Goal: Task Accomplishment & Management: Complete application form

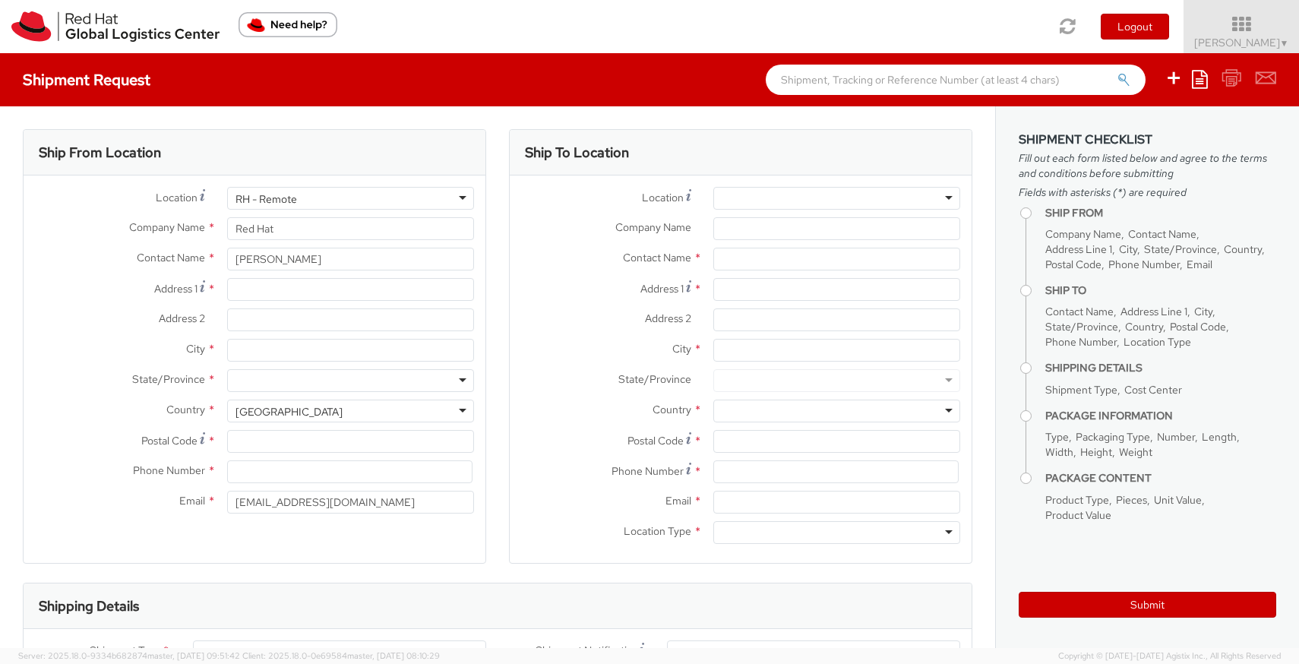
select select
click at [301, 292] on input "Address 1 *" at bounding box center [350, 289] width 247 height 23
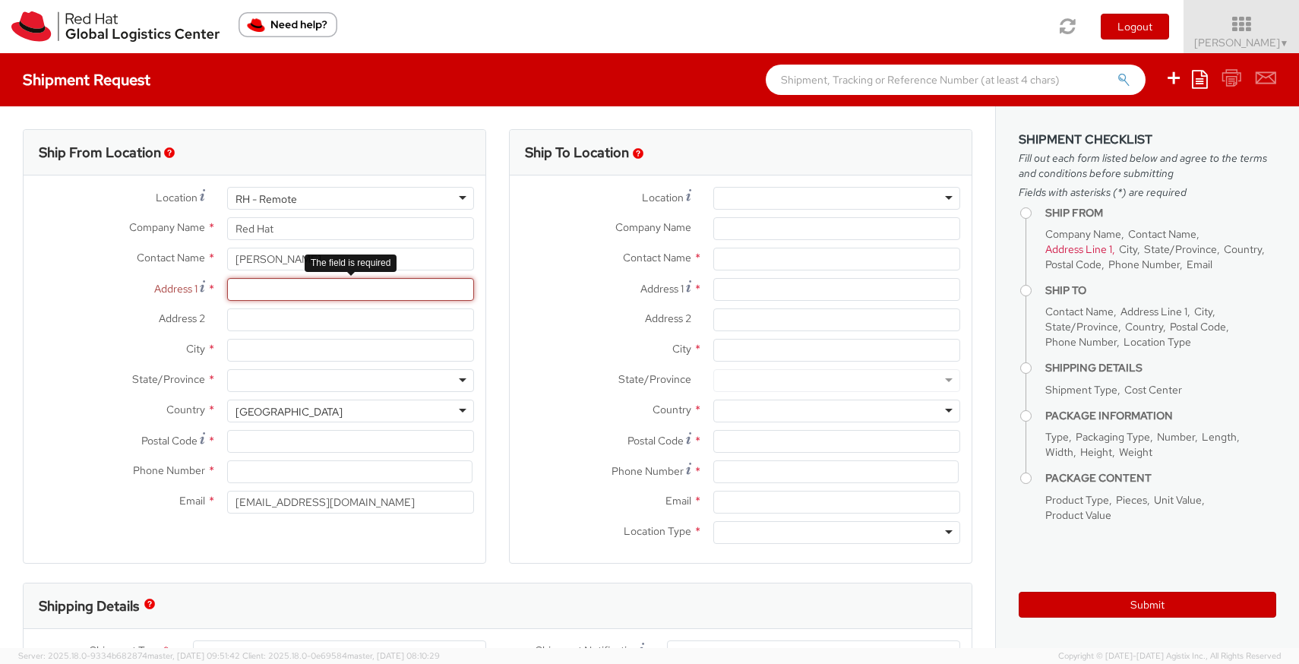
click at [265, 298] on input "Address 1 *" at bounding box center [350, 289] width 247 height 23
type input "a"
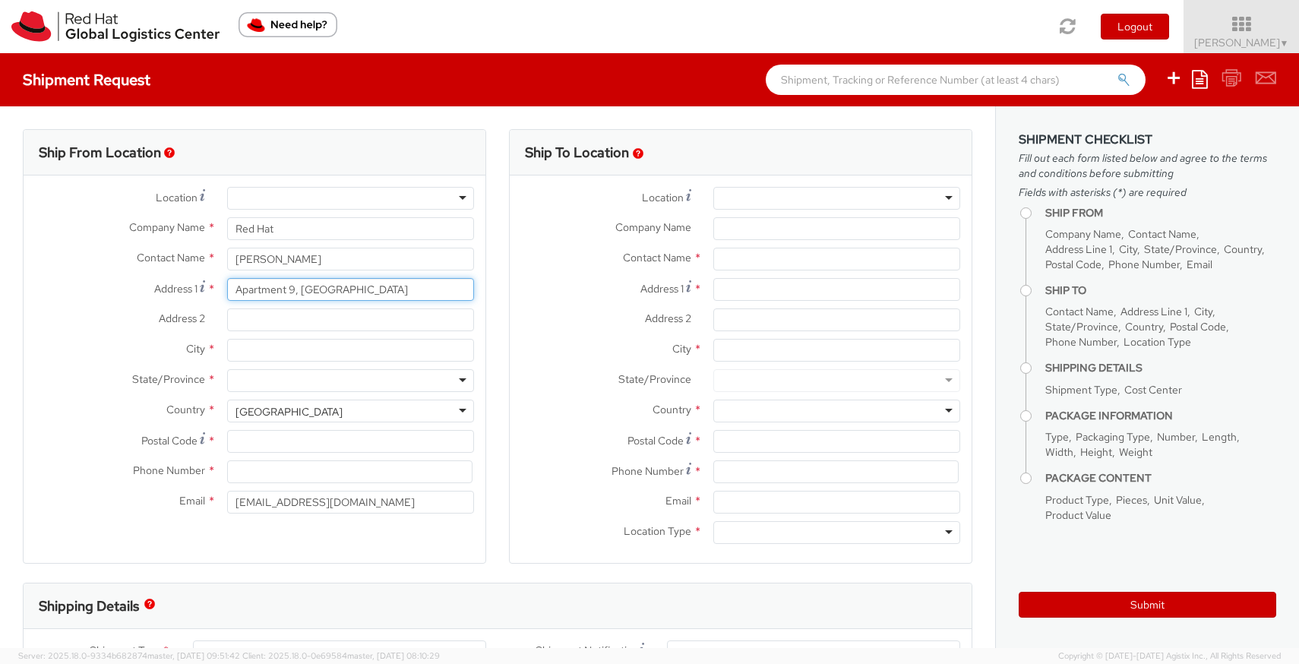
type input "Apartment 9, [GEOGRAPHIC_DATA]"
click at [229, 320] on input "Address 2 *" at bounding box center [350, 319] width 247 height 23
type input "Newcastle Lucan"
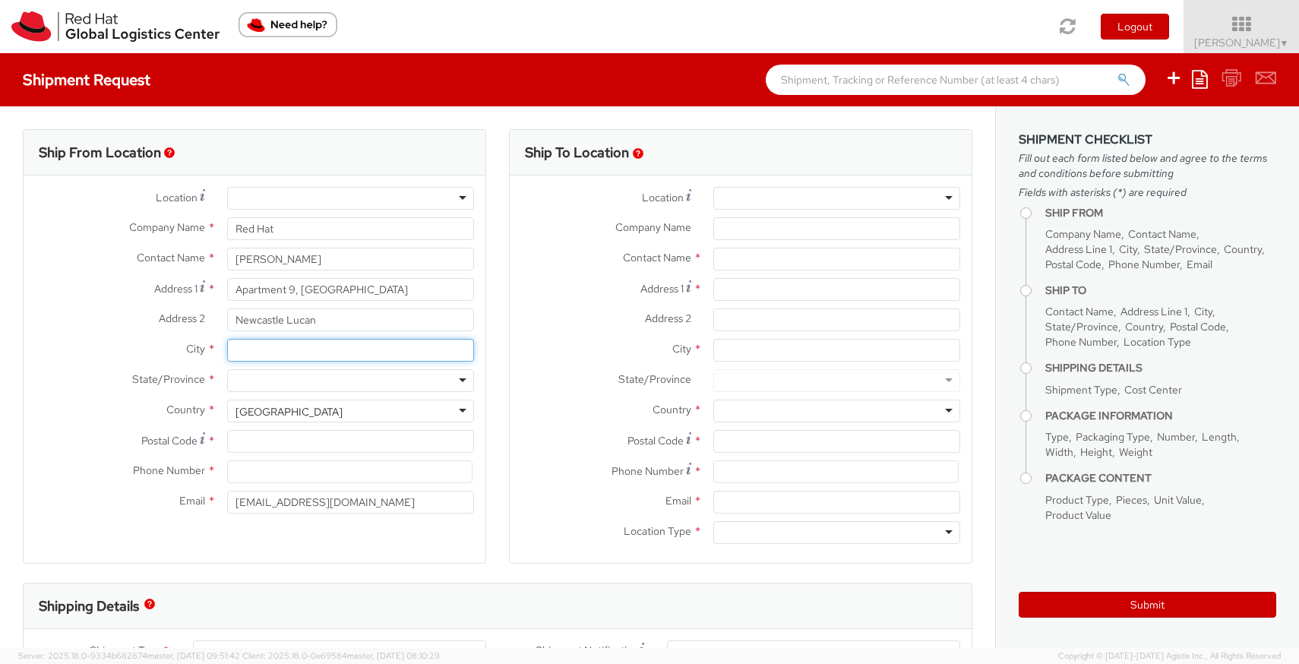
click at [248, 355] on input "City *" at bounding box center [350, 350] width 247 height 23
type input "[GEOGRAPHIC_DATA]"
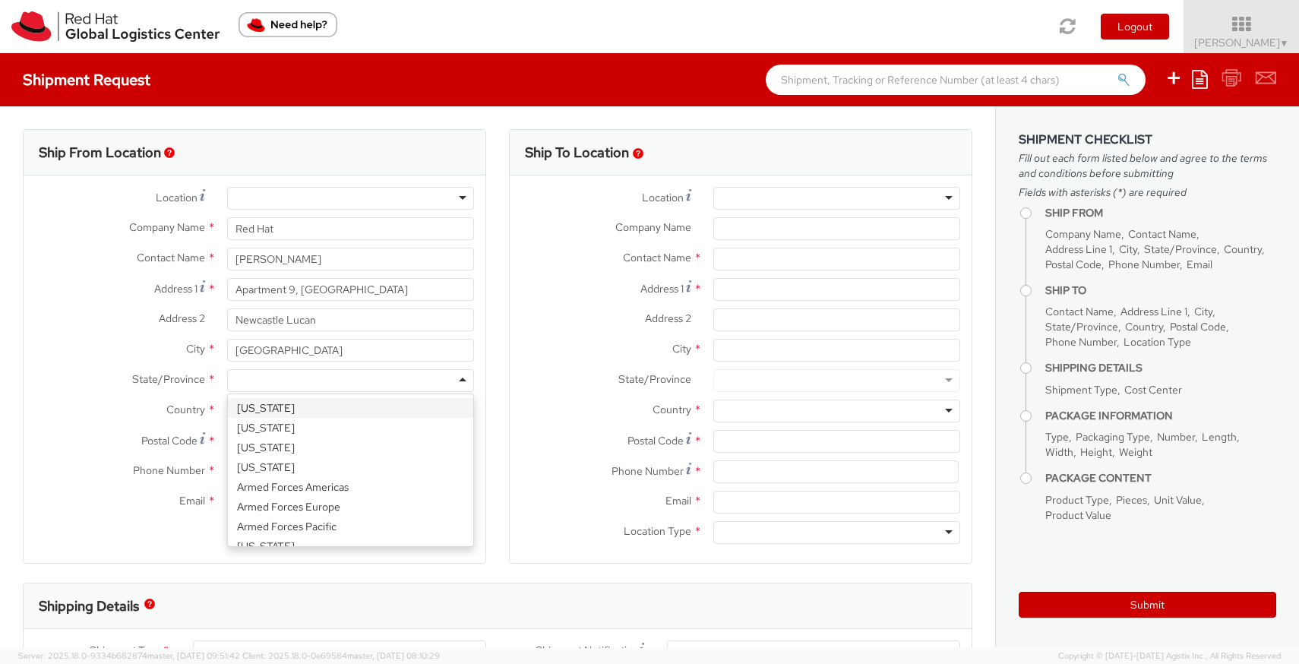
click at [248, 387] on div at bounding box center [350, 380] width 247 height 23
type input "i"
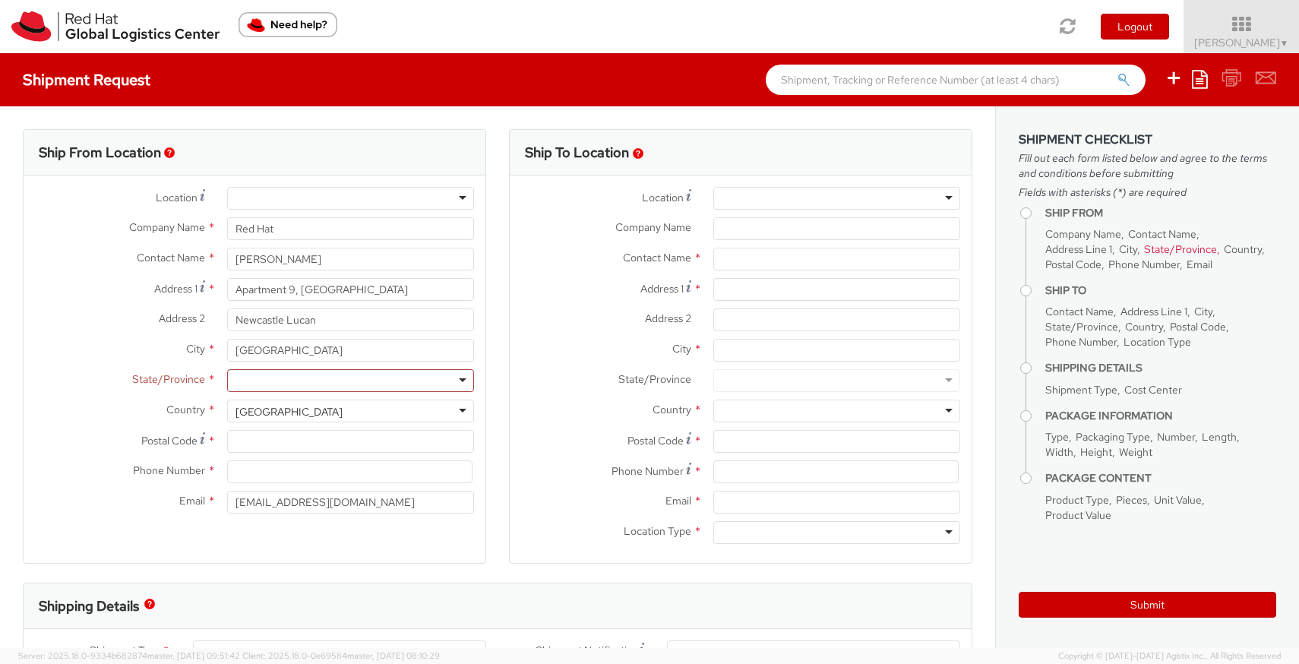
click at [146, 415] on label "Country *" at bounding box center [120, 410] width 192 height 20
click at [232, 415] on div "[GEOGRAPHIC_DATA]" at bounding box center [350, 411] width 247 height 23
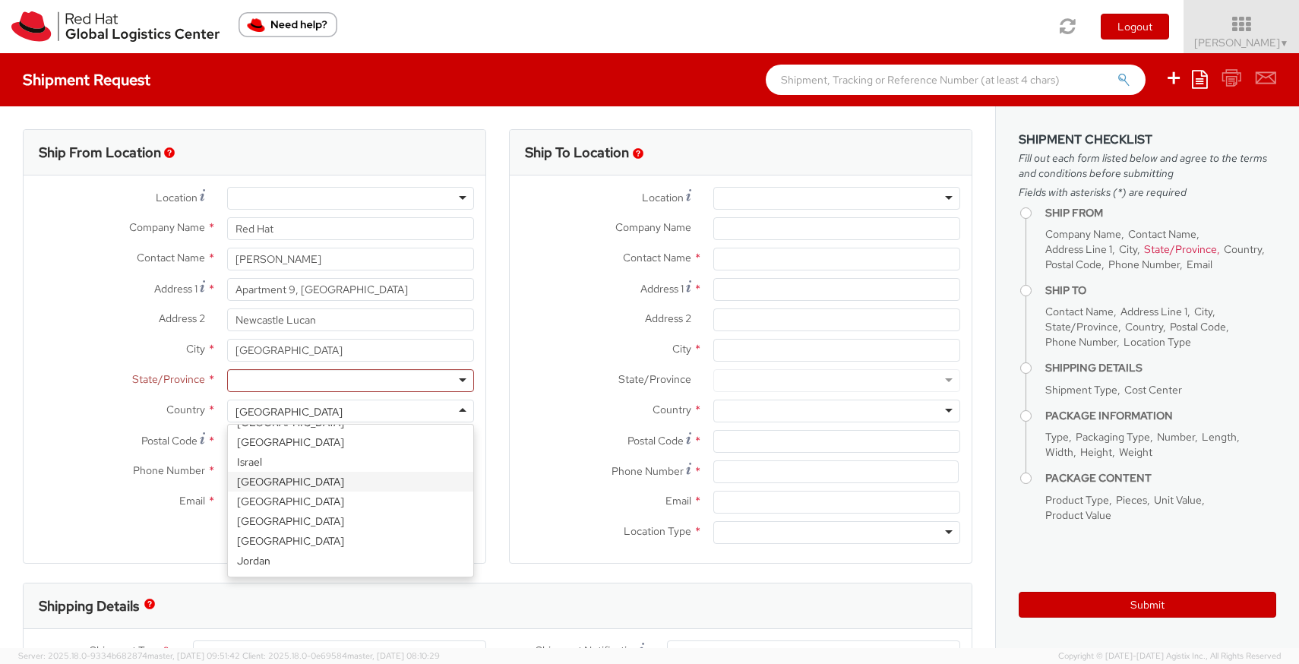
scroll to position [1773, 0]
select select "CM"
select select "KGS"
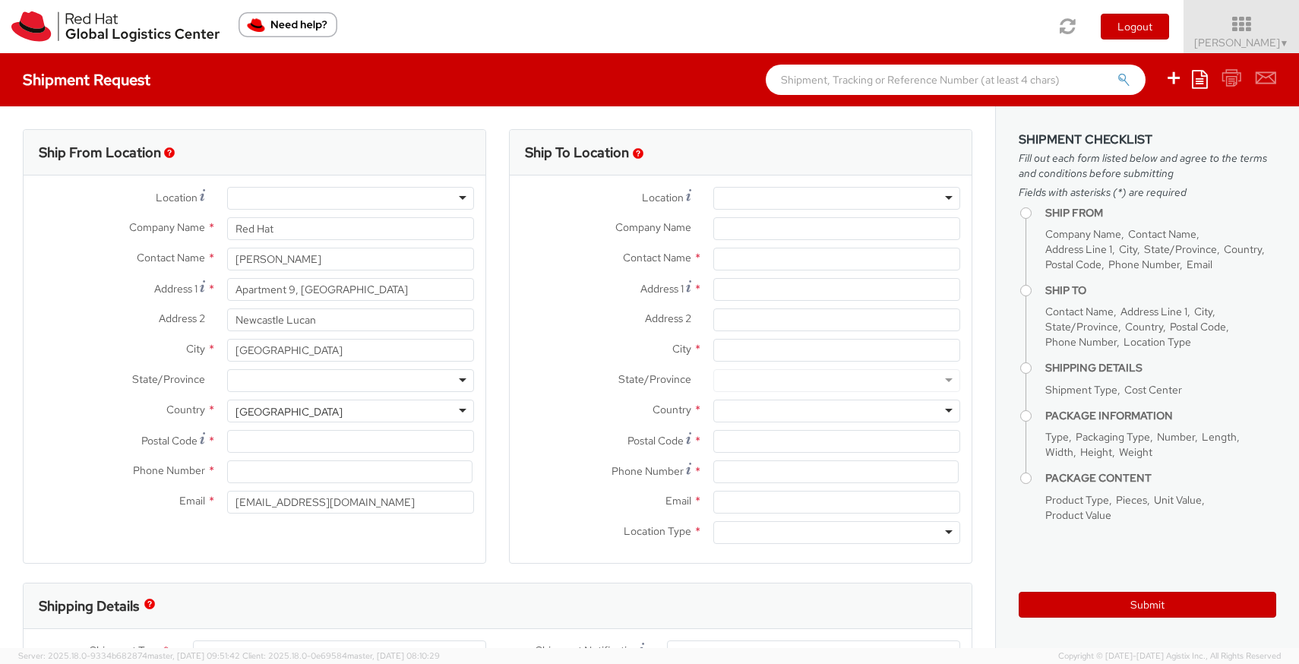
click at [271, 377] on div at bounding box center [350, 380] width 247 height 23
click at [265, 445] on input "Postal Code *" at bounding box center [350, 441] width 247 height 23
type input "L"
type input "K78W9P4"
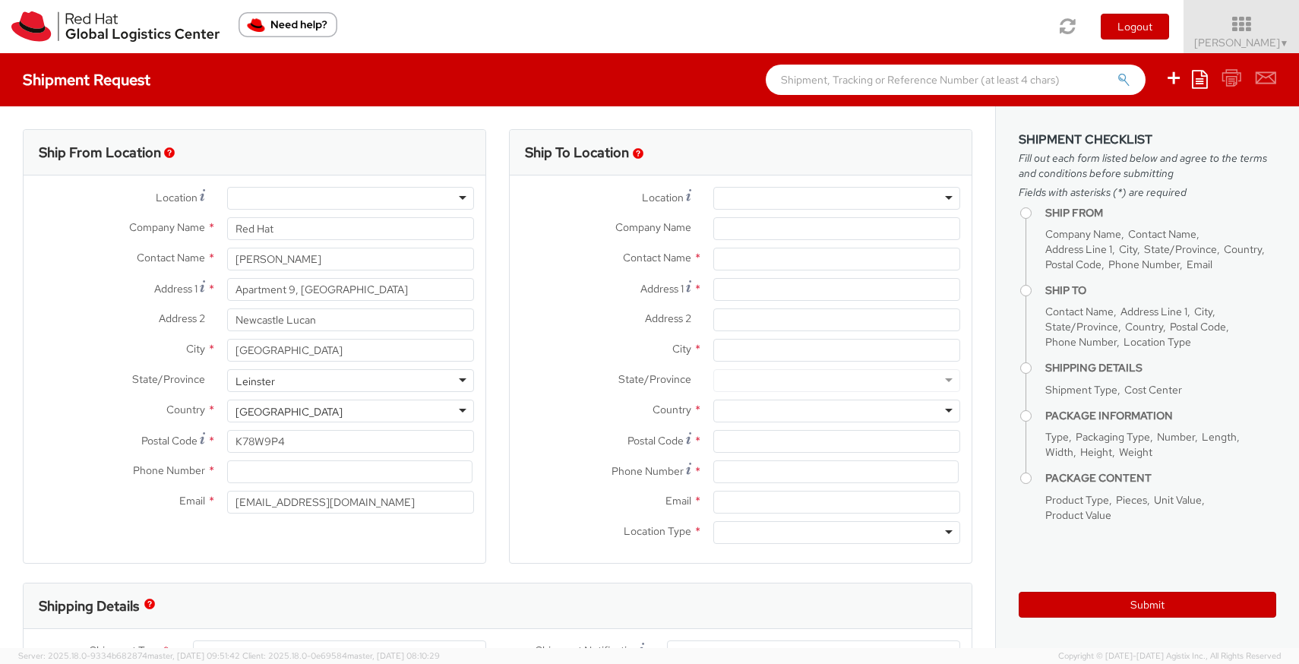
click at [257, 483] on div "Phone Number *" at bounding box center [255, 475] width 462 height 30
click at [257, 479] on input at bounding box center [349, 471] width 245 height 23
type input "0894059900"
click at [318, 507] on input "[EMAIL_ADDRESS][DOMAIN_NAME]" at bounding box center [350, 502] width 247 height 23
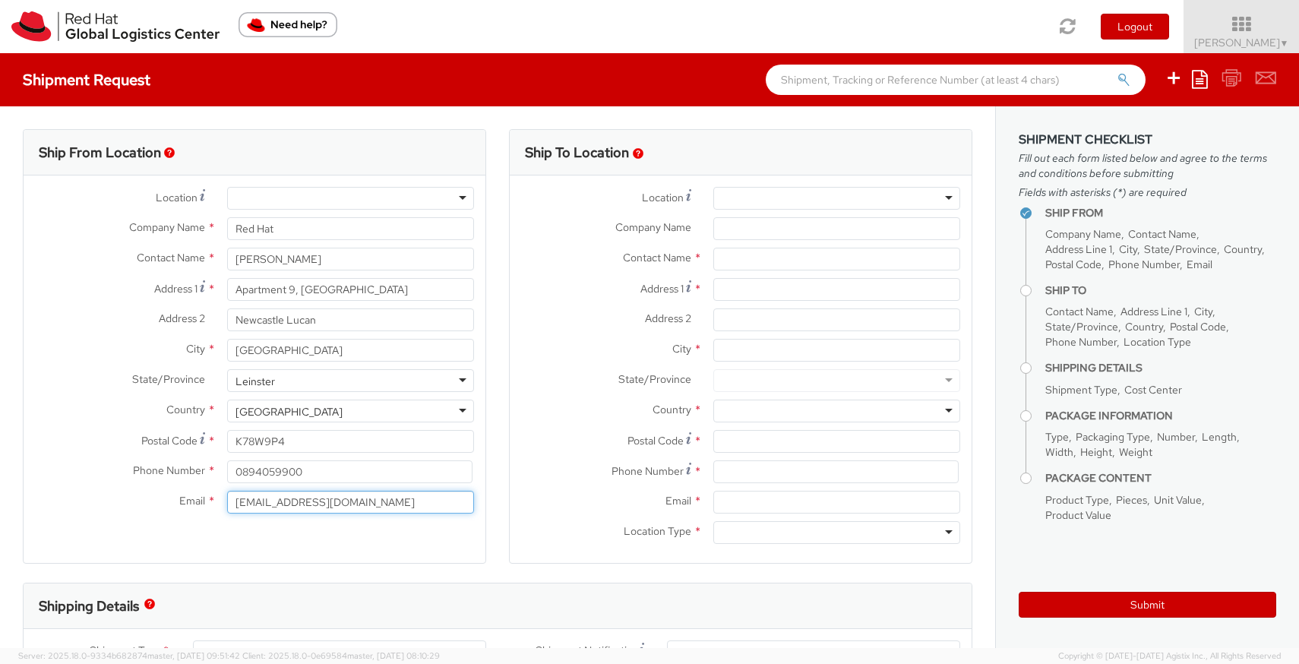
click at [318, 507] on input "[EMAIL_ADDRESS][DOMAIN_NAME]" at bounding box center [350, 502] width 247 height 23
type input "[EMAIL_ADDRESS][DOMAIN_NAME]"
click at [767, 201] on div at bounding box center [836, 198] width 247 height 23
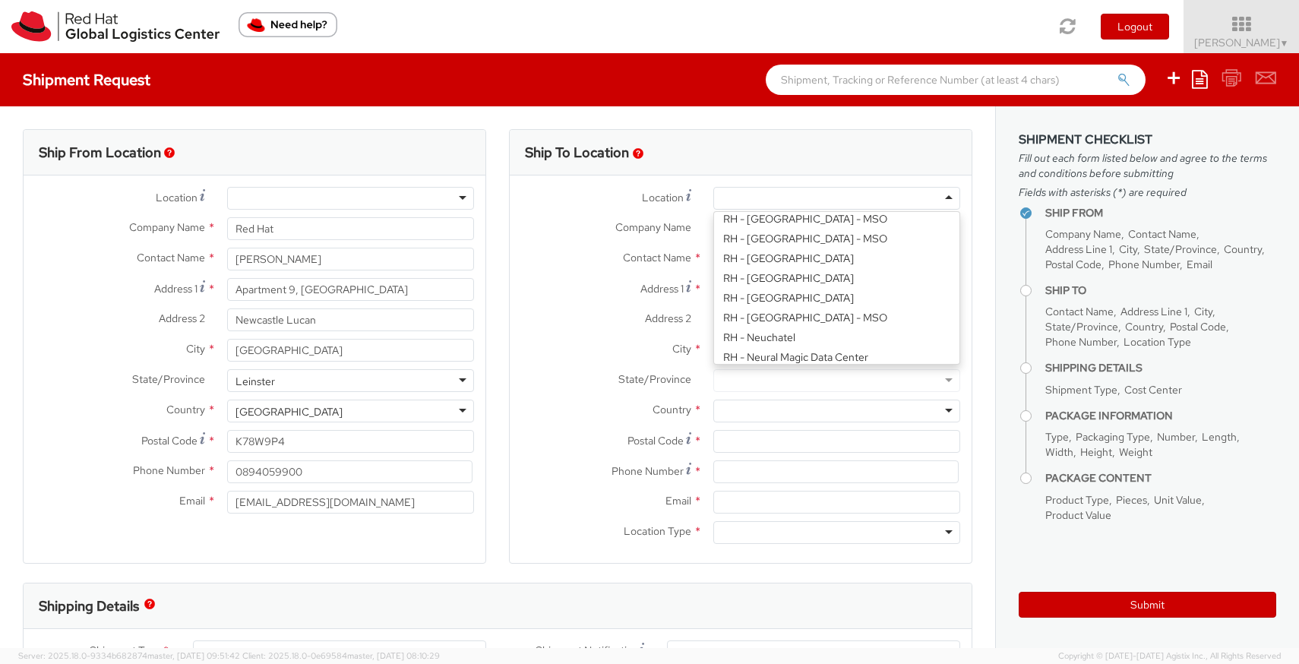
scroll to position [4, 0]
paste input "RH - [GEOGRAPHIC_DATA] [GEOGRAPHIC_DATA] - B"
type input "RH - [GEOGRAPHIC_DATA] [GEOGRAPHIC_DATA] - B"
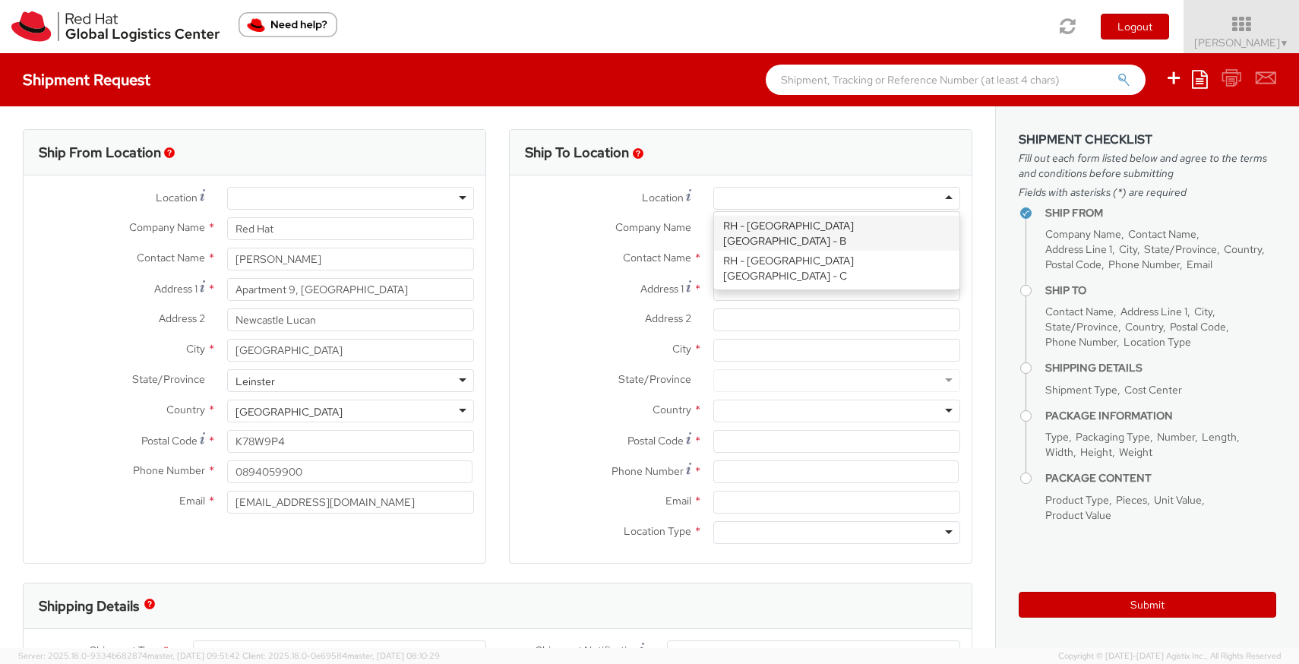
type input "Red Hat Czech s.r.o."
type input "Purkynova 647/111"
type input "[GEOGRAPHIC_DATA]"
type input "621 00"
type input "420 532 294 555"
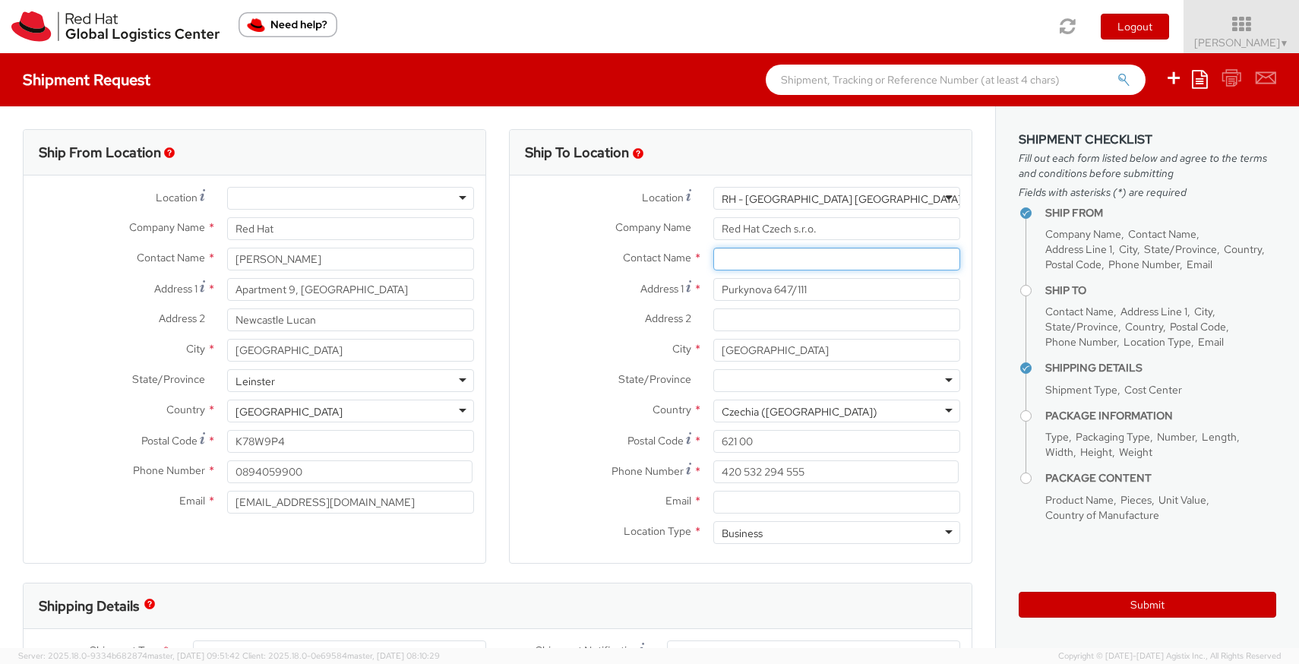
click at [772, 258] on input "text" at bounding box center [836, 259] width 247 height 23
paste input "Attn: Red Hat IT - Endpoint Systems"
type input "Attn: Red Hat IT - Endpoint Systems"
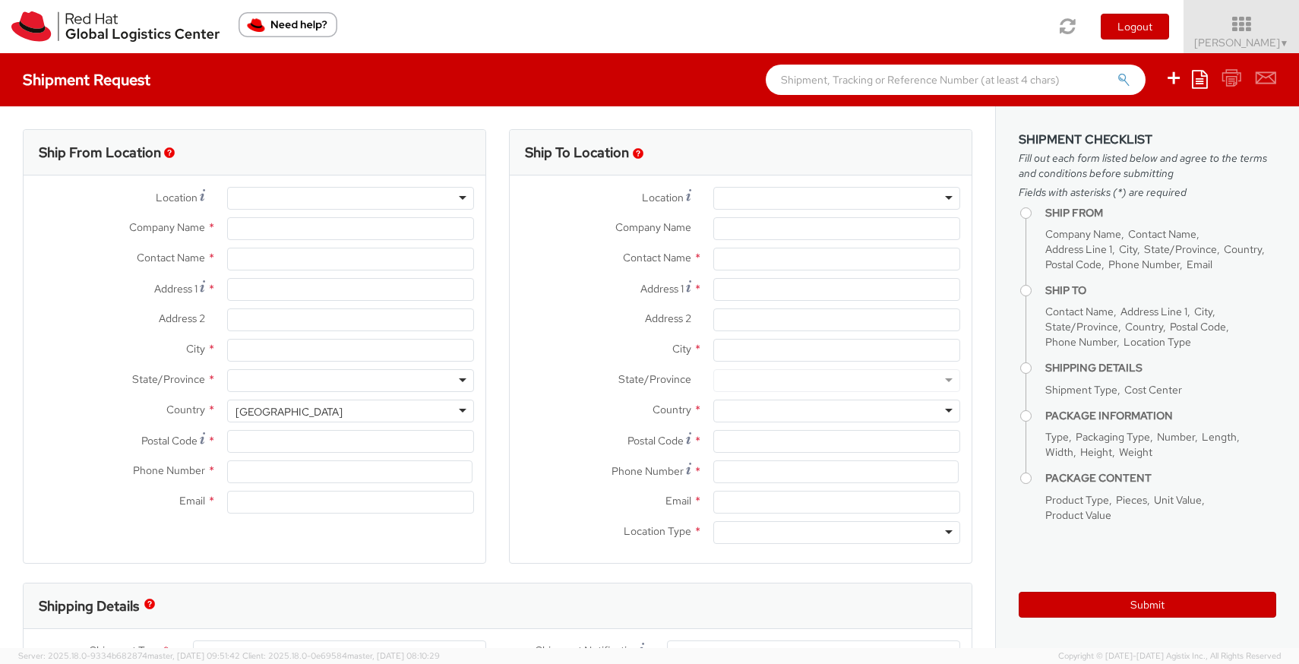
select select
select select "734"
type input "Red Hat"
type input "[PERSON_NAME]"
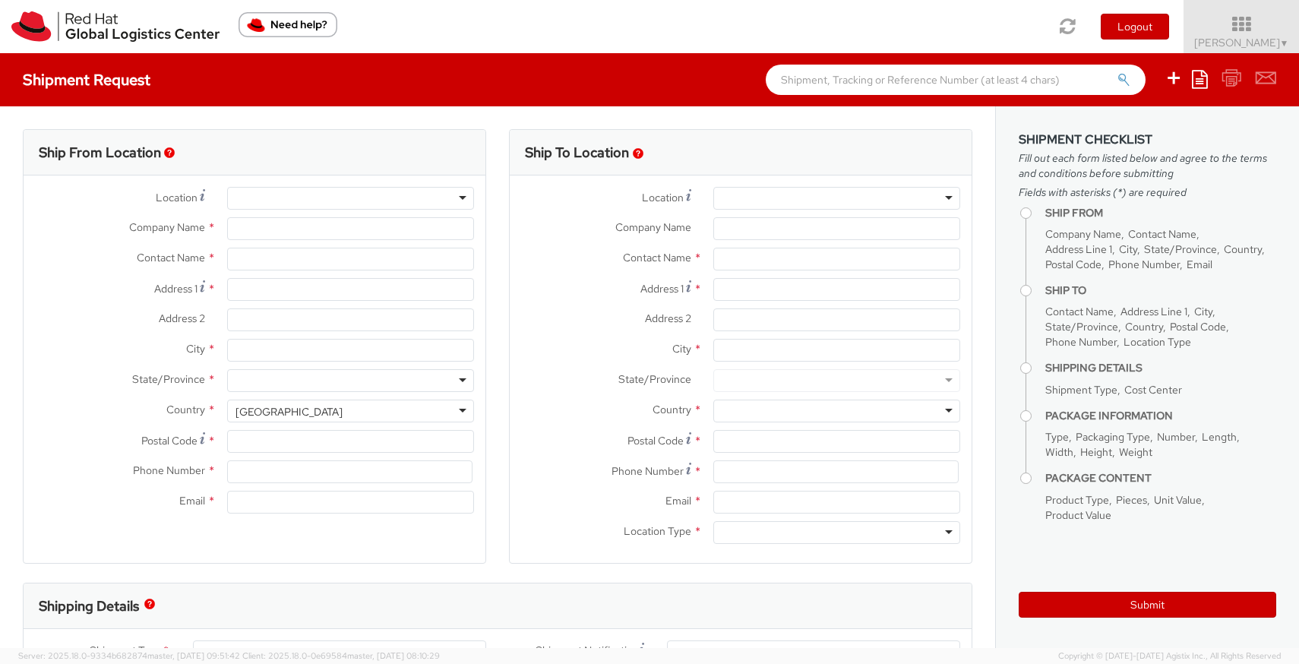
type input "[EMAIL_ADDRESS][DOMAIN_NAME]"
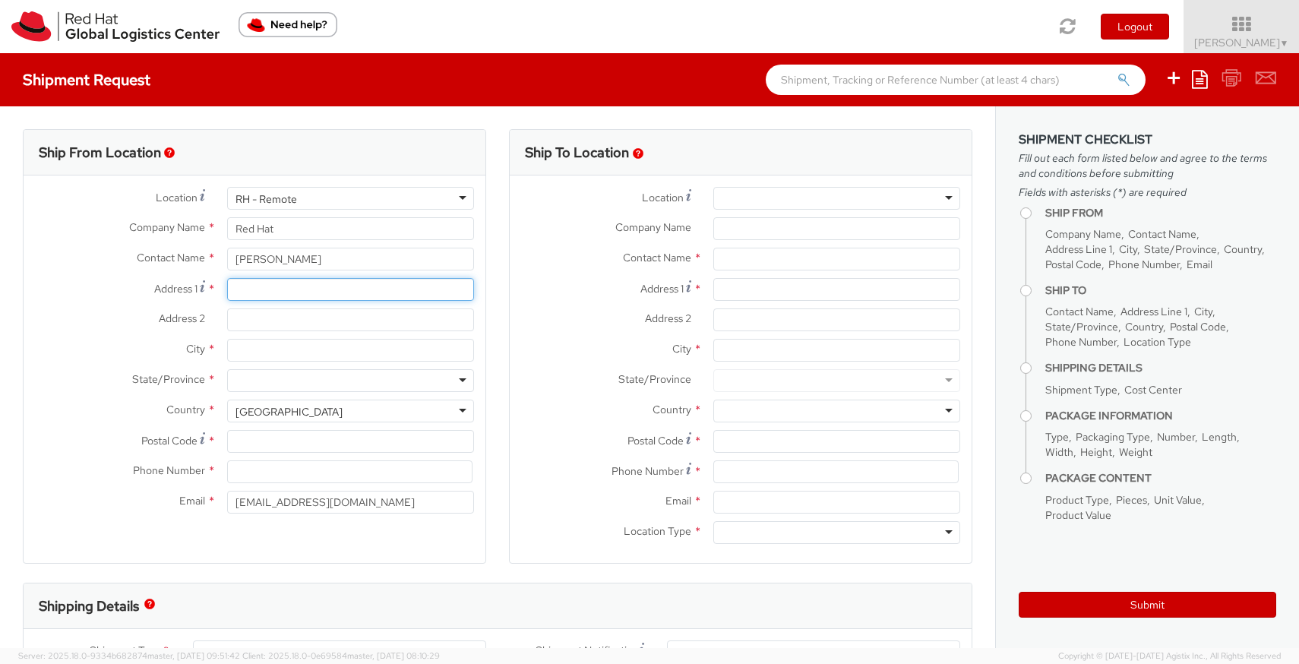
click at [295, 285] on input "Address 1 *" at bounding box center [350, 289] width 247 height 23
type input "Apartment 9, [GEOGRAPHIC_DATA]"
type input "Newcastle Lucan"
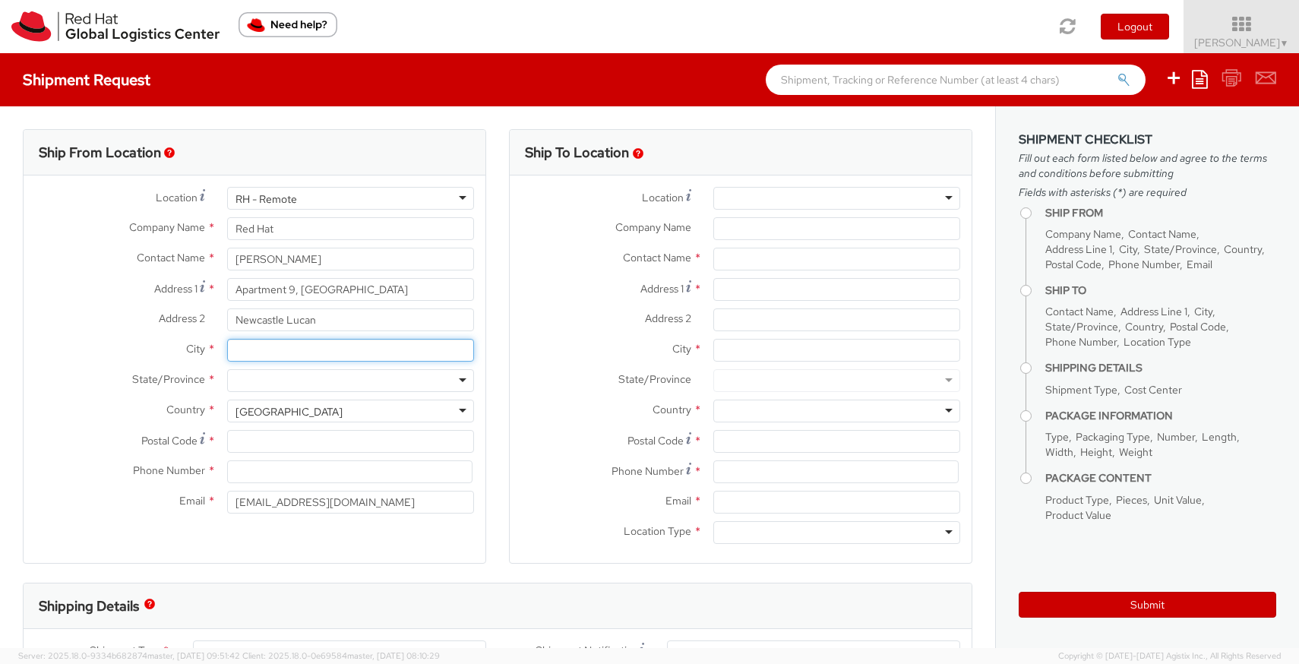
type input "[GEOGRAPHIC_DATA]"
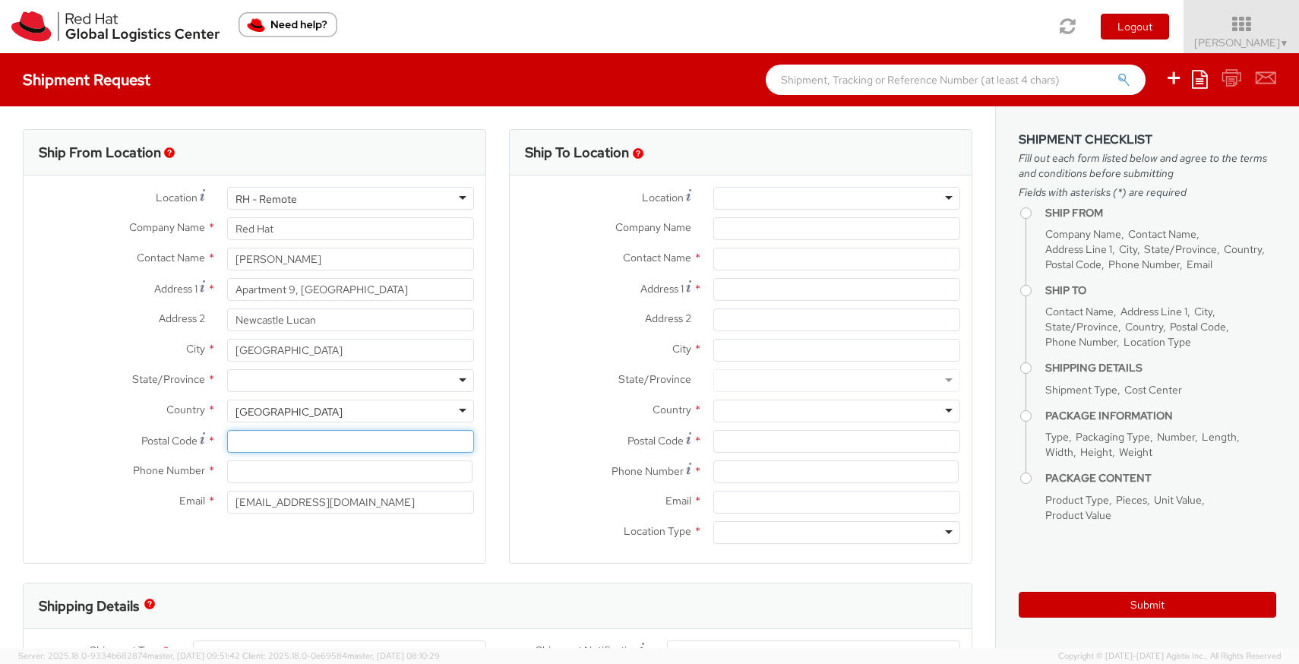
type input "K78W9P4"
type input "0894059900"
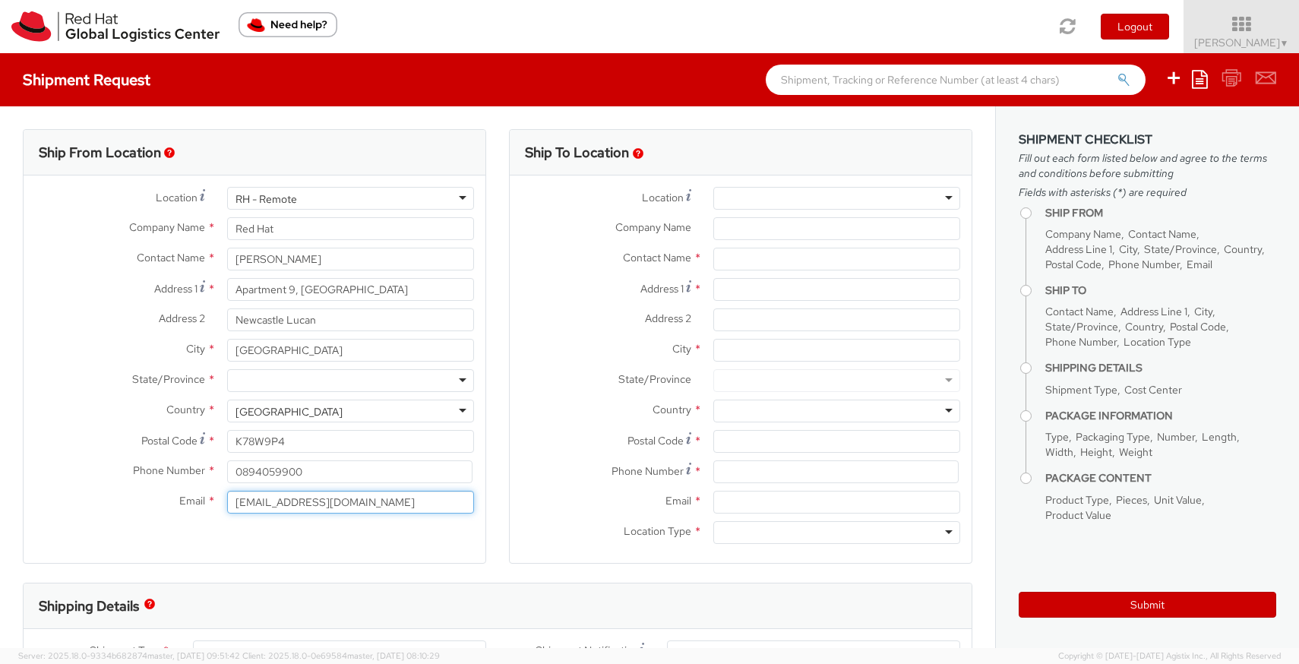
type input "[EMAIL_ADDRESS][DOMAIN_NAME]"
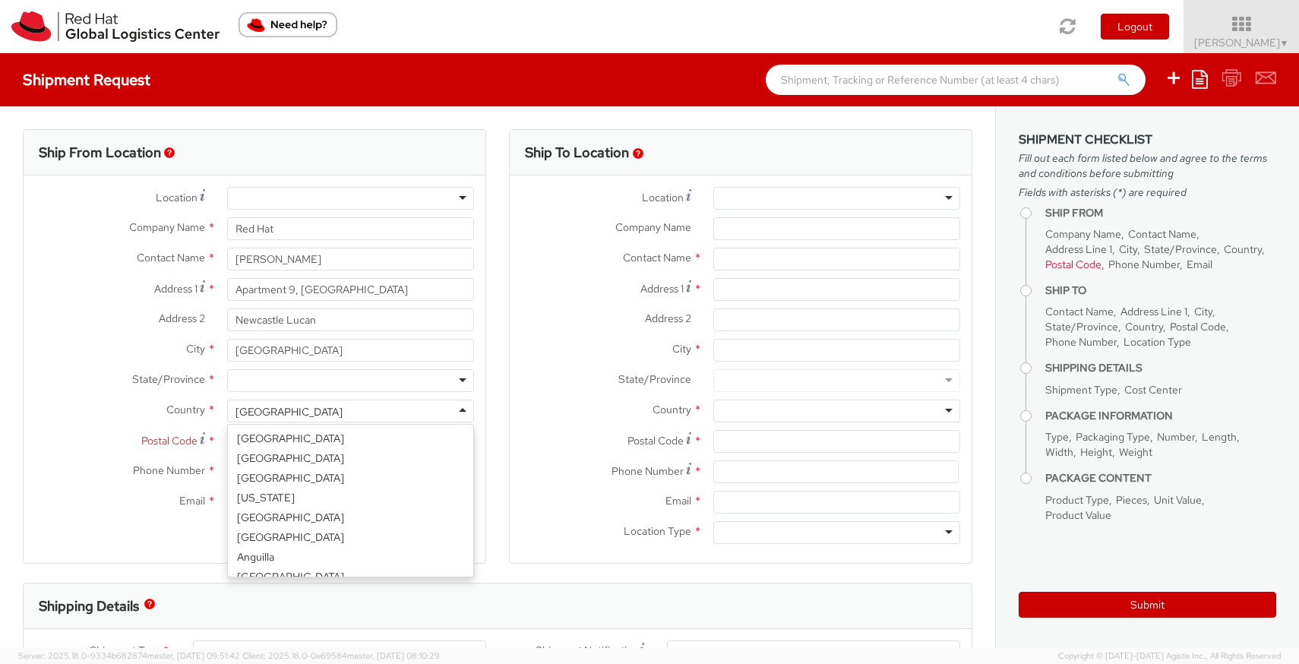
click at [333, 413] on div "[GEOGRAPHIC_DATA]" at bounding box center [350, 411] width 247 height 23
select select "CM"
select select "KGS"
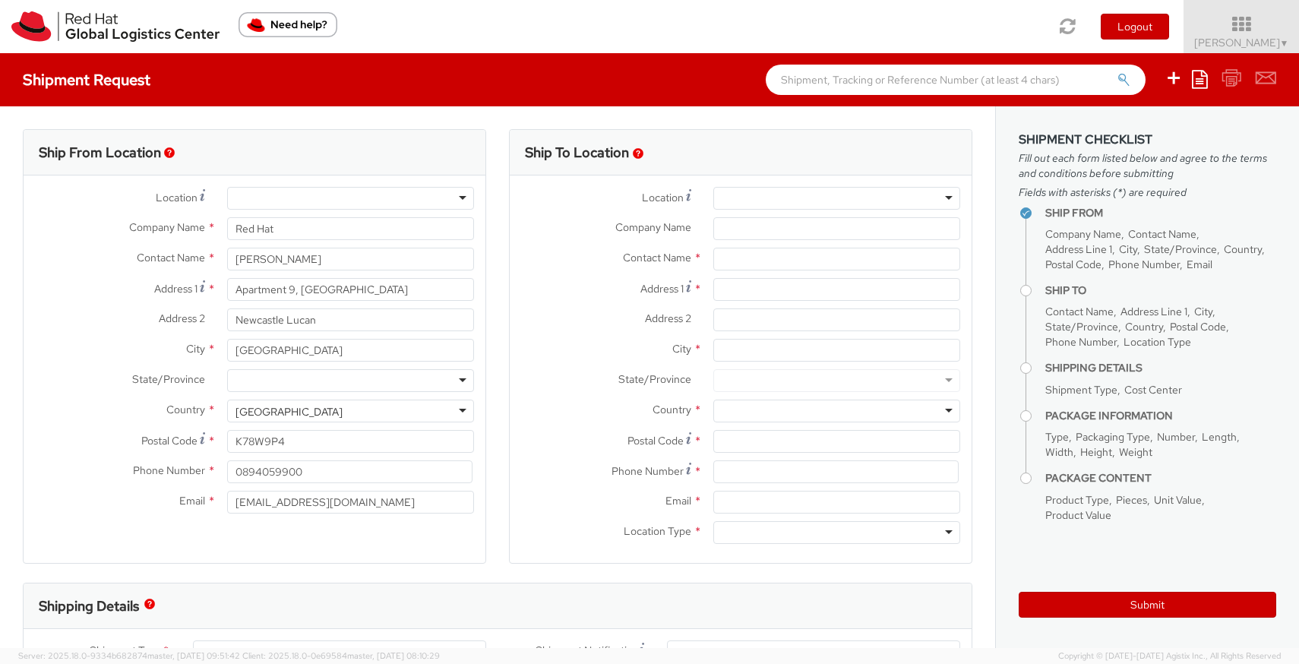
click at [267, 384] on div at bounding box center [350, 380] width 247 height 23
click at [337, 536] on div "Ship From Location Location * [GEOGRAPHIC_DATA] - [GEOGRAPHIC_DATA] - [GEOGRAPH…" at bounding box center [254, 346] width 463 height 434
click at [770, 200] on div at bounding box center [836, 198] width 247 height 23
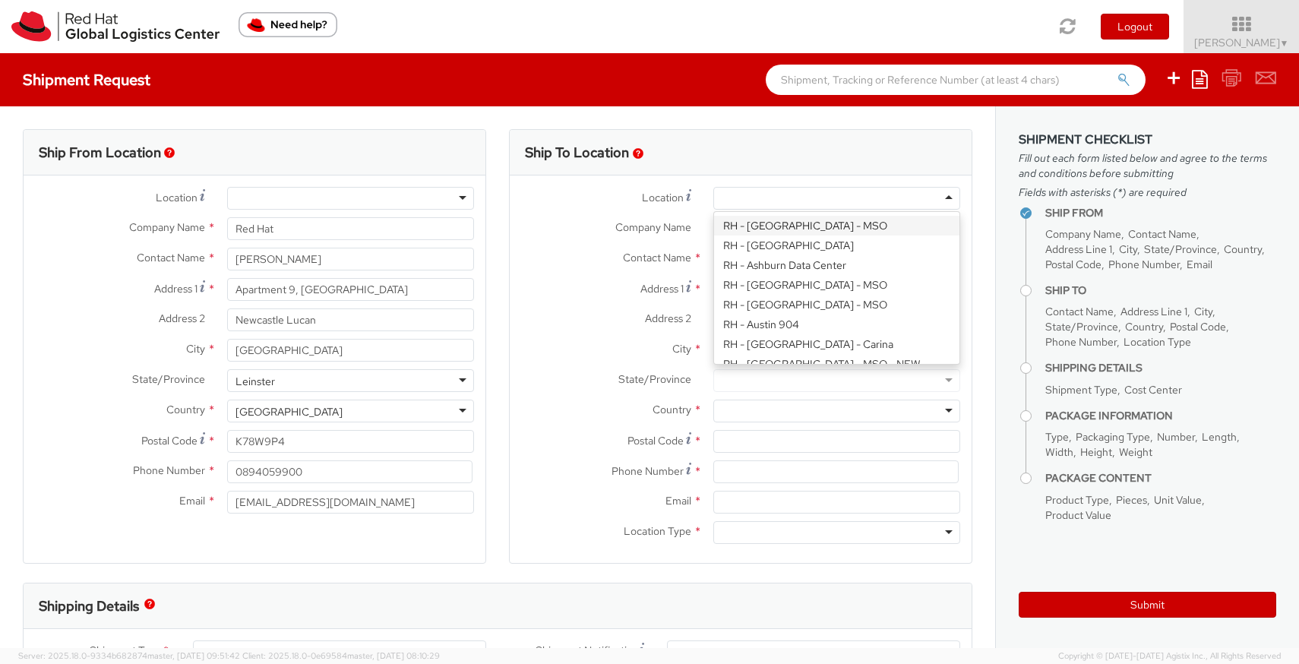
paste input "Attn: Red Hat IT - Endpoint Systems"
type input "Attn: Red Hat IT - Endpoint Systems"
click at [666, 201] on span "Location" at bounding box center [663, 198] width 42 height 14
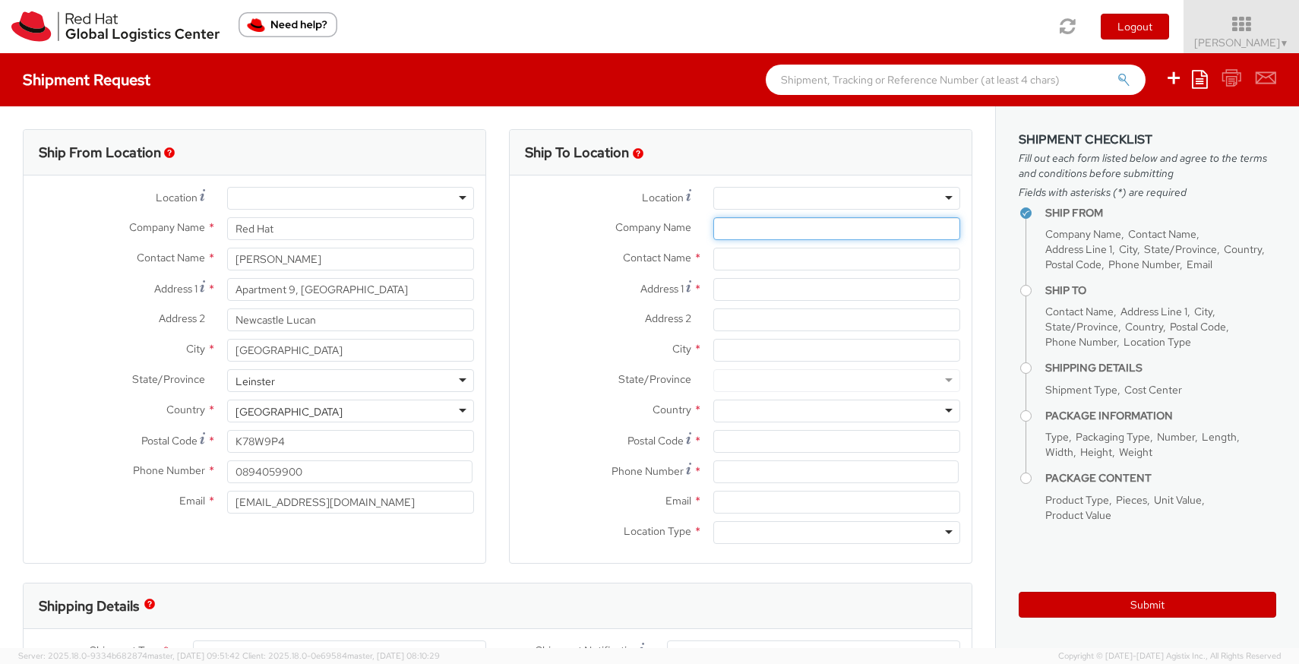
click at [732, 229] on input "Company Name *" at bounding box center [836, 228] width 247 height 23
click at [753, 212] on div "Location * [GEOGRAPHIC_DATA] - [GEOGRAPHIC_DATA] - [GEOGRAPHIC_DATA] [GEOGRAPHI…" at bounding box center [741, 202] width 462 height 30
click at [753, 199] on div at bounding box center [836, 198] width 247 height 23
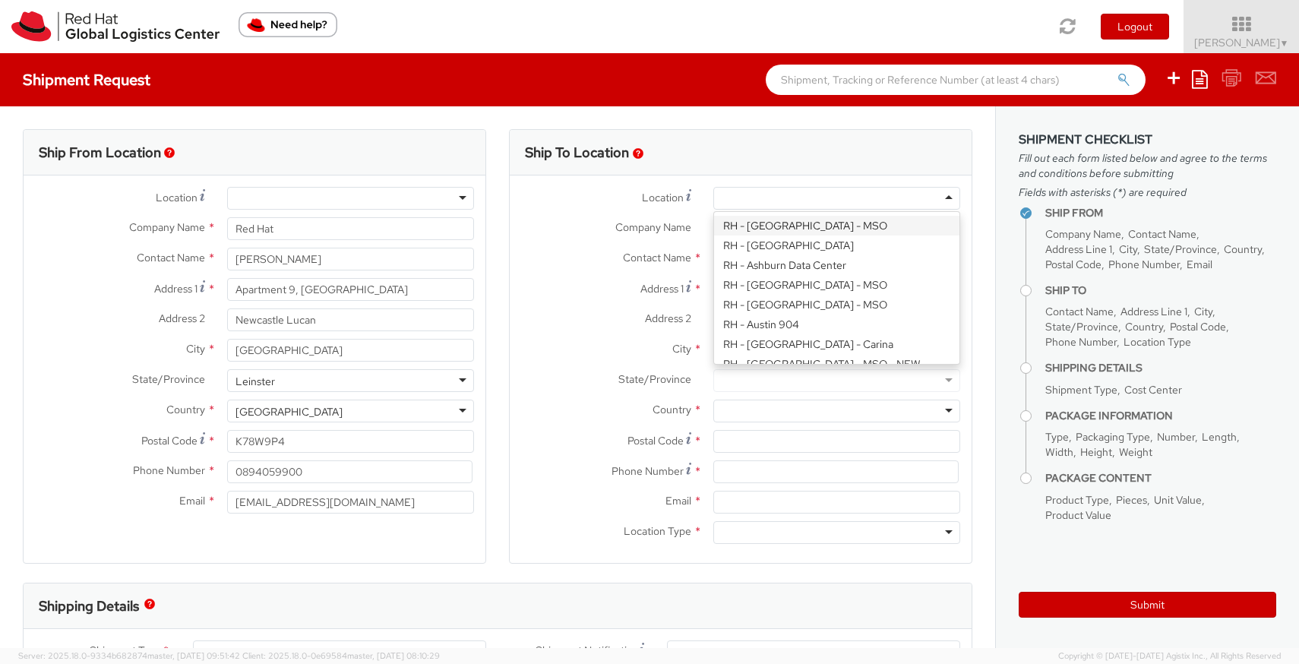
paste input "RH - [GEOGRAPHIC_DATA] [GEOGRAPHIC_DATA] - B"
type input "RH - [GEOGRAPHIC_DATA] [GEOGRAPHIC_DATA] - B"
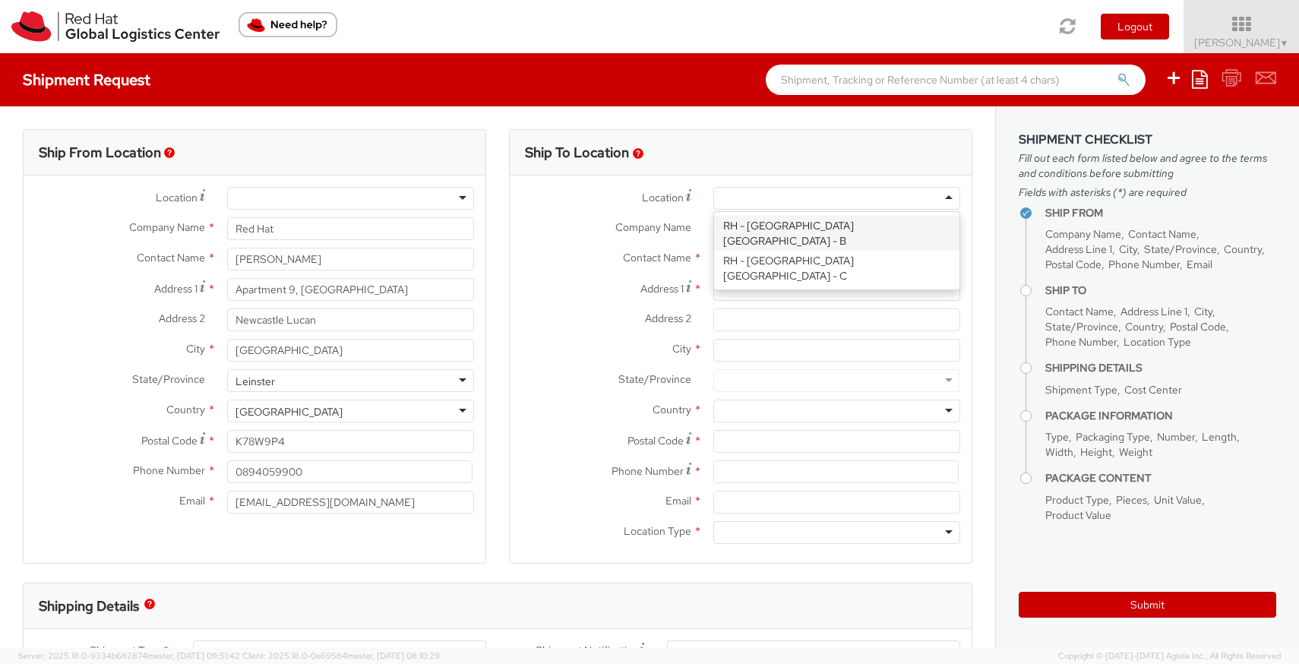
type input "Red Hat Czech s.r.o."
type input "Purkynova 665/115"
type input "[GEOGRAPHIC_DATA]"
type input "621 00"
type input "420 532 294 555"
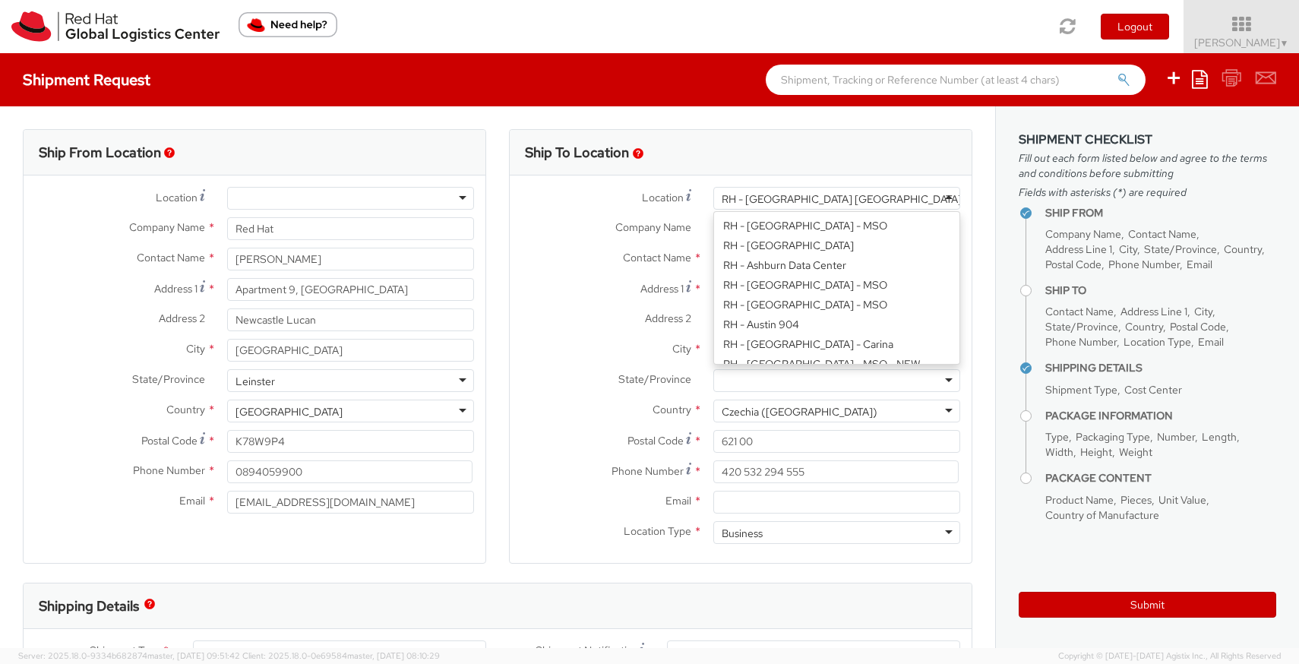
click at [867, 199] on div "RH - [GEOGRAPHIC_DATA] [GEOGRAPHIC_DATA] - C" at bounding box center [850, 198] width 257 height 15
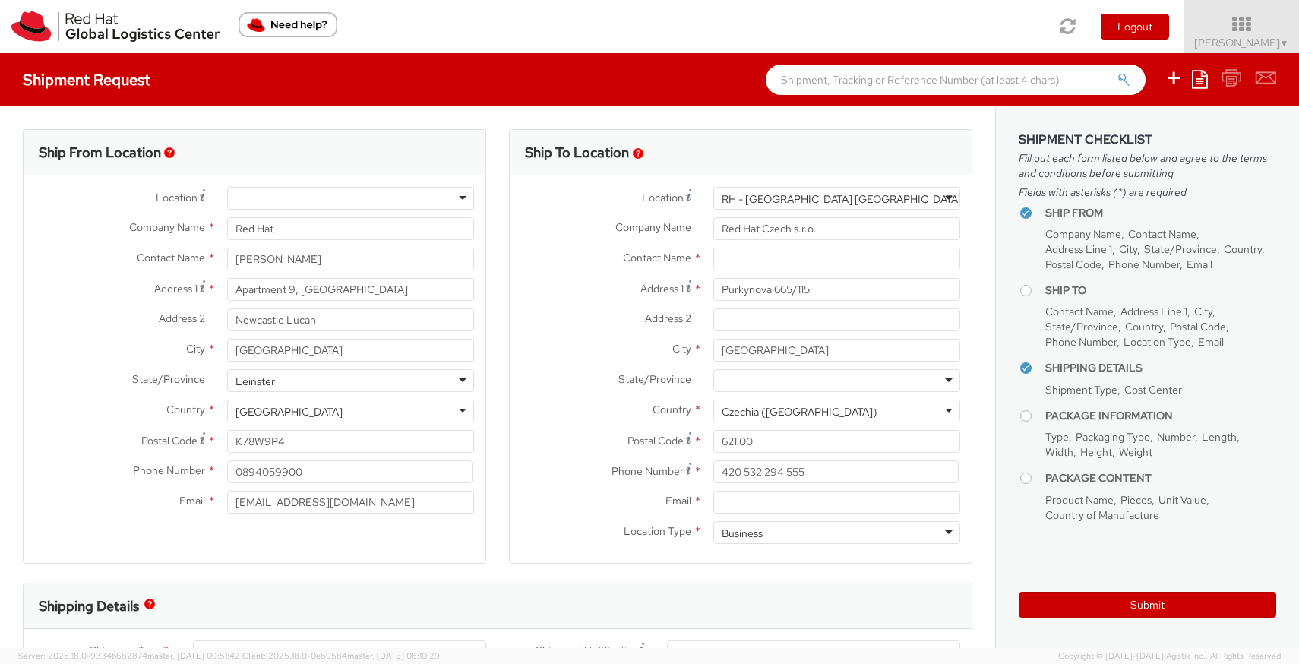
click at [867, 199] on div "RH - [GEOGRAPHIC_DATA] [GEOGRAPHIC_DATA] - C" at bounding box center [850, 198] width 257 height 15
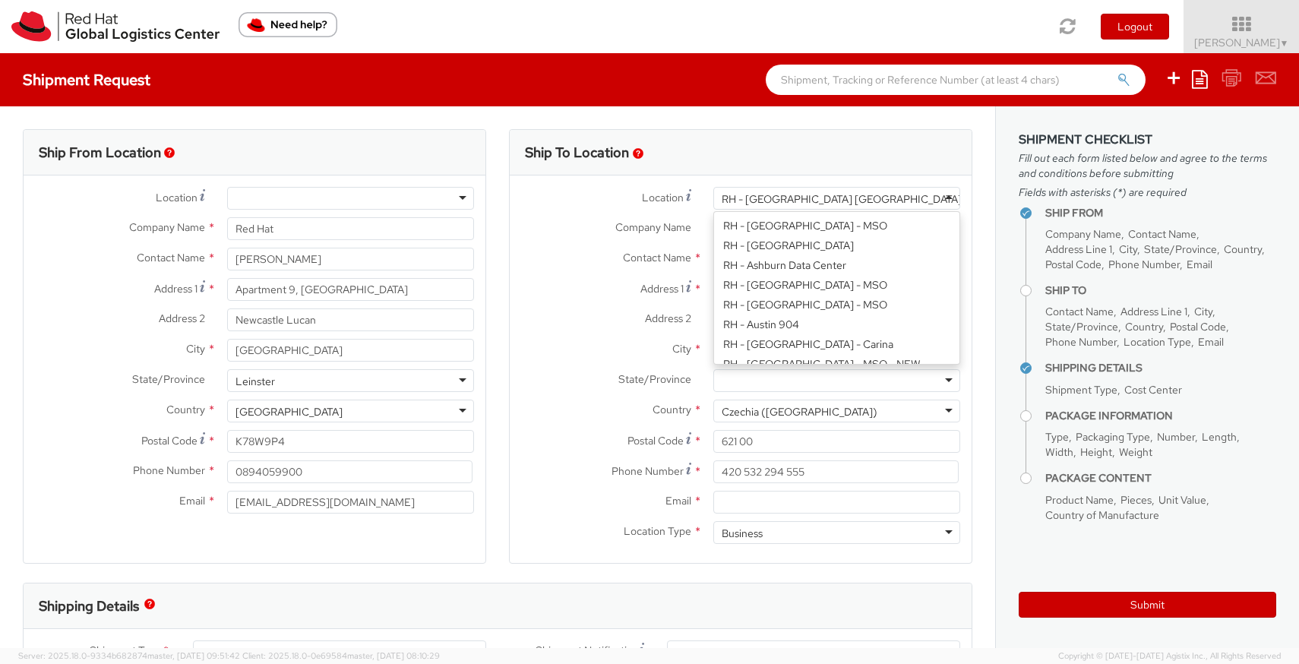
click at [947, 195] on div "RH - [GEOGRAPHIC_DATA] [GEOGRAPHIC_DATA] - C" at bounding box center [836, 198] width 247 height 23
type input "Purkynova 647/111"
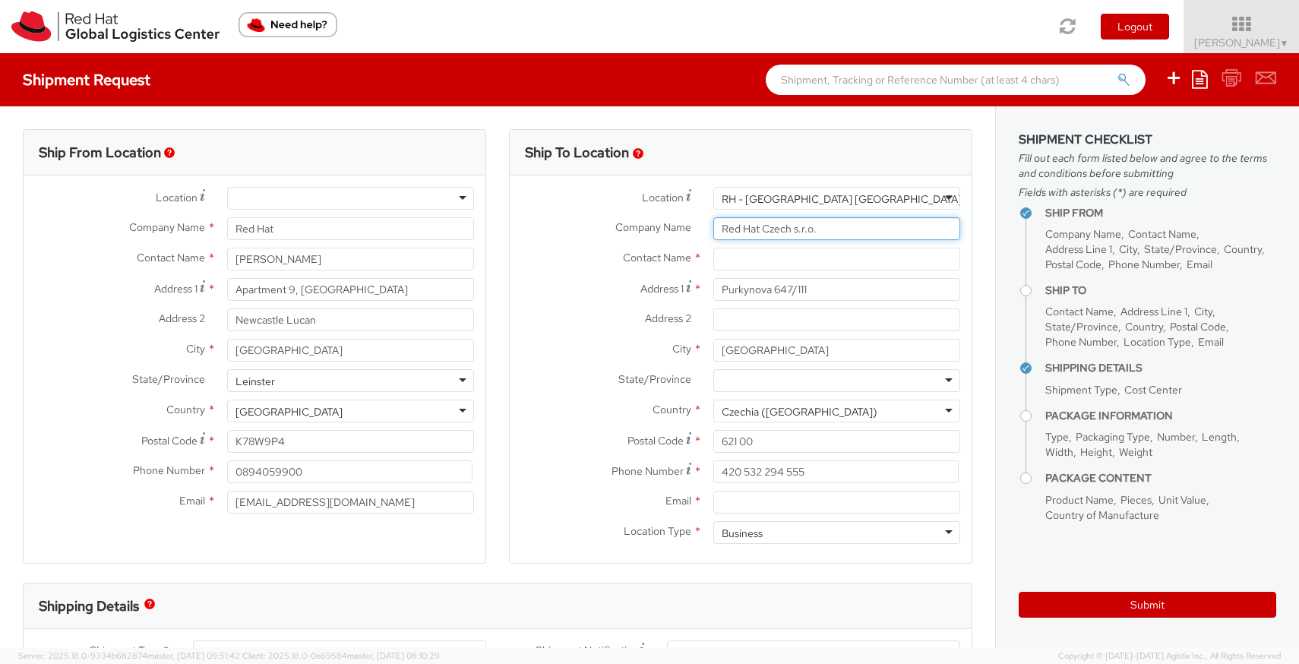
click at [818, 229] on input "Red Hat Czech s.r.o." at bounding box center [836, 228] width 247 height 23
paste input "Attn: Red Hat IT - Endpoint Systems"
type input "Attn: Red Hat IT - Endpoint Systems"
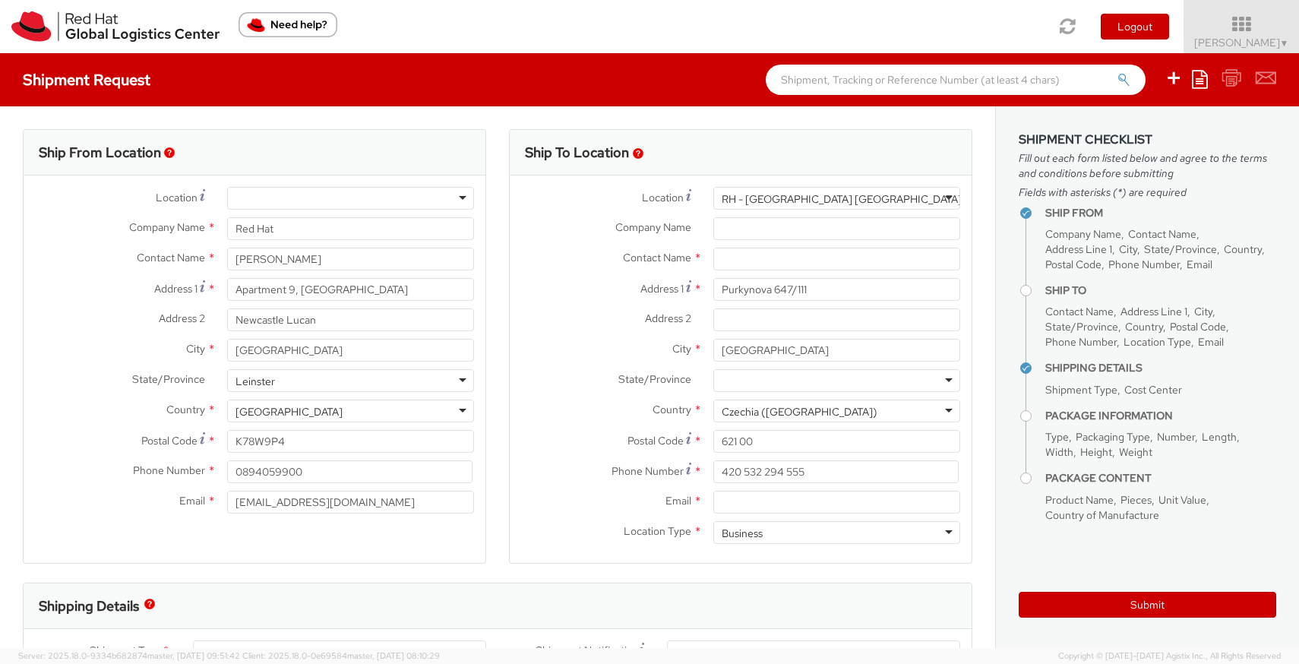
click at [699, 236] on label "Company Name *" at bounding box center [606, 227] width 192 height 20
click at [713, 236] on input "Company Name *" at bounding box center [836, 228] width 247 height 23
click at [744, 257] on input "text" at bounding box center [836, 259] width 247 height 23
paste input "Attn: Red Hat IT - Endpoint Systems"
type input "Attn: Red Hat IT - Endpoint Systems"
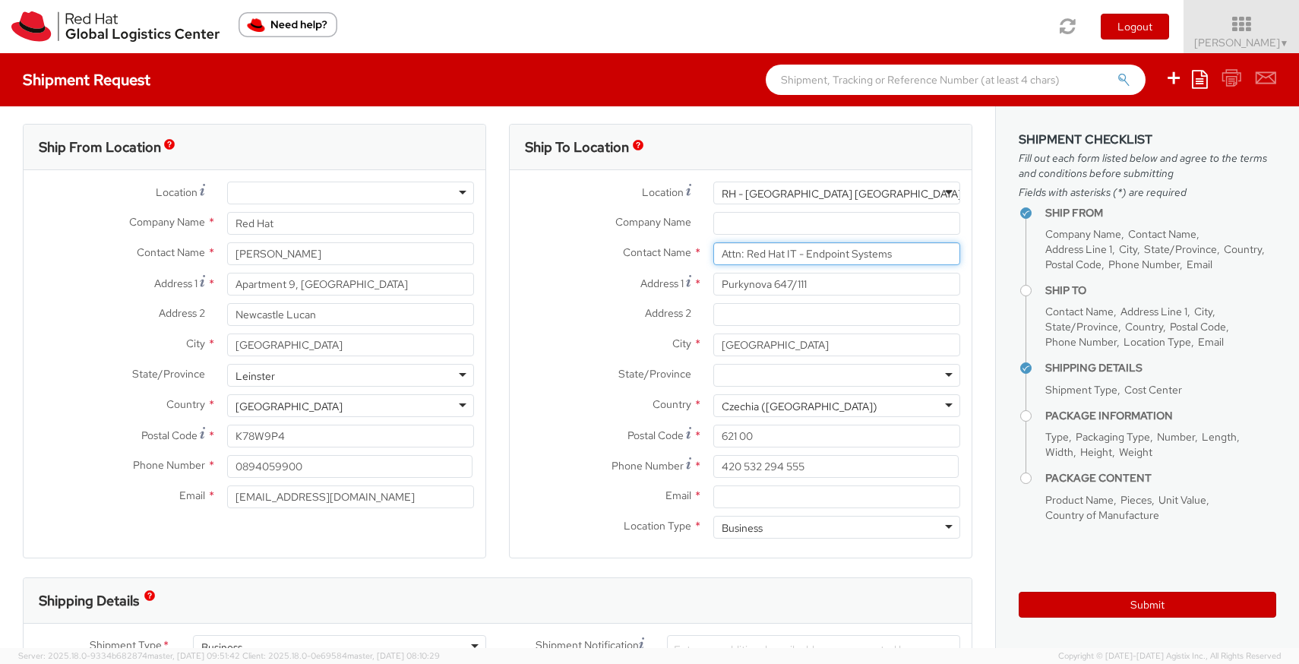
scroll to position [10, 0]
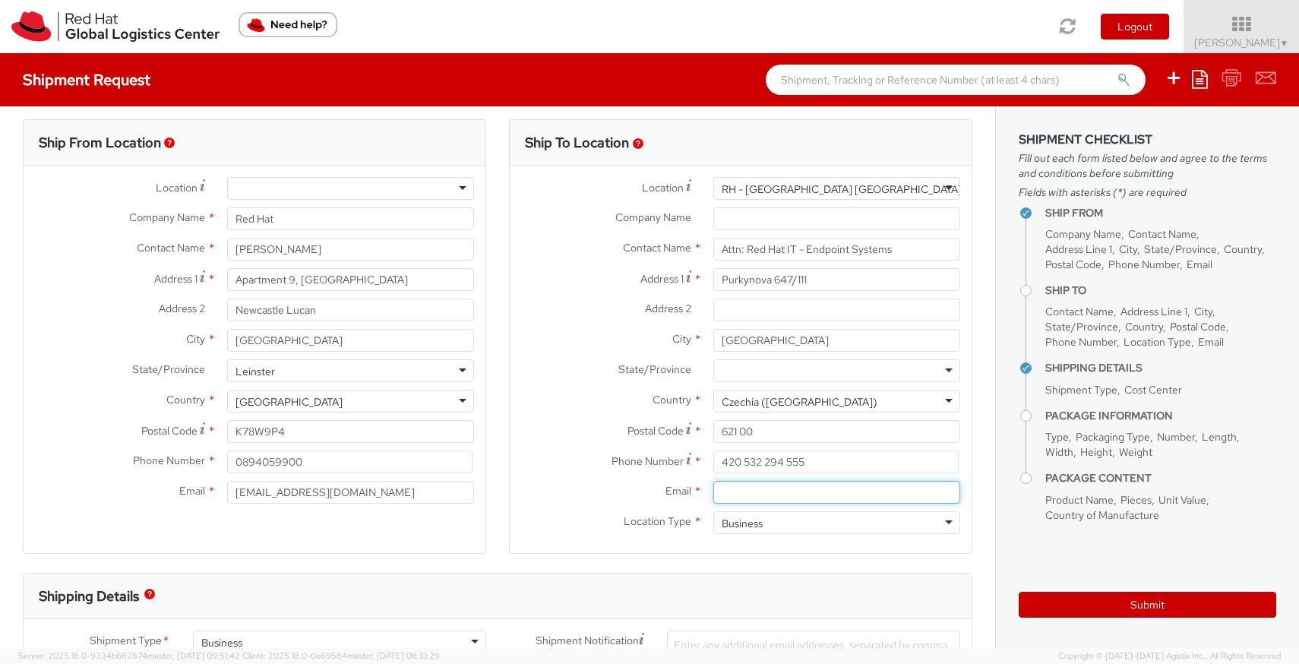
click at [748, 498] on input "Email *" at bounding box center [836, 492] width 247 height 23
paste input "[EMAIL_ADDRESS][DOMAIN_NAME]"
type input "[EMAIL_ADDRESS][DOMAIN_NAME]"
click at [732, 573] on div "Shipping Details" at bounding box center [498, 596] width 948 height 46
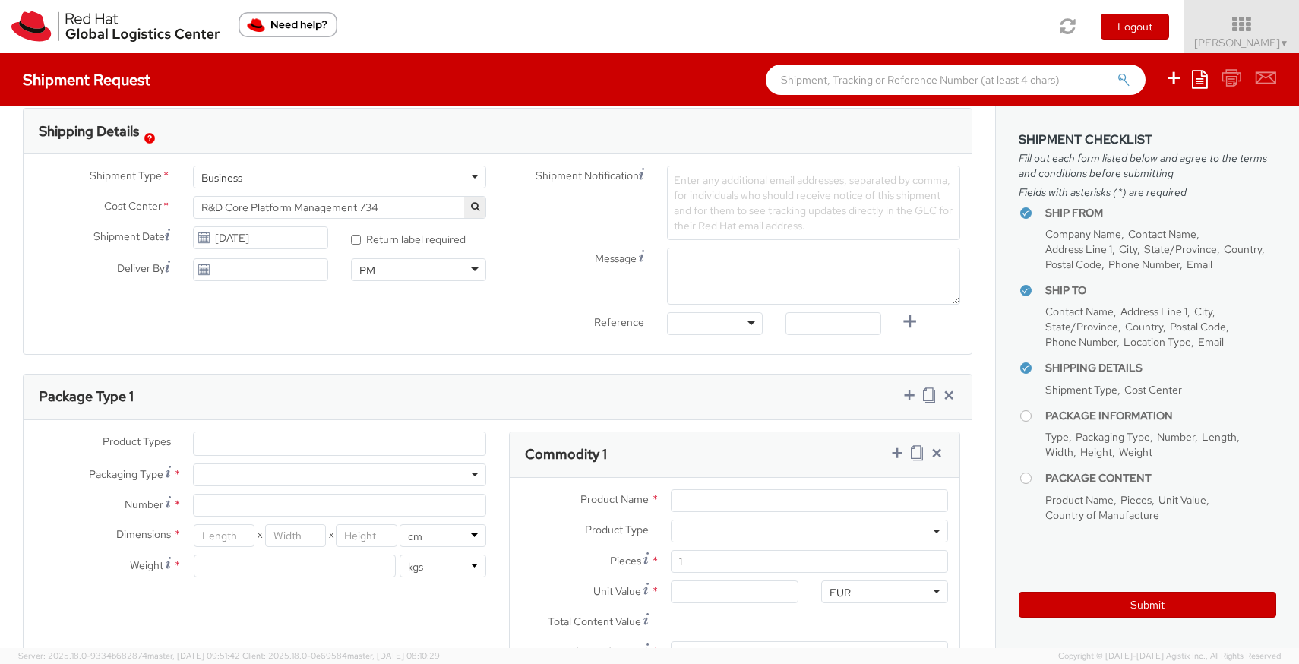
scroll to position [475, 0]
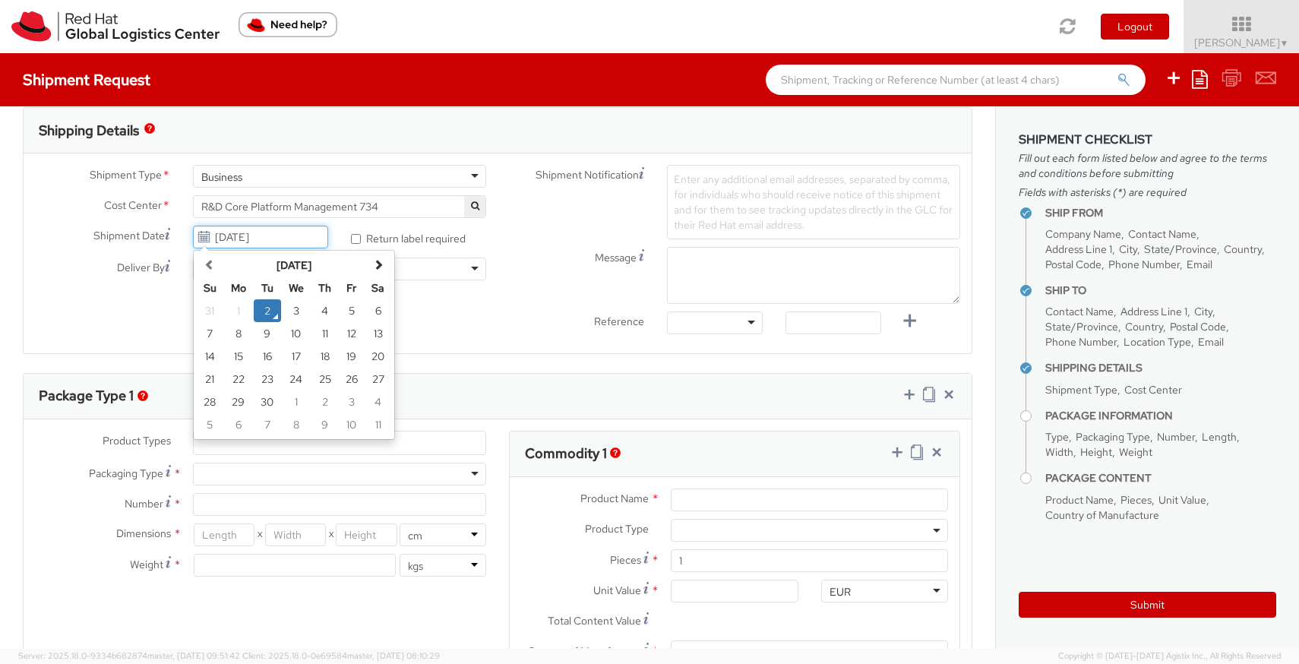
click at [207, 242] on div "[DATE] [DATE] Su Mo Tu We Th Fr Sa 31 1 2 3 4 5 6 7 8 9 10 11 12 13 14 15 16 17…" at bounding box center [260, 237] width 135 height 23
click at [299, 310] on td "3" at bounding box center [296, 310] width 30 height 23
type input "[DATE]"
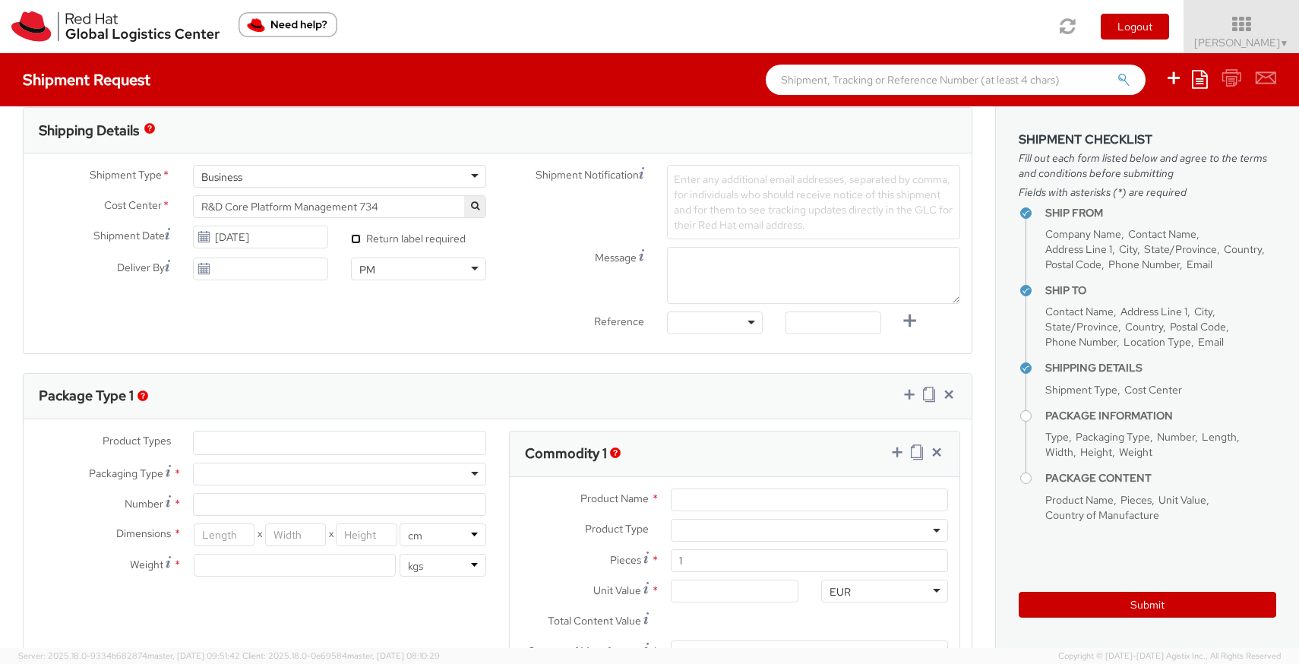
click at [355, 241] on input "* Return label required" at bounding box center [356, 239] width 10 height 10
checkbox input "true"
click at [475, 275] on div "PM" at bounding box center [418, 268] width 135 height 23
click at [412, 182] on div "Business" at bounding box center [339, 176] width 293 height 23
click at [406, 348] on div "Shipment Type * Business Business Business Cost Center * R&D Core Platform Mana…" at bounding box center [498, 253] width 948 height 200
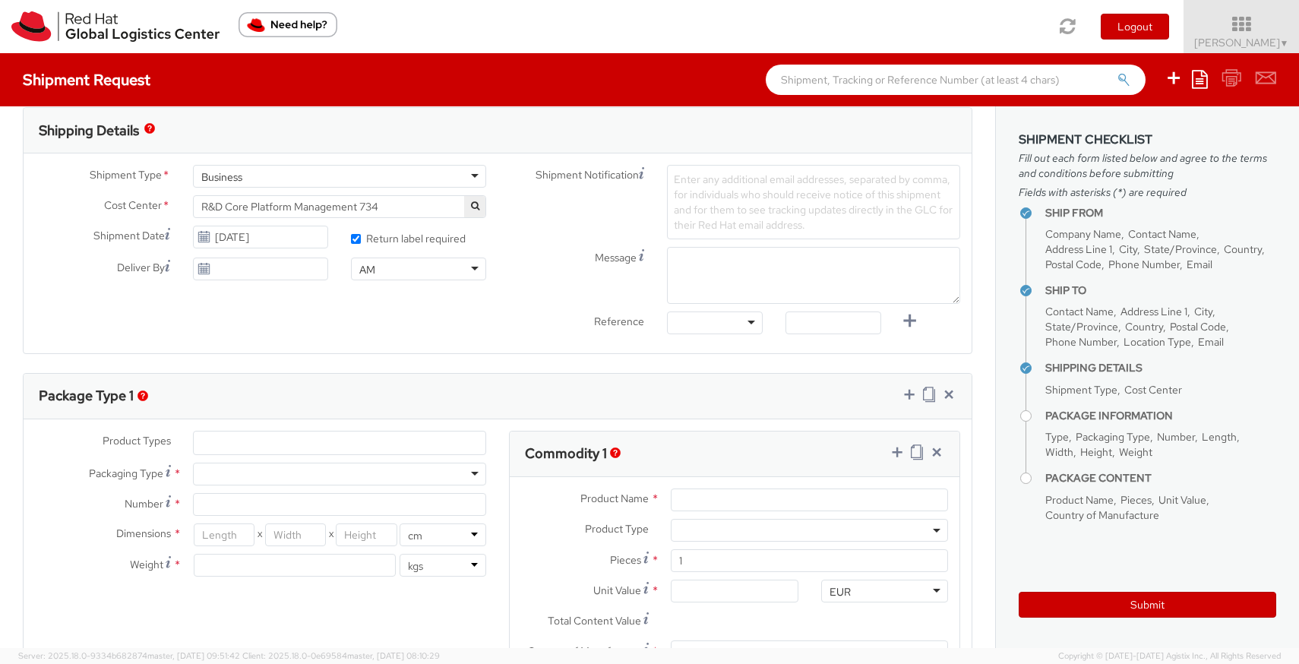
click at [422, 206] on span "R&D Core Platform Management 734" at bounding box center [339, 207] width 276 height 14
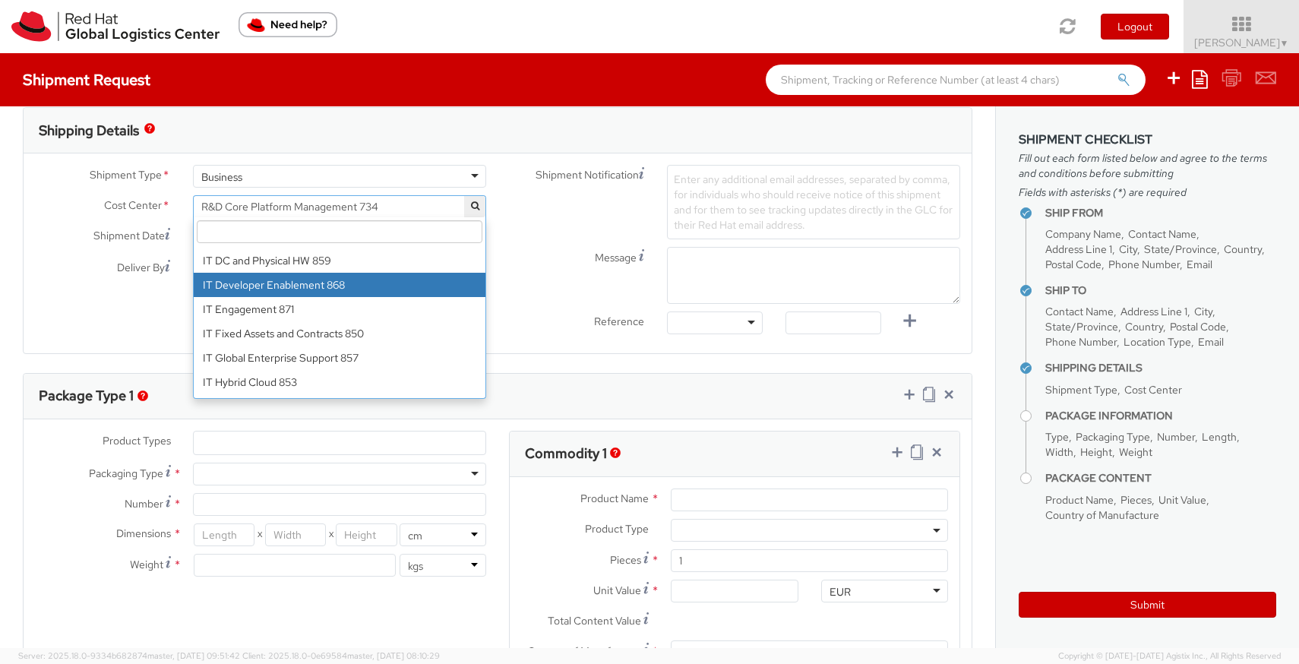
scroll to position [8941, 0]
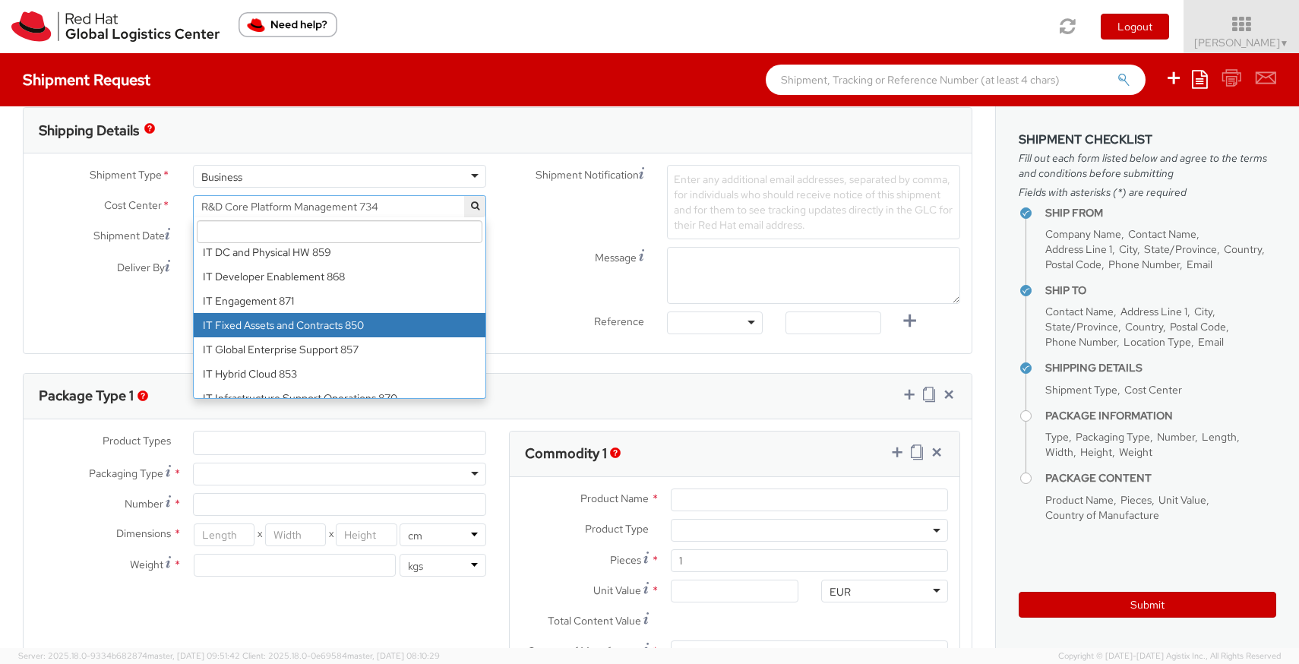
select select "850"
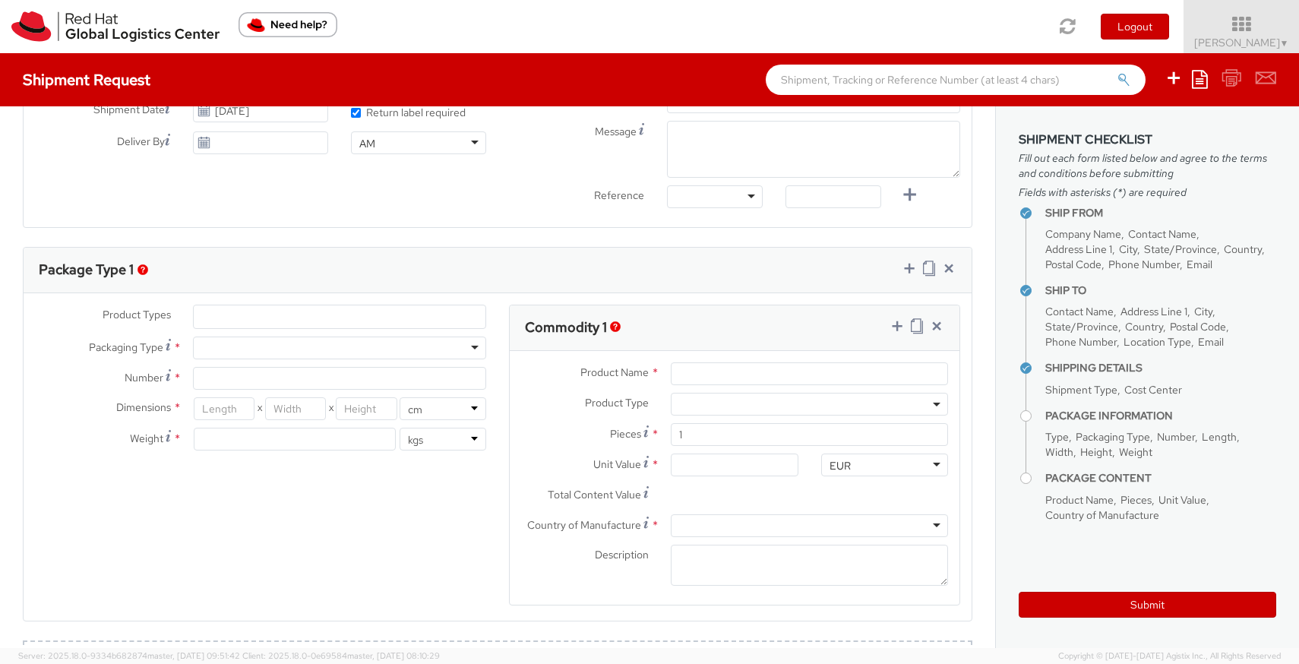
scroll to position [611, 0]
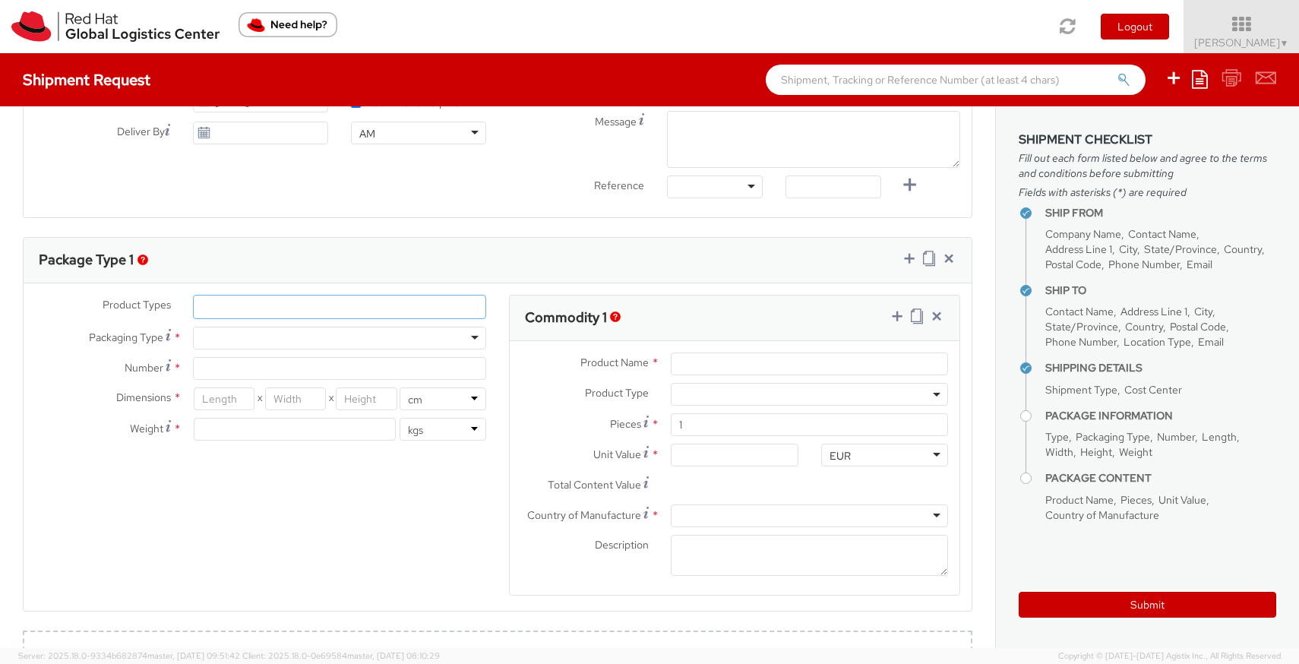
click at [321, 312] on ul at bounding box center [340, 306] width 292 height 23
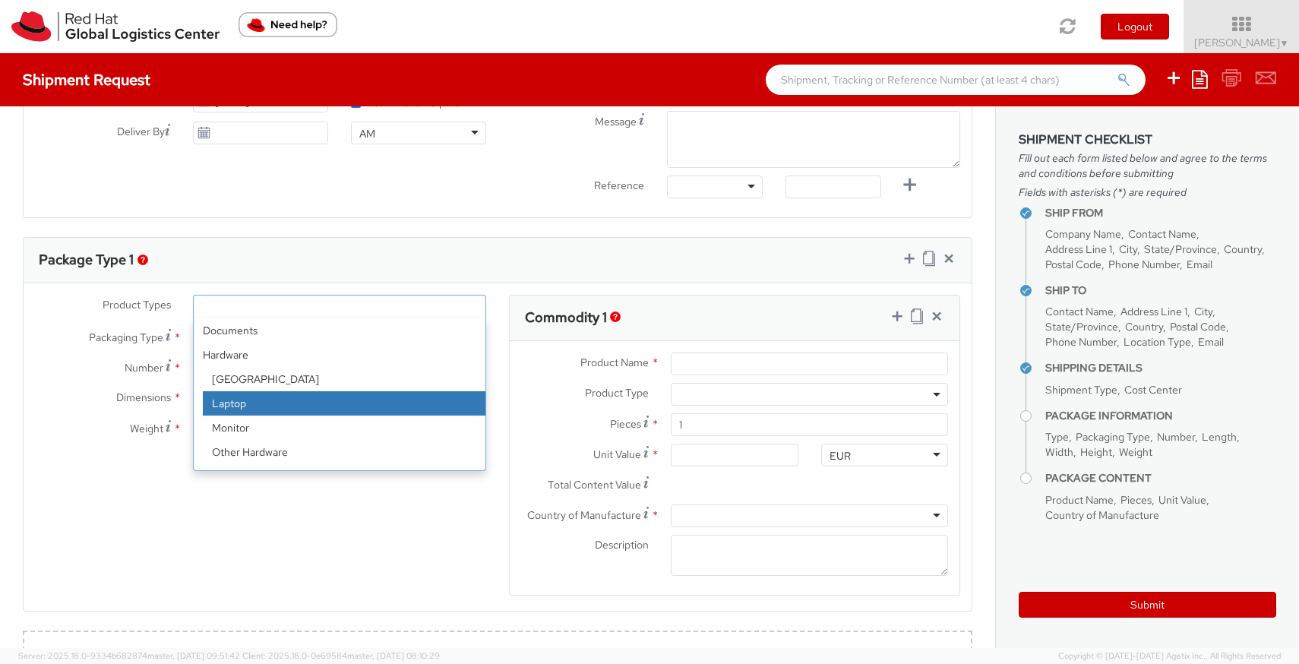
select select "LAPTOP"
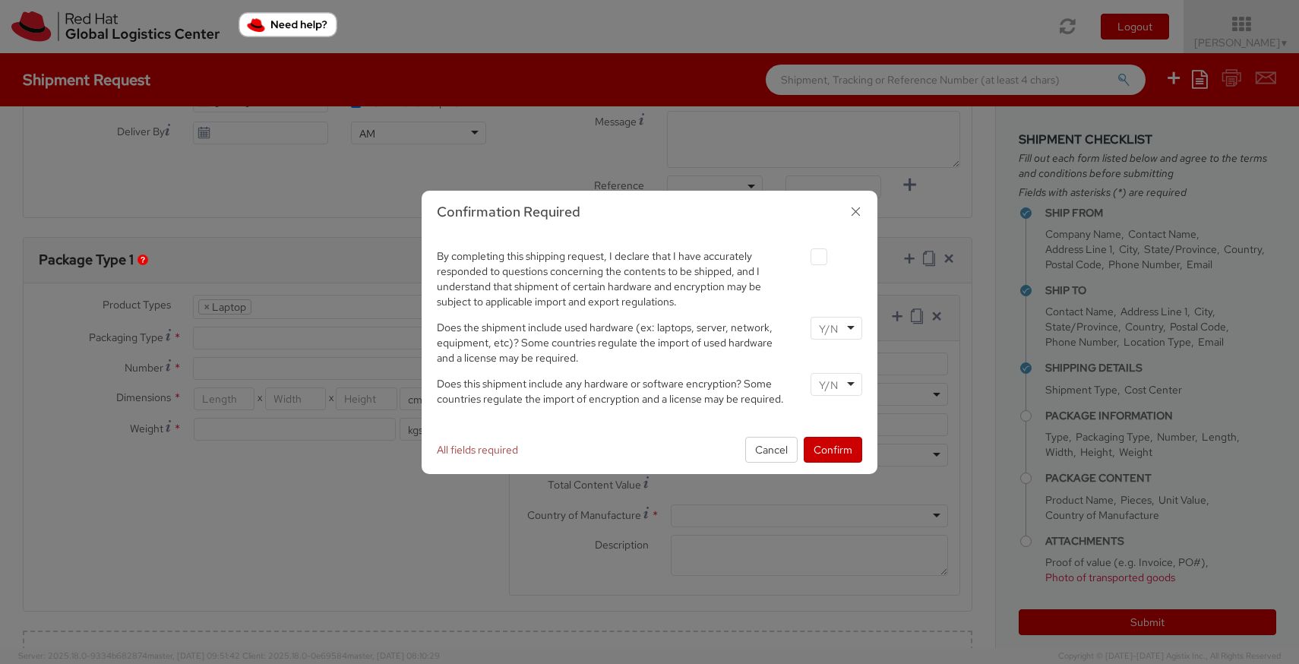
click at [823, 261] on label at bounding box center [818, 256] width 17 height 17
click at [806, 261] on input "checkbox" at bounding box center [801, 257] width 10 height 10
checkbox input "true"
click at [840, 329] on div at bounding box center [836, 328] width 52 height 23
click at [843, 384] on div at bounding box center [836, 384] width 52 height 23
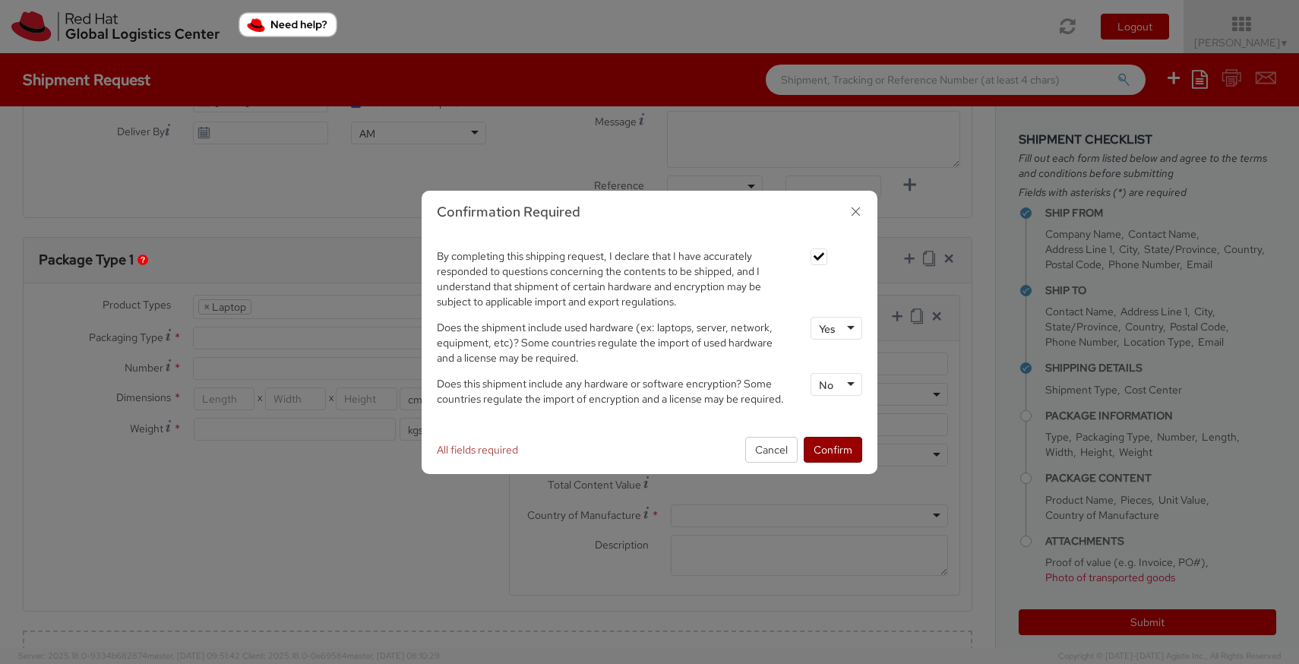
click at [835, 449] on button "Confirm" at bounding box center [833, 450] width 58 height 26
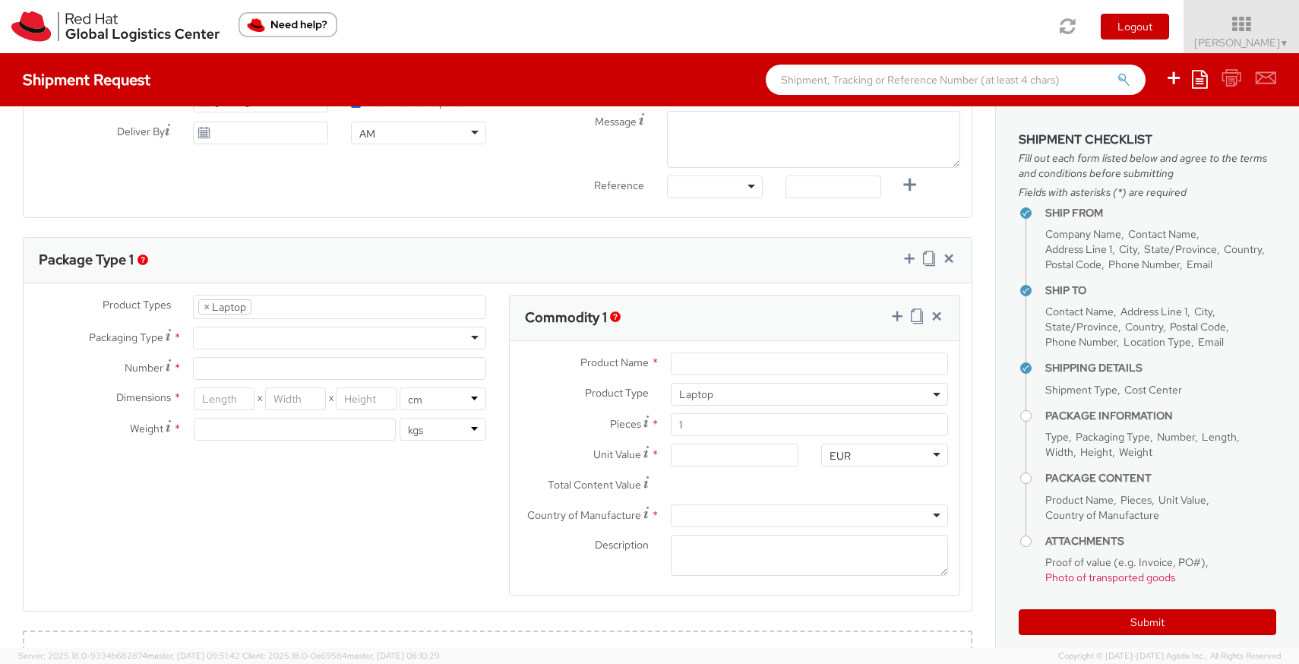
click at [362, 311] on ul "× Laptop" at bounding box center [340, 306] width 292 height 23
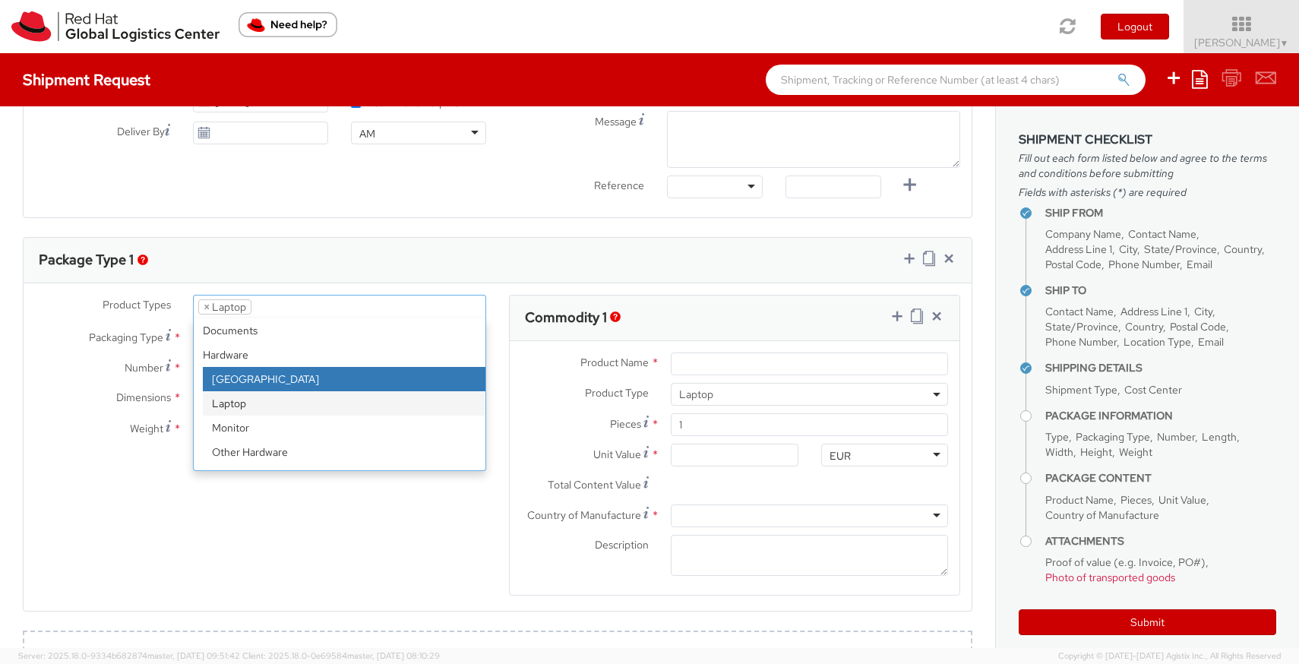
select select "DOC_STATION"
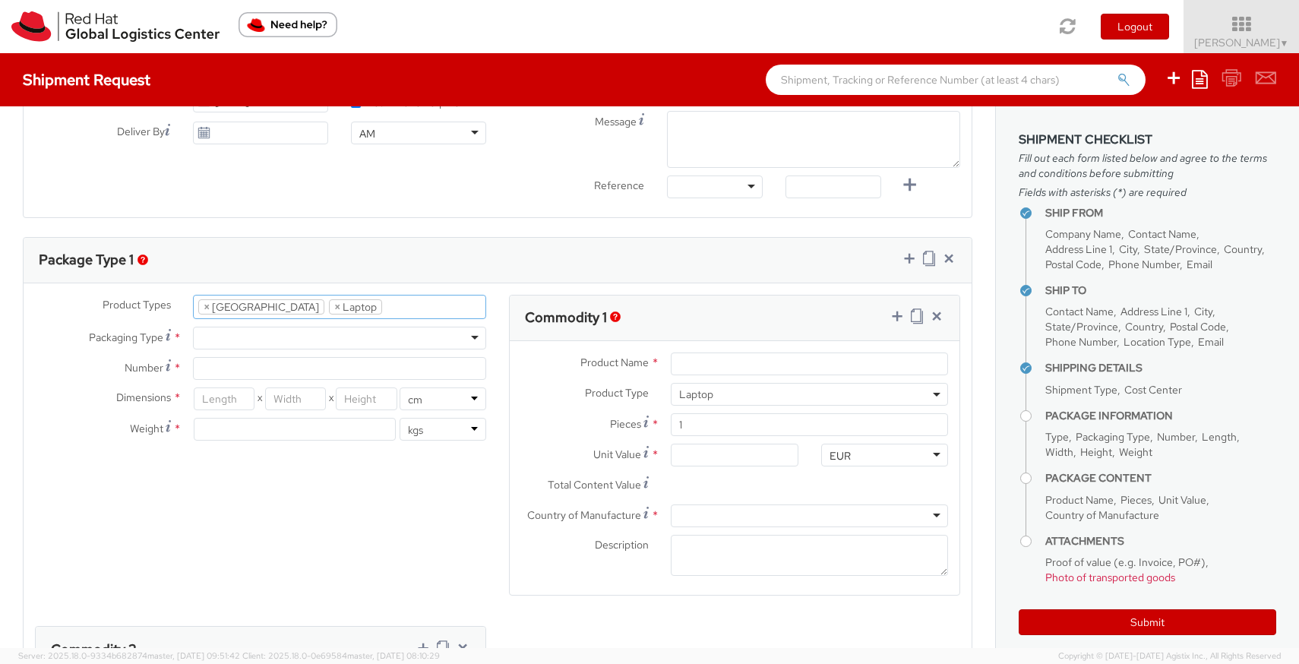
click at [385, 305] on ul "× Docking Station × Laptop" at bounding box center [340, 306] width 292 height 23
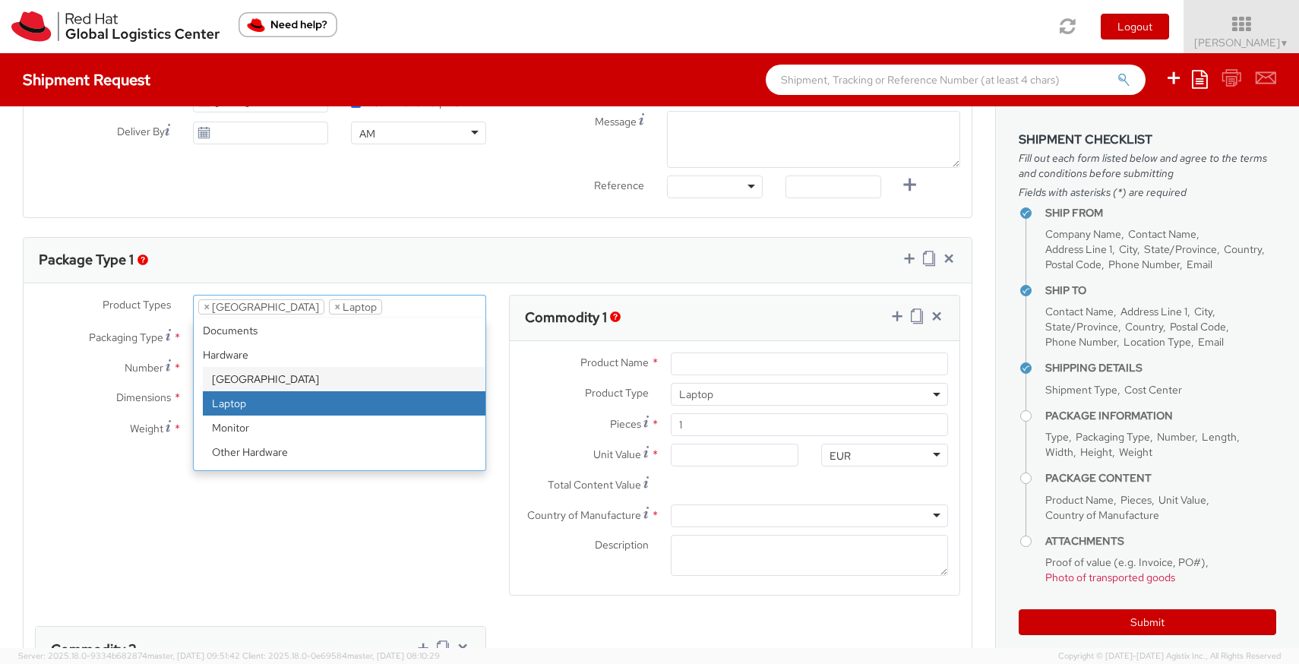
scroll to position [67, 0]
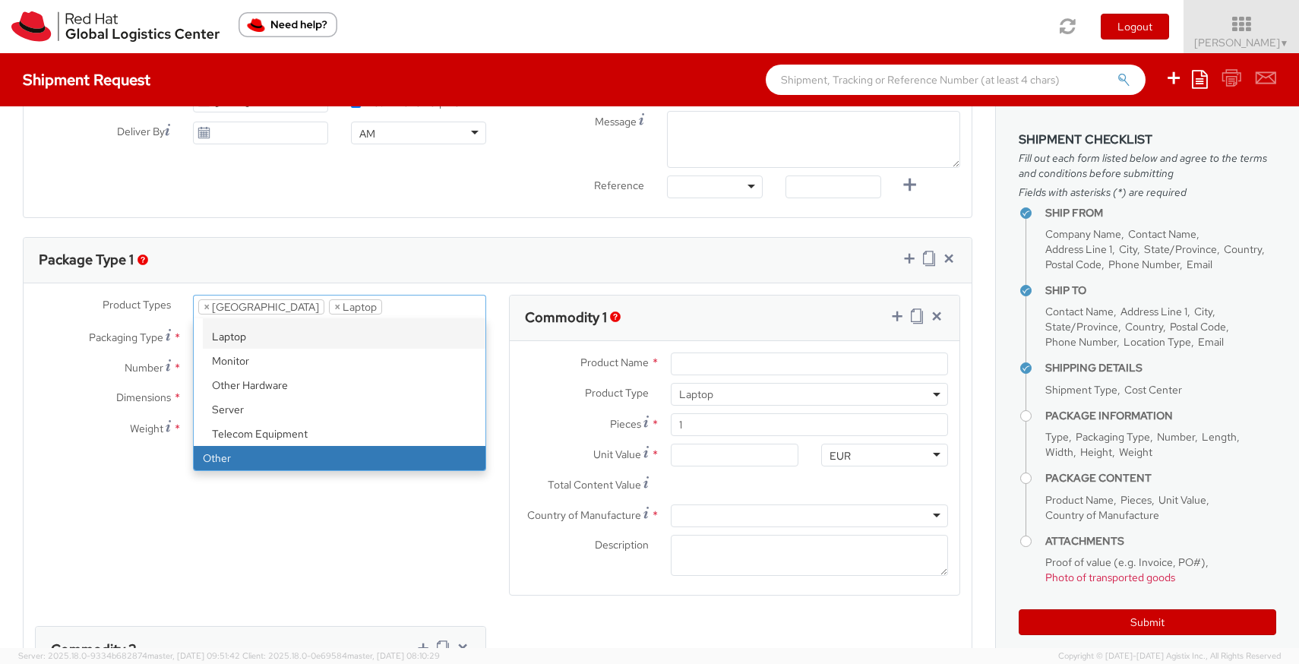
select select "OTHER"
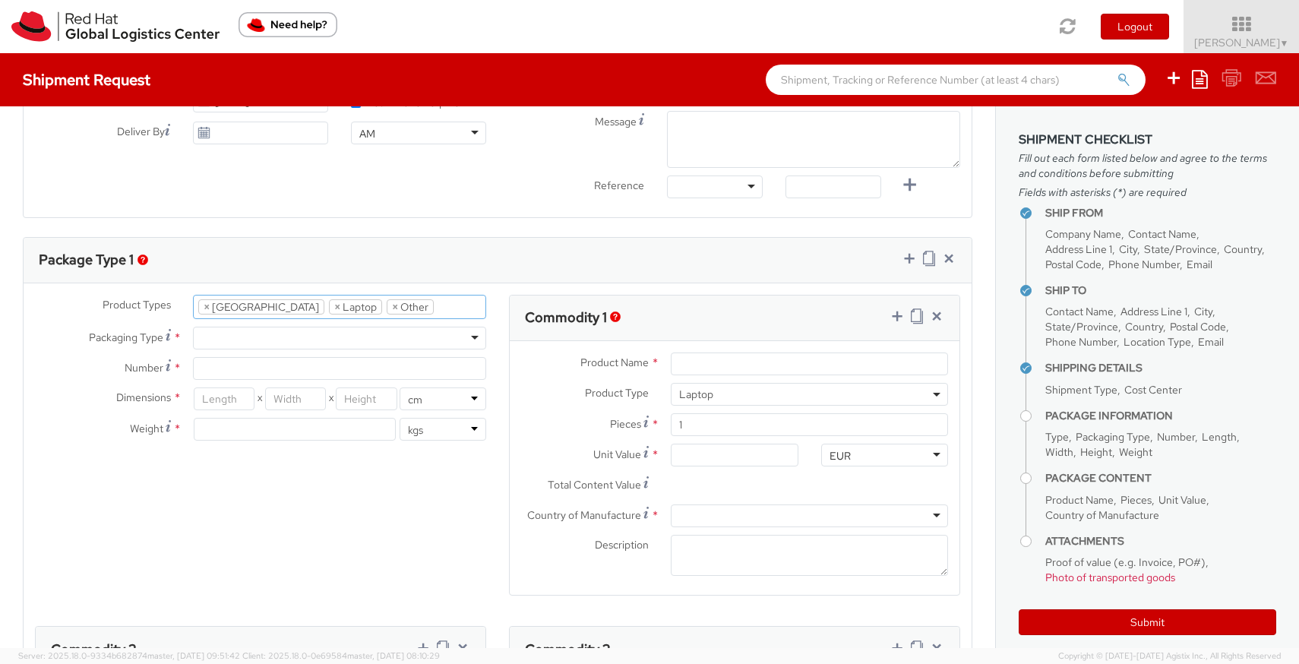
click at [333, 343] on div at bounding box center [339, 338] width 293 height 23
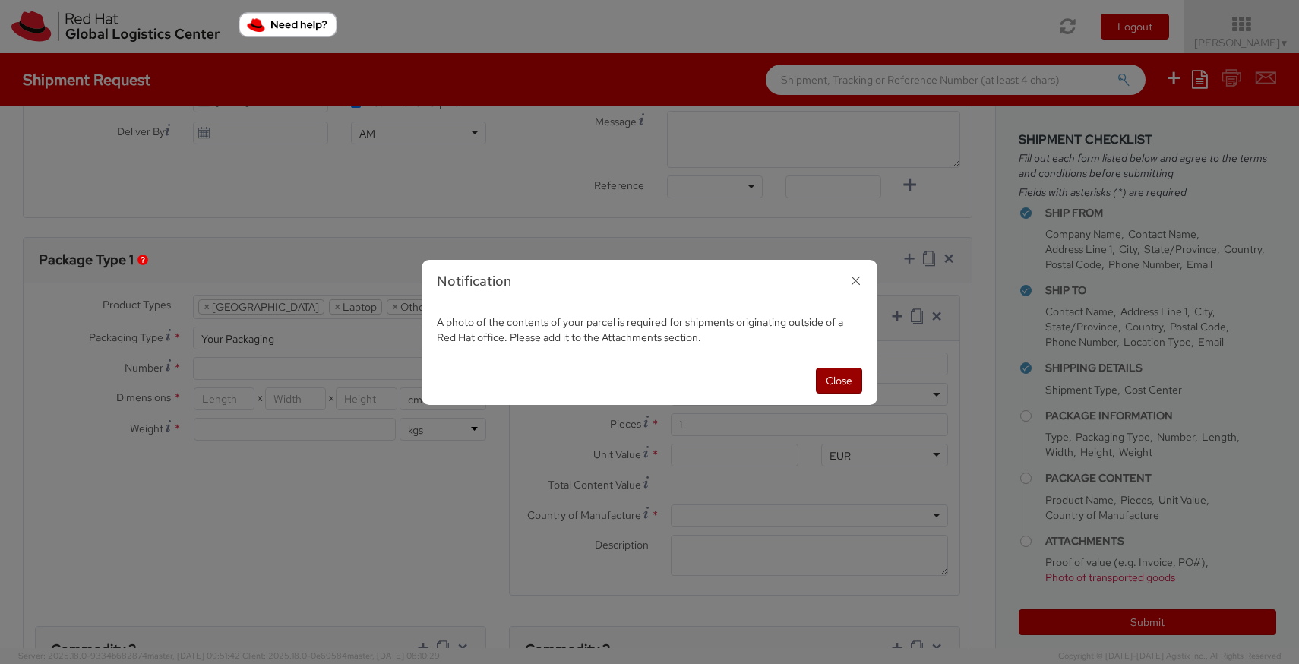
click at [842, 387] on button "Close" at bounding box center [839, 381] width 46 height 26
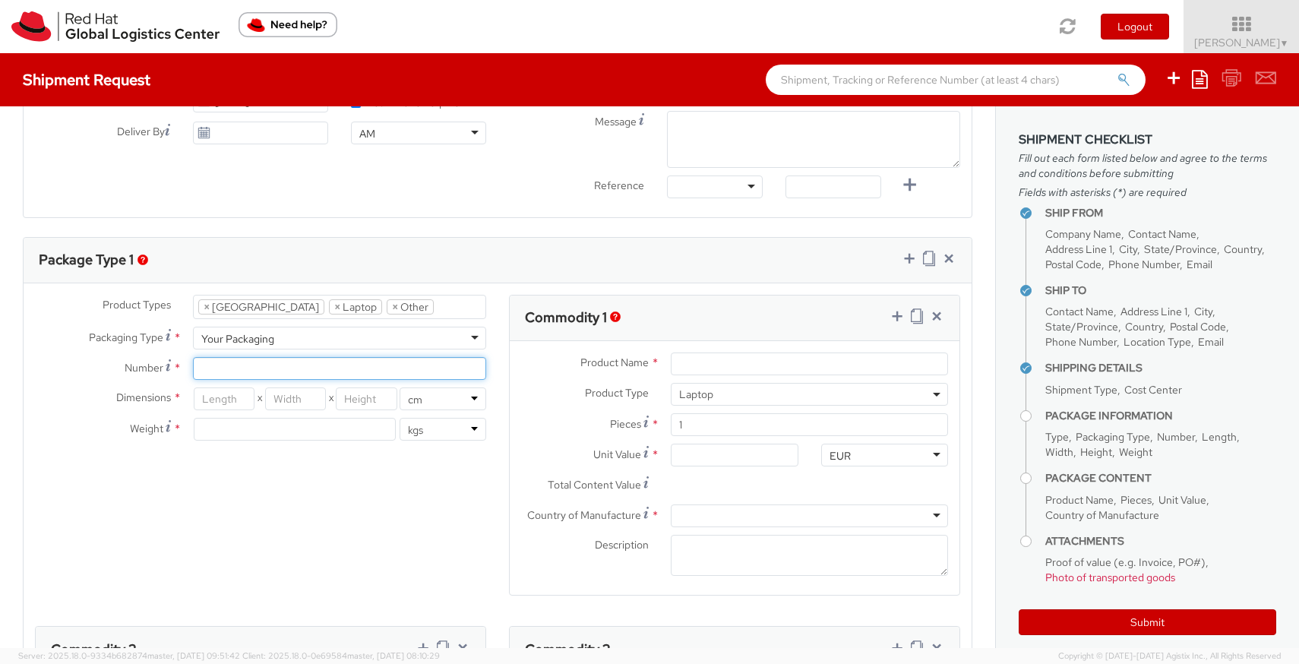
click at [273, 371] on input "Number *" at bounding box center [339, 368] width 293 height 23
type input "1"
click at [238, 474] on div "Product Types * Documents Docking Station Laptop Monitor Other Hardware Server …" at bounding box center [498, 626] width 948 height 663
click at [229, 396] on input "number" at bounding box center [224, 398] width 61 height 23
type input "50"
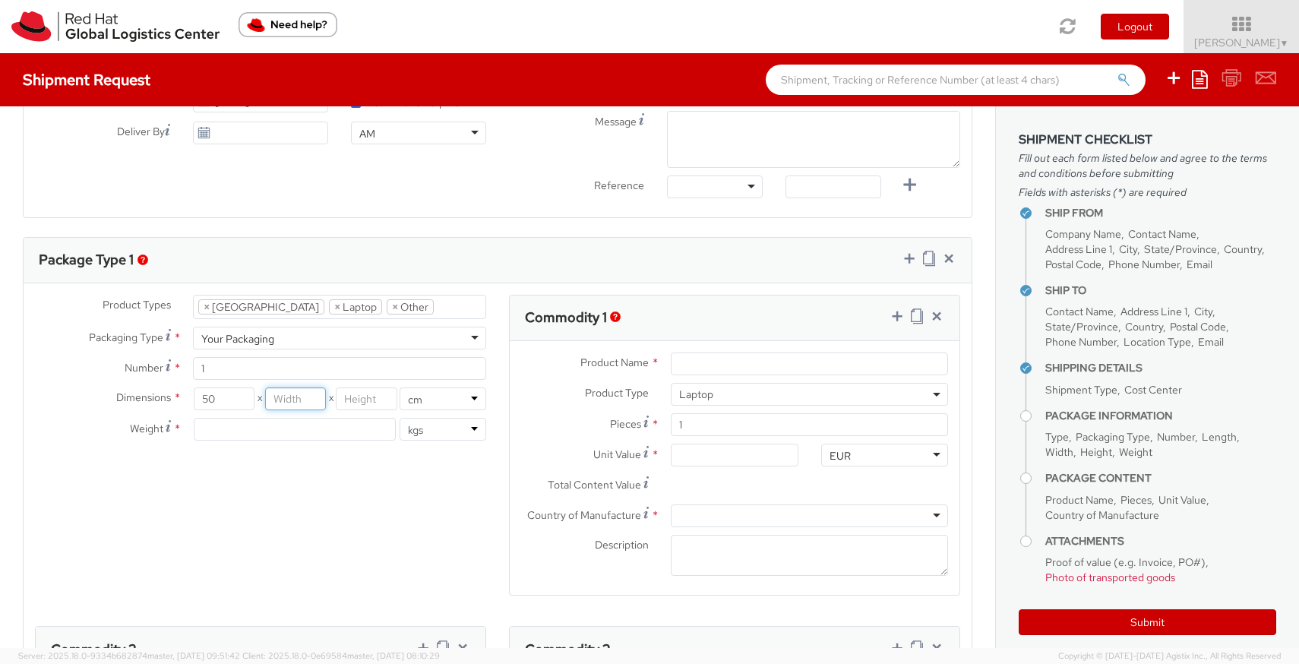
click at [295, 403] on input "number" at bounding box center [295, 398] width 61 height 23
type input "30"
click at [383, 411] on div "Dimensions * 50 X 30 X in cm Weight * lbs kgs" at bounding box center [261, 417] width 474 height 61
click at [381, 406] on input "number" at bounding box center [366, 398] width 61 height 23
type input "13"
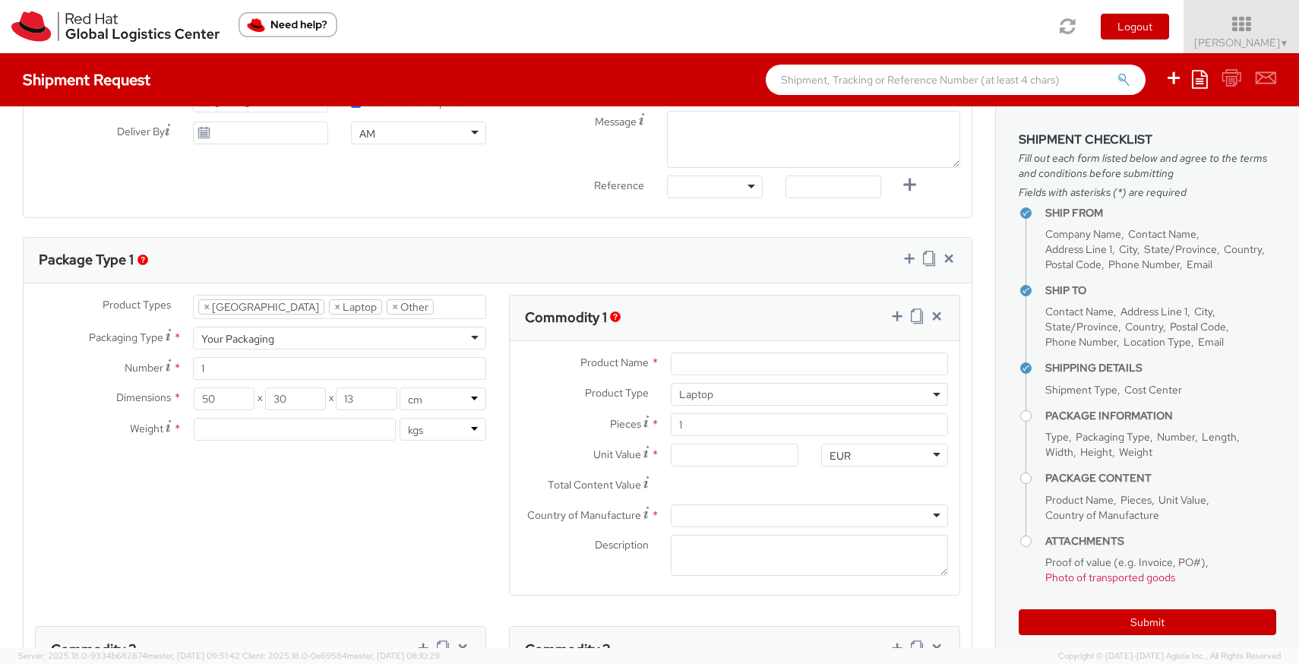
click at [374, 515] on div "Product Types * Documents Docking Station Laptop Monitor Other Hardware Server …" at bounding box center [498, 626] width 948 height 663
click at [341, 431] on input "number" at bounding box center [295, 429] width 202 height 23
type input "5"
click at [348, 501] on div "Product Types * Documents Docking Station Laptop Monitor Other Hardware Server …" at bounding box center [498, 626] width 948 height 663
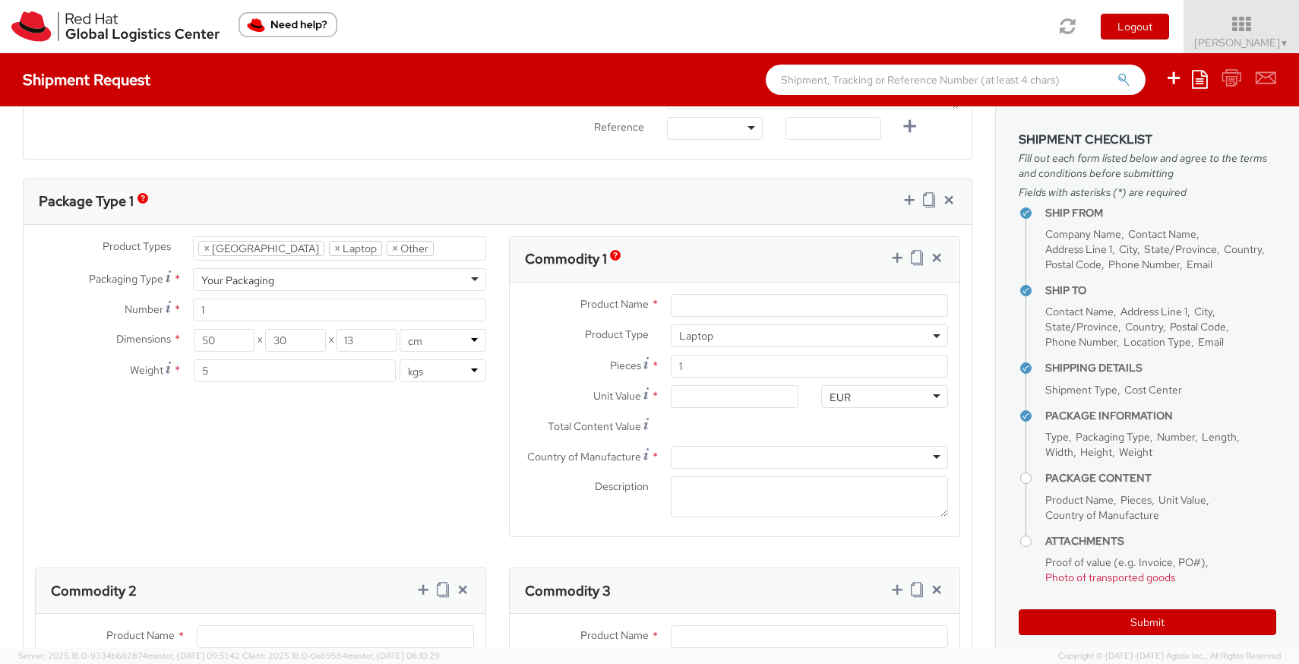
scroll to position [674, 0]
click at [718, 299] on input "Product Name *" at bounding box center [809, 301] width 277 height 23
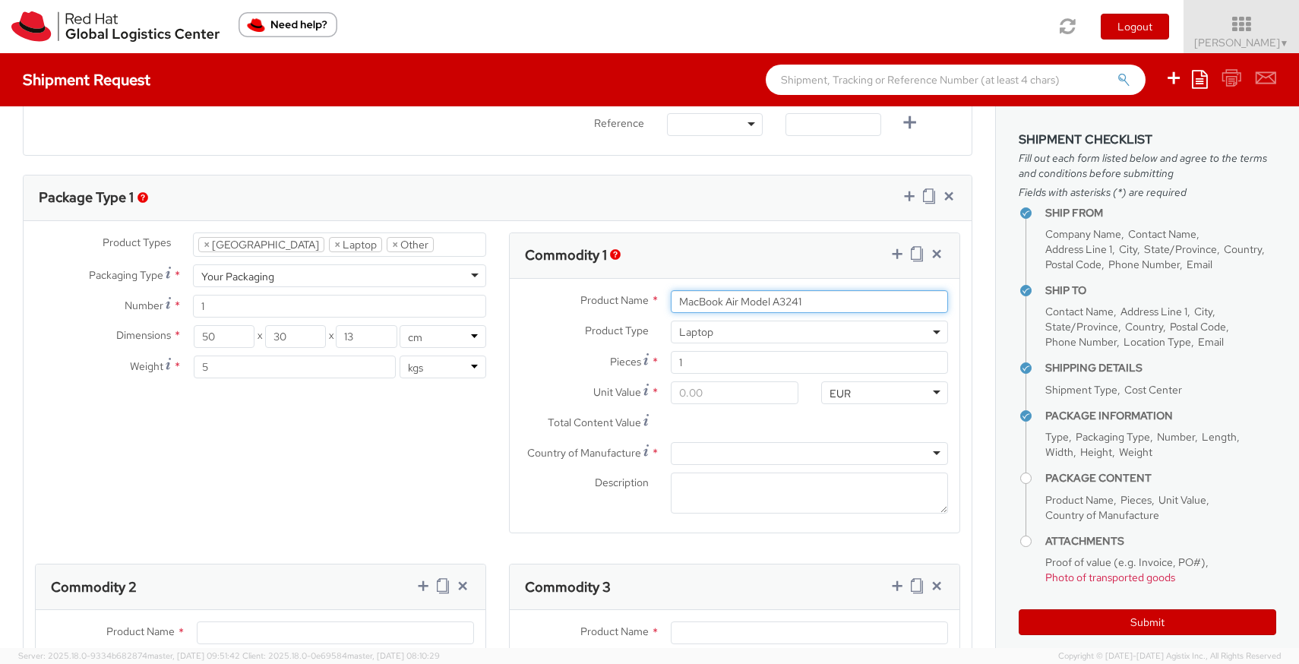
type input "MacBook Air Model A3241"
click at [702, 394] on input "Unit Value *" at bounding box center [734, 392] width 127 height 23
click at [713, 399] on input "Unit Value *" at bounding box center [734, 392] width 127 height 23
type input "5.00"
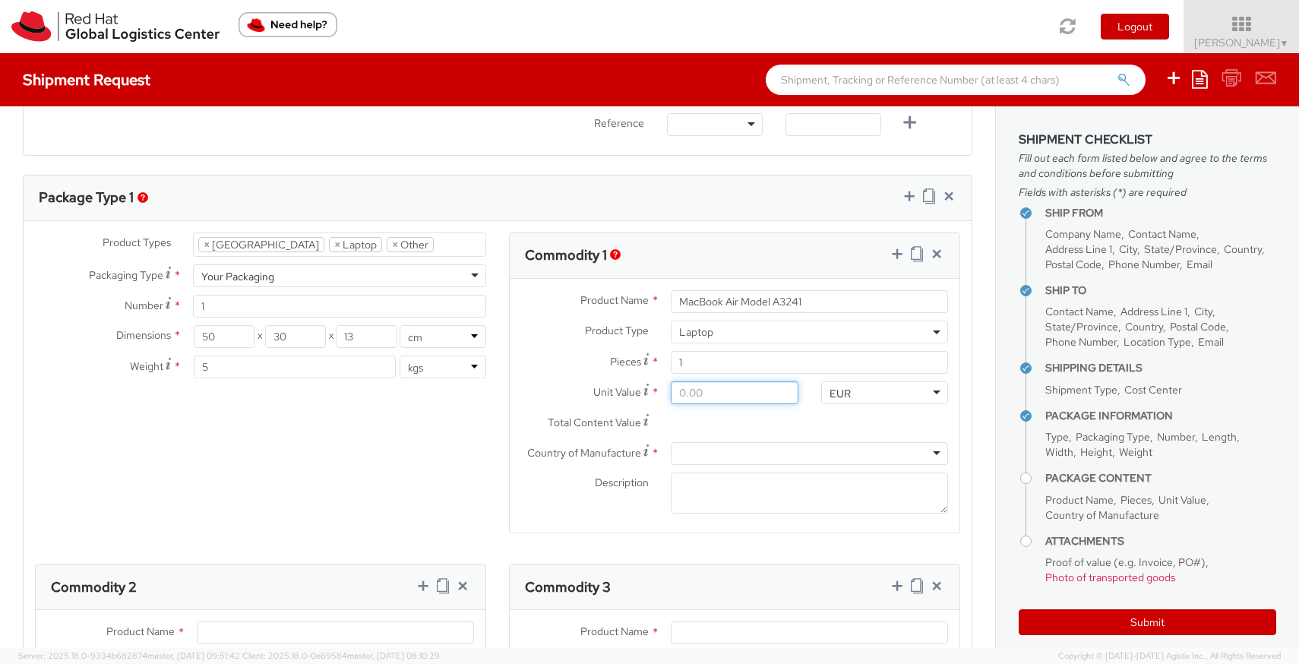
type input "5.00"
type input "50.00"
type input "500.00"
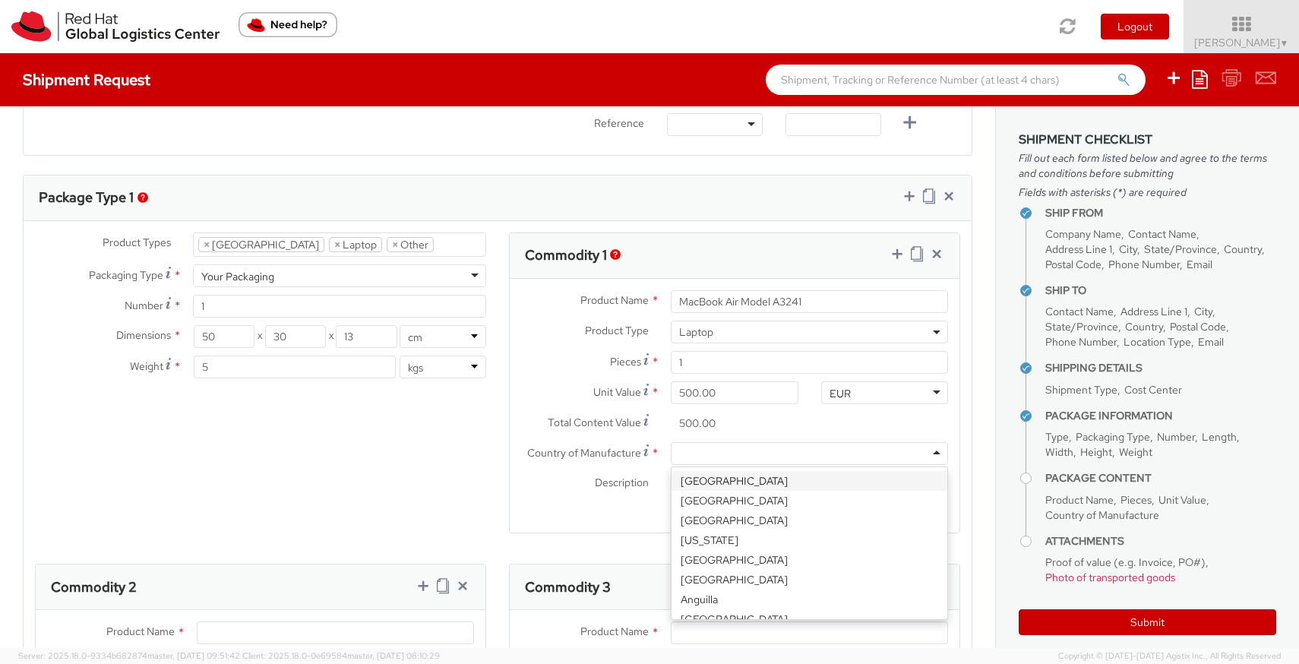
click at [703, 453] on div at bounding box center [809, 453] width 277 height 23
type input "chin"
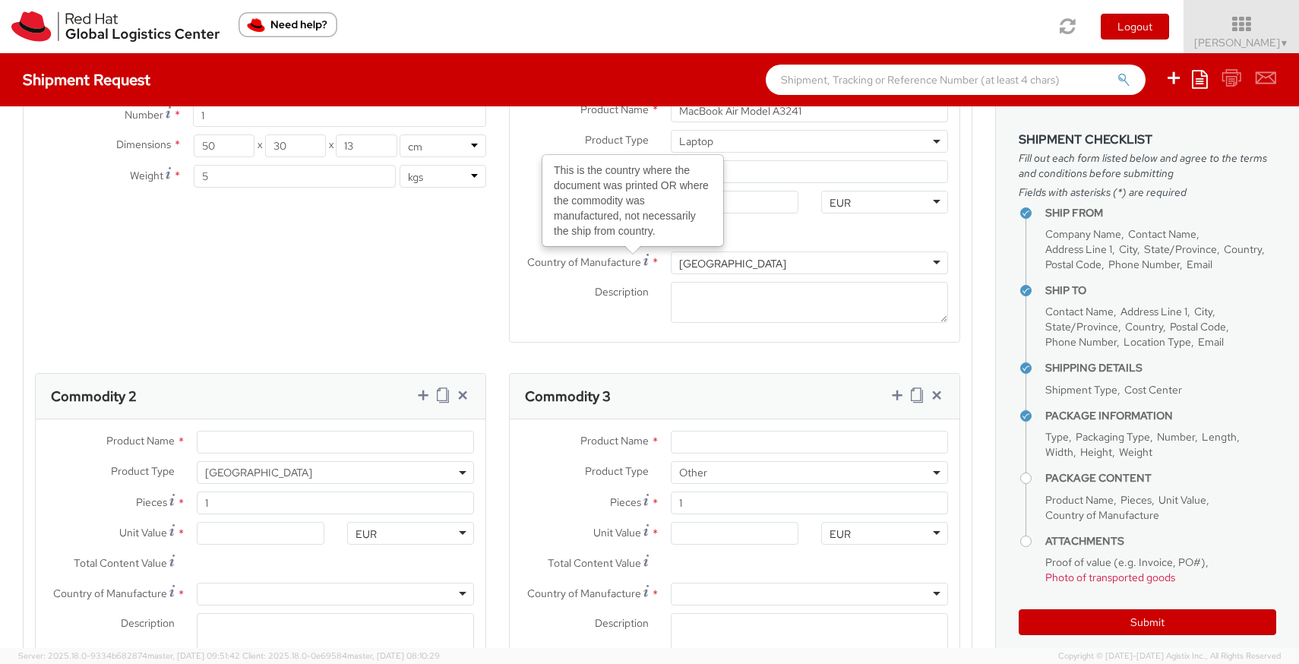
scroll to position [877, 0]
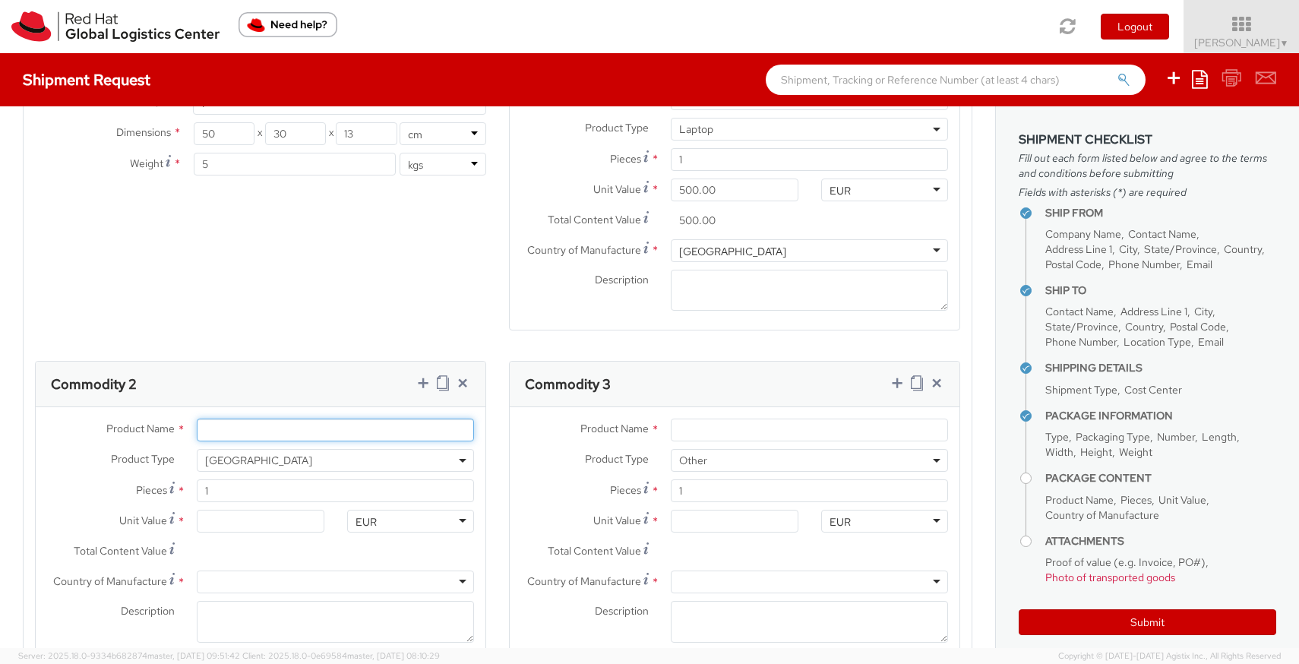
click at [281, 437] on input "Product Name *" at bounding box center [335, 430] width 277 height 23
paste input "belkin multi adapter"
type input "belkin multi adapter"
click at [254, 526] on input "Unit Value *" at bounding box center [260, 521] width 127 height 23
type input "1.00"
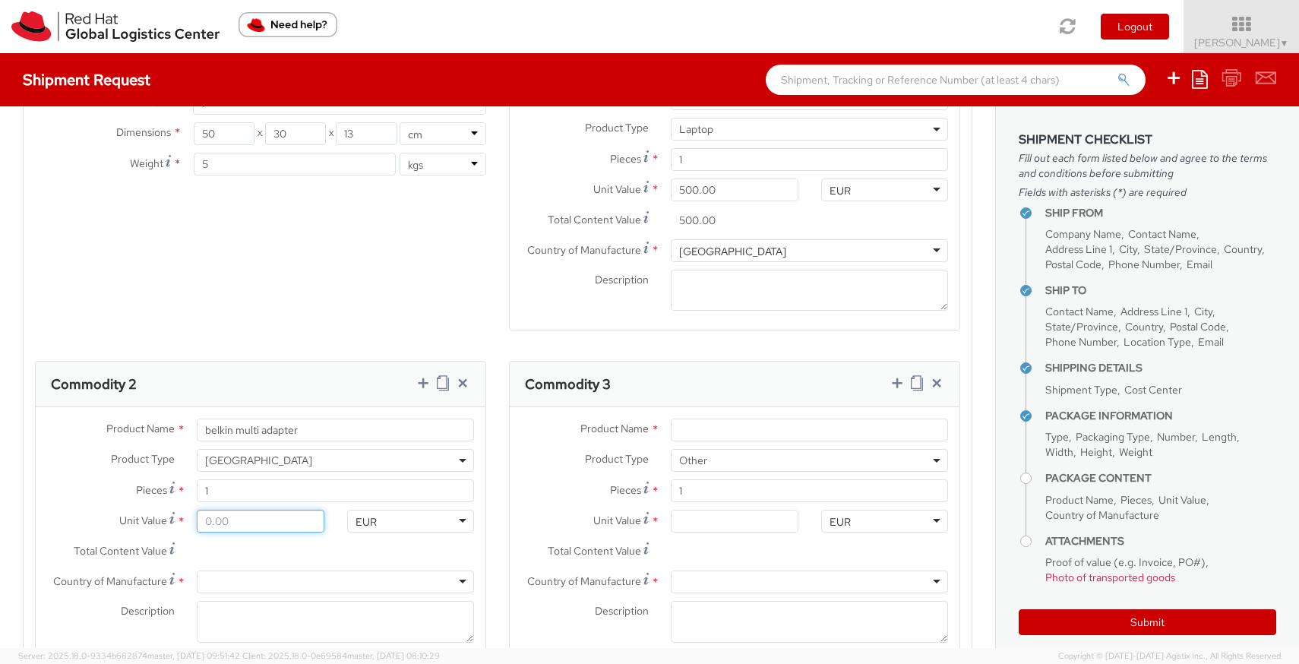
type input "1.00"
type input "10.00"
type input "100.00"
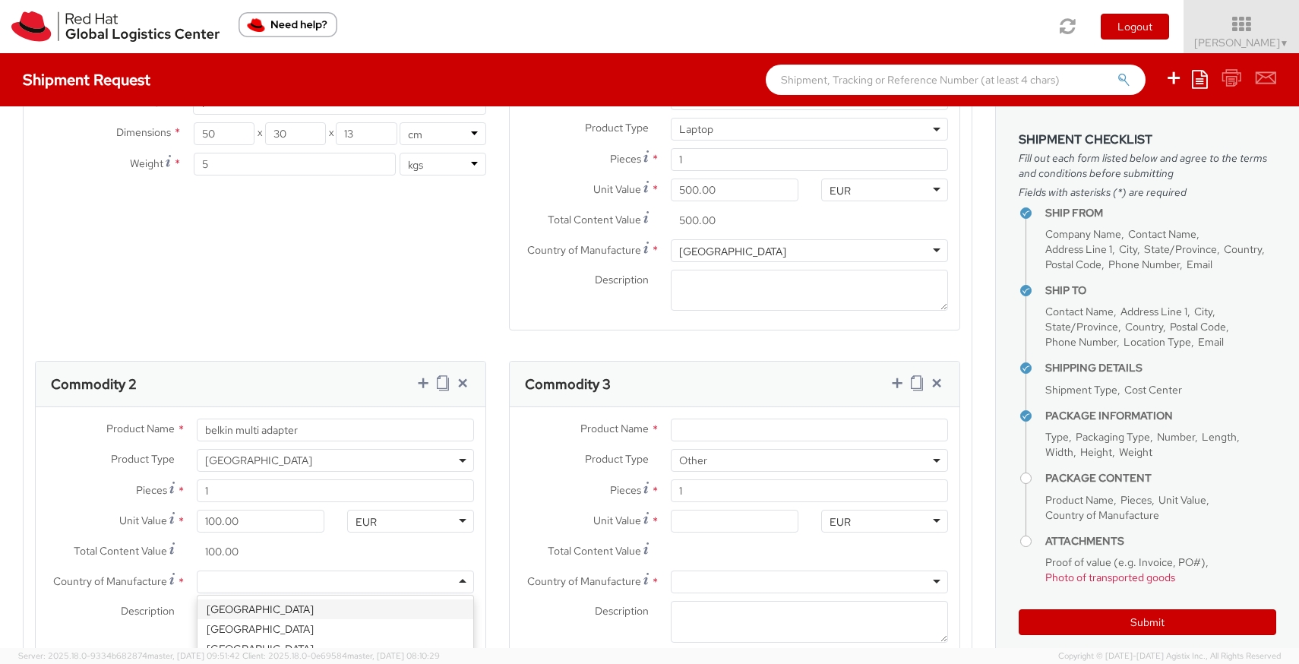
click at [228, 587] on div at bounding box center [335, 581] width 277 height 23
type input "china"
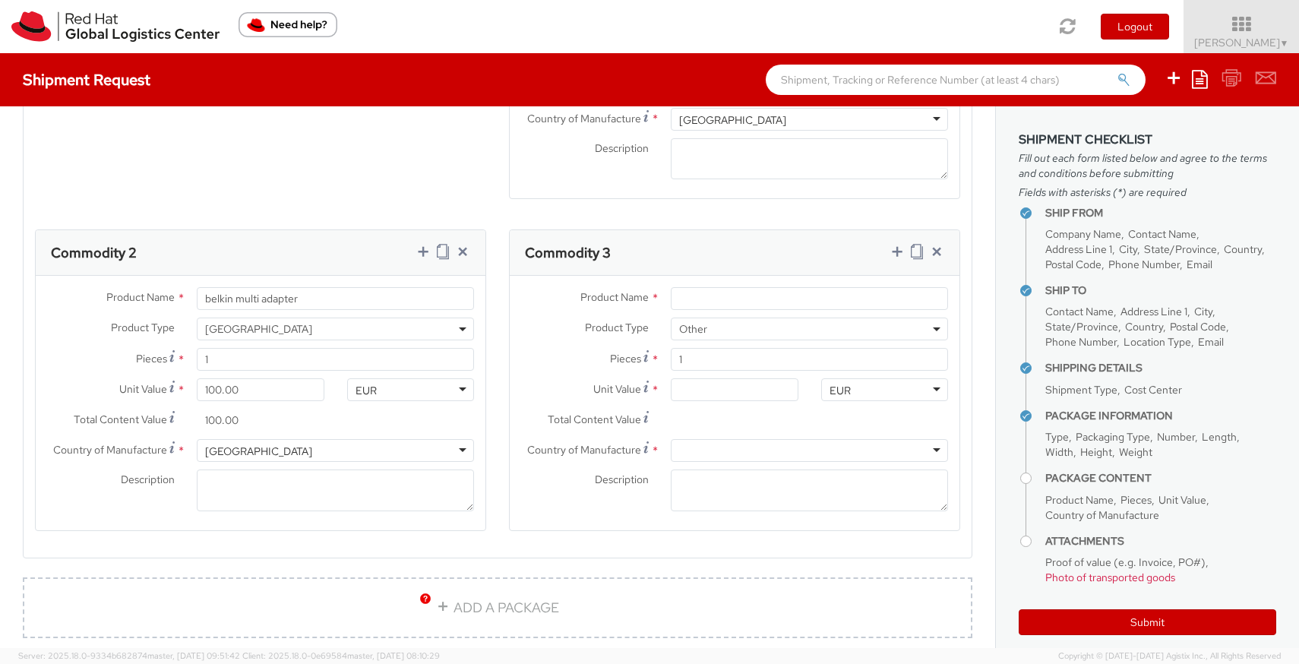
scroll to position [1019, 0]
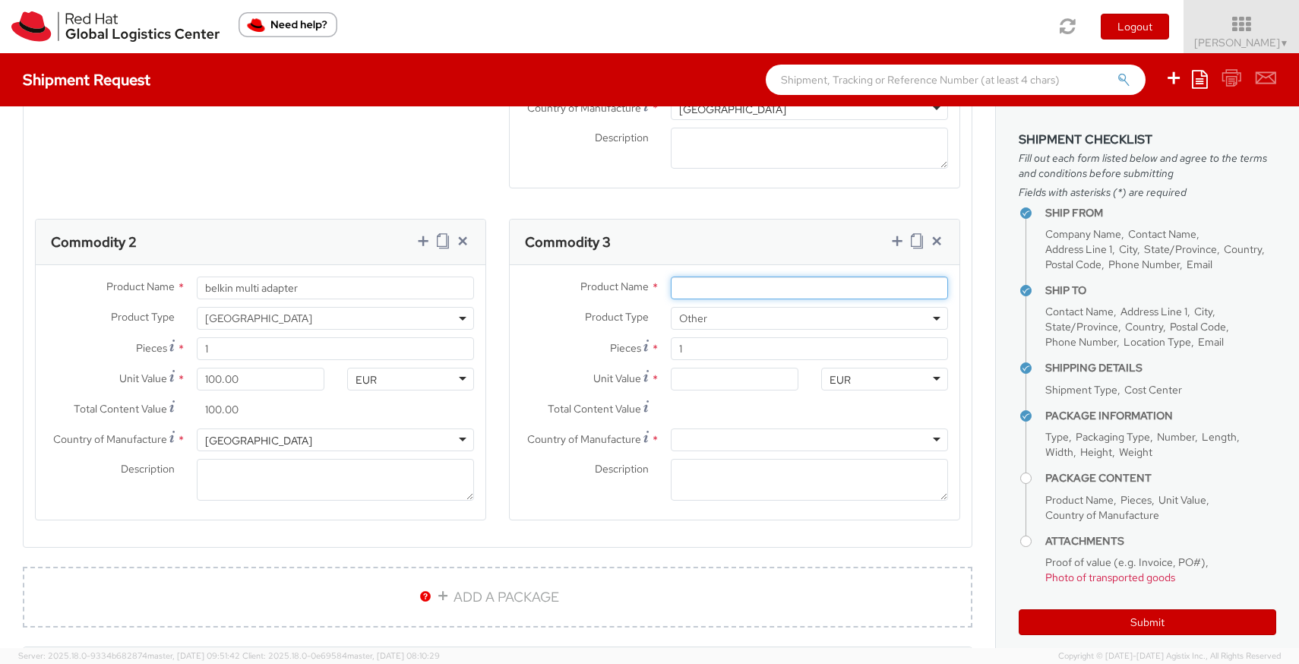
click at [711, 288] on input "Product Name *" at bounding box center [809, 287] width 277 height 23
paste input "MSPA7061 Coreparts mobile device charger"
type input "MSPA7061 Coreparts mobile device charger"
click at [696, 376] on input "Unit Value *" at bounding box center [734, 379] width 127 height 23
type input "1.00"
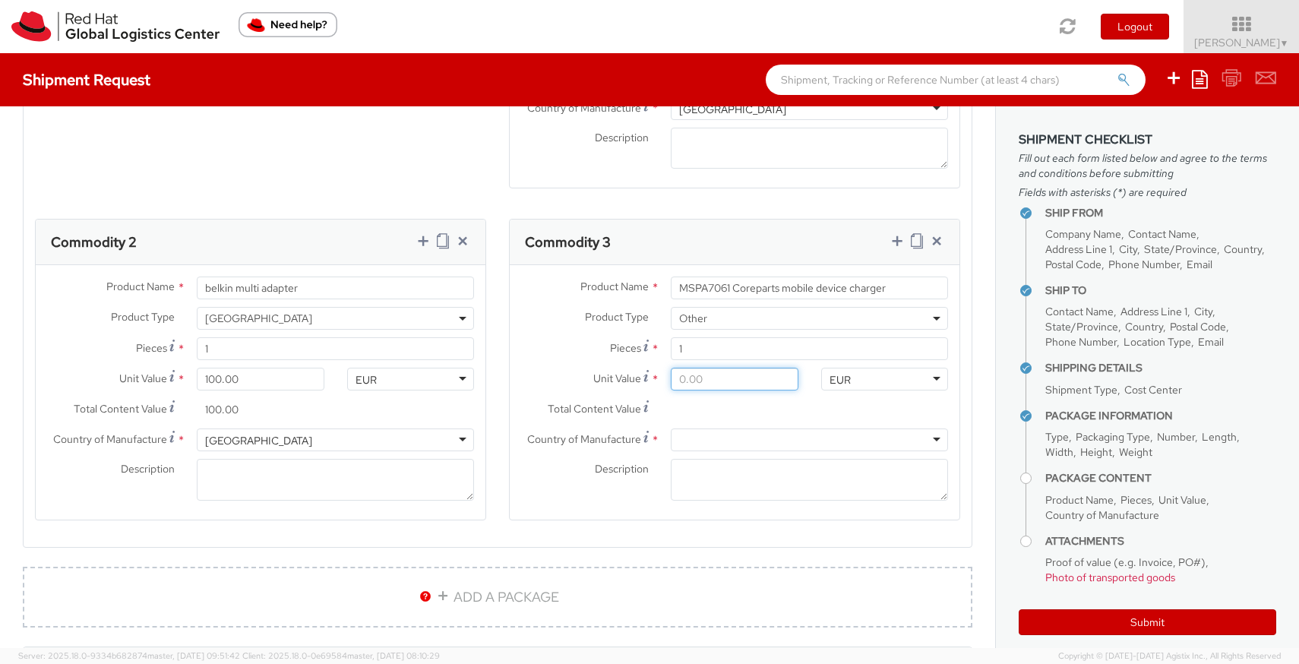
type input "1.00"
click at [772, 418] on input "1.00" at bounding box center [734, 409] width 127 height 23
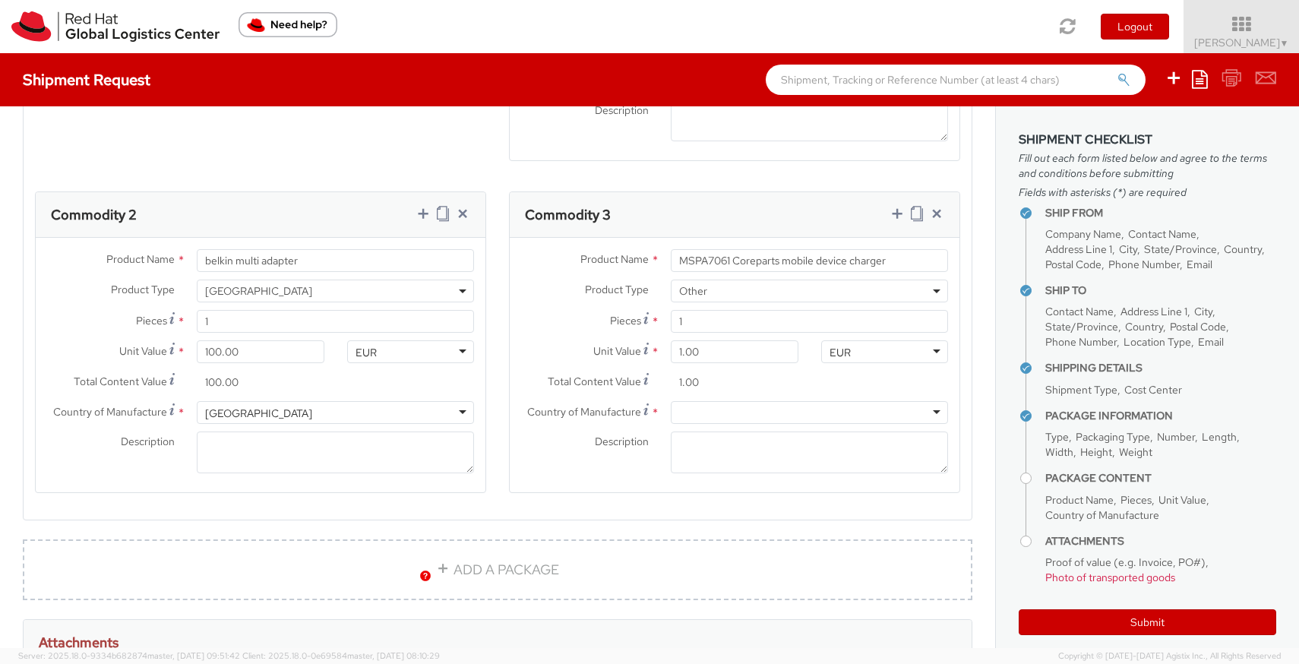
scroll to position [1053, 0]
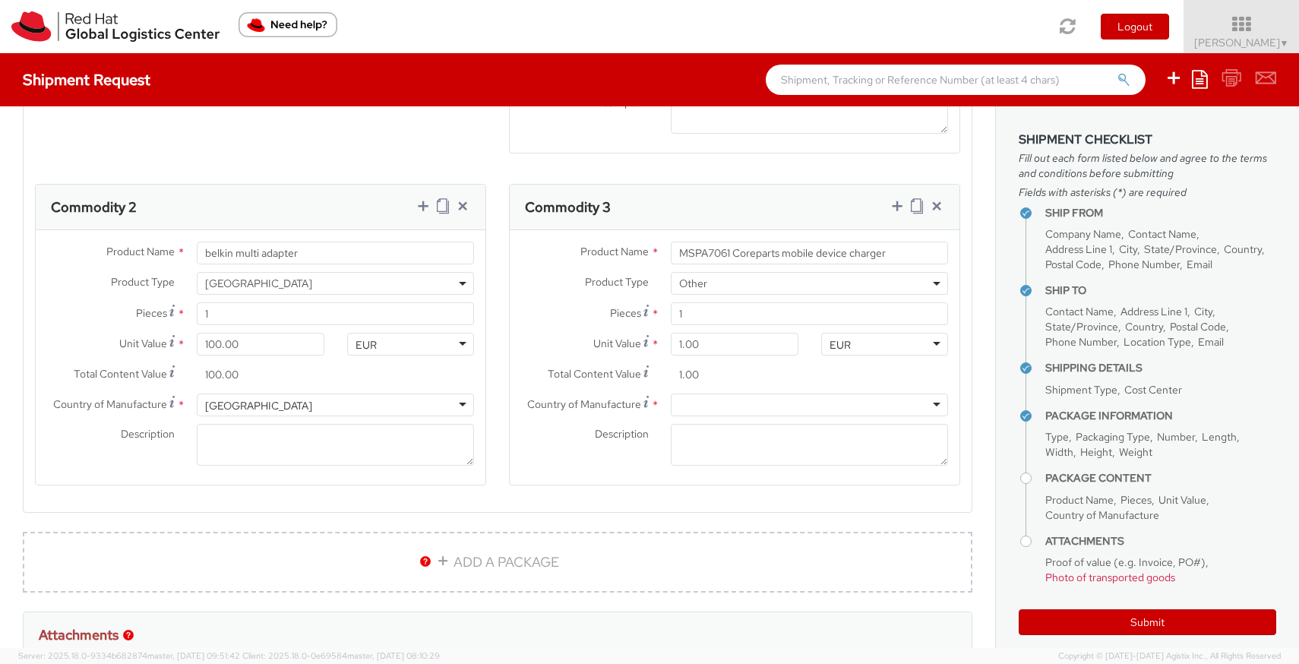
click at [752, 414] on div at bounding box center [809, 404] width 277 height 23
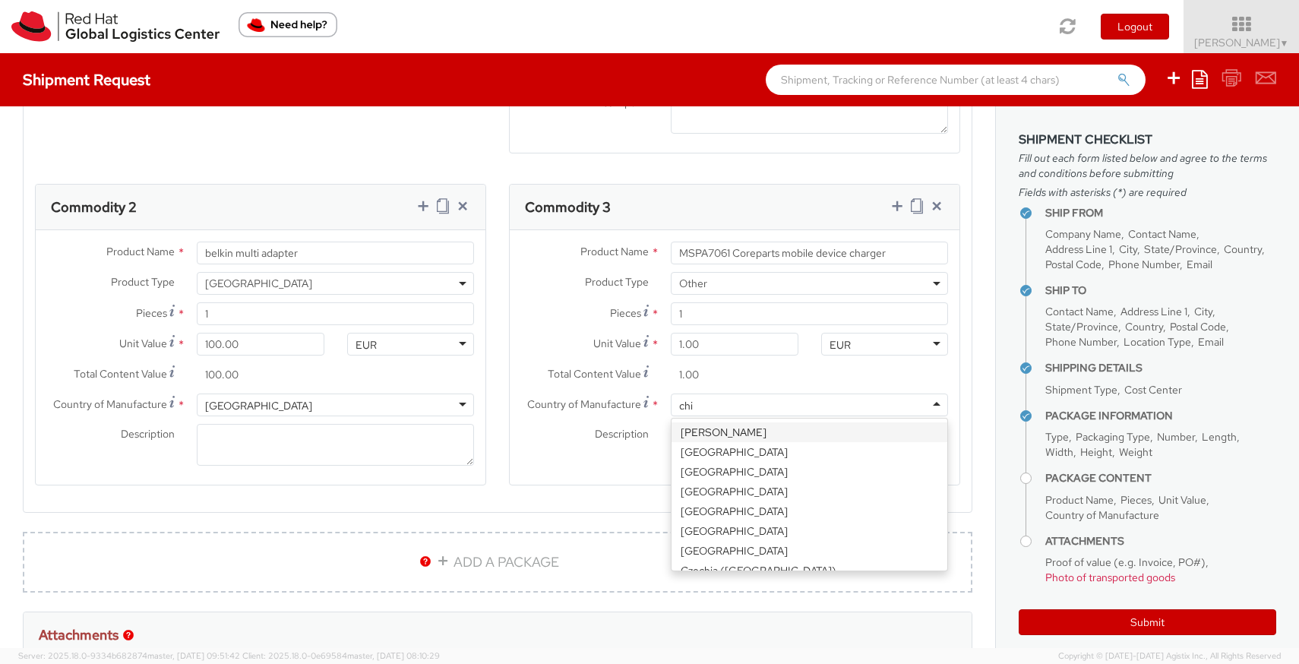
type input "chin"
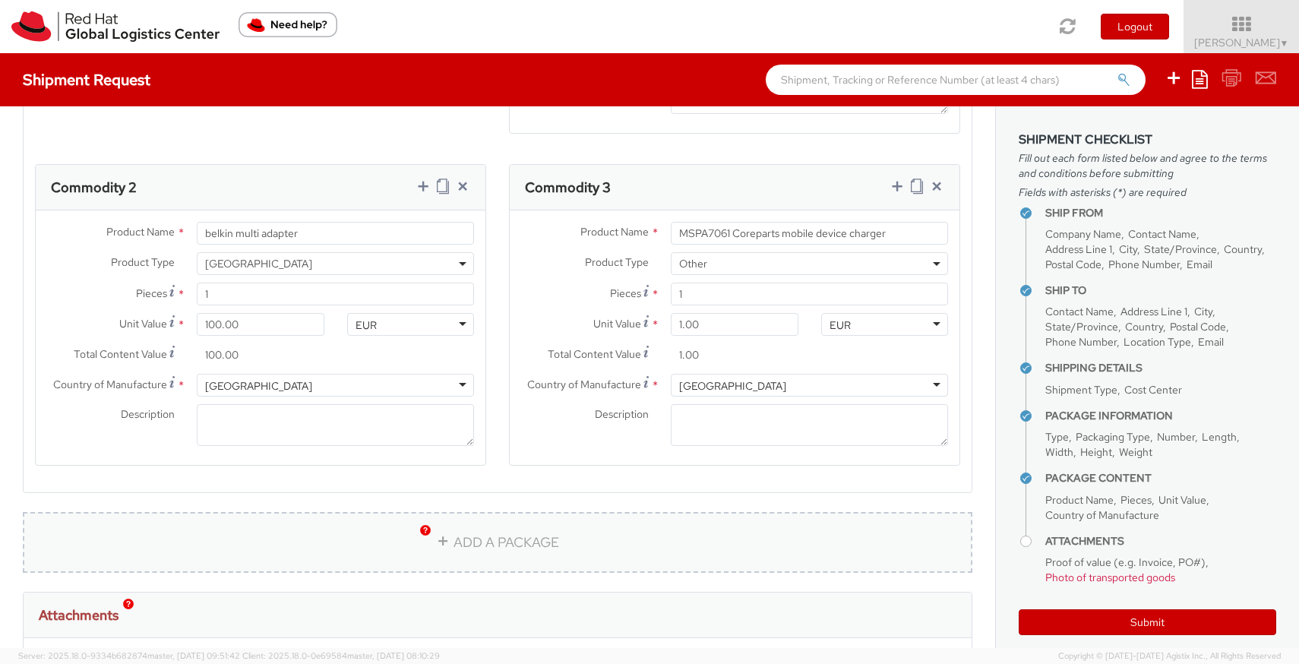
scroll to position [1069, 0]
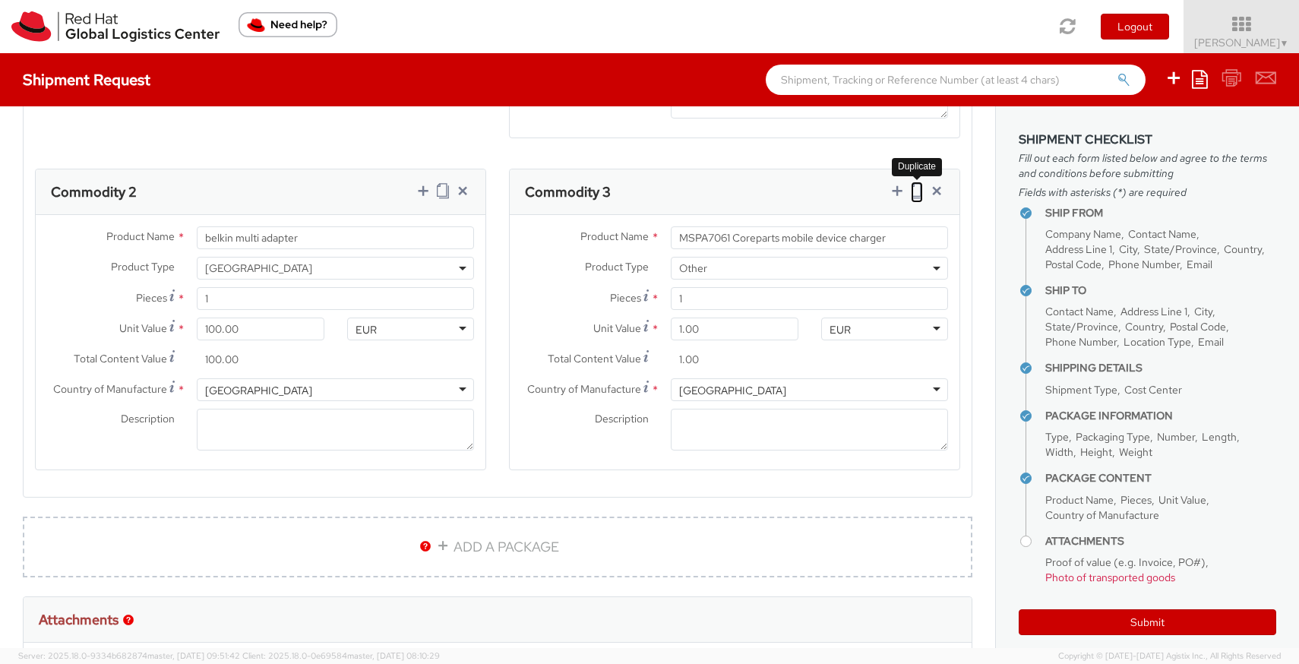
click at [916, 194] on icon at bounding box center [917, 190] width 12 height 15
select select "OTHER"
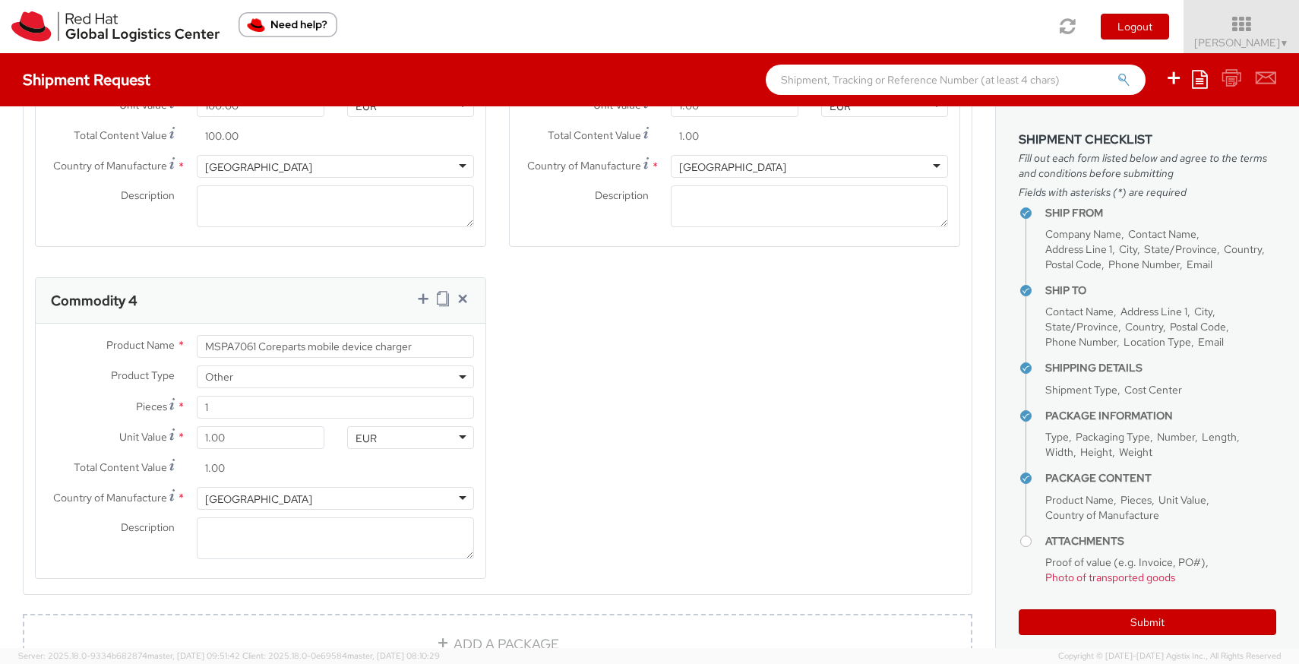
scroll to position [1291, 0]
click at [435, 349] on input "MSPA7061 Coreparts mobile device charger" at bounding box center [335, 347] width 277 height 23
type input "Employee badge"
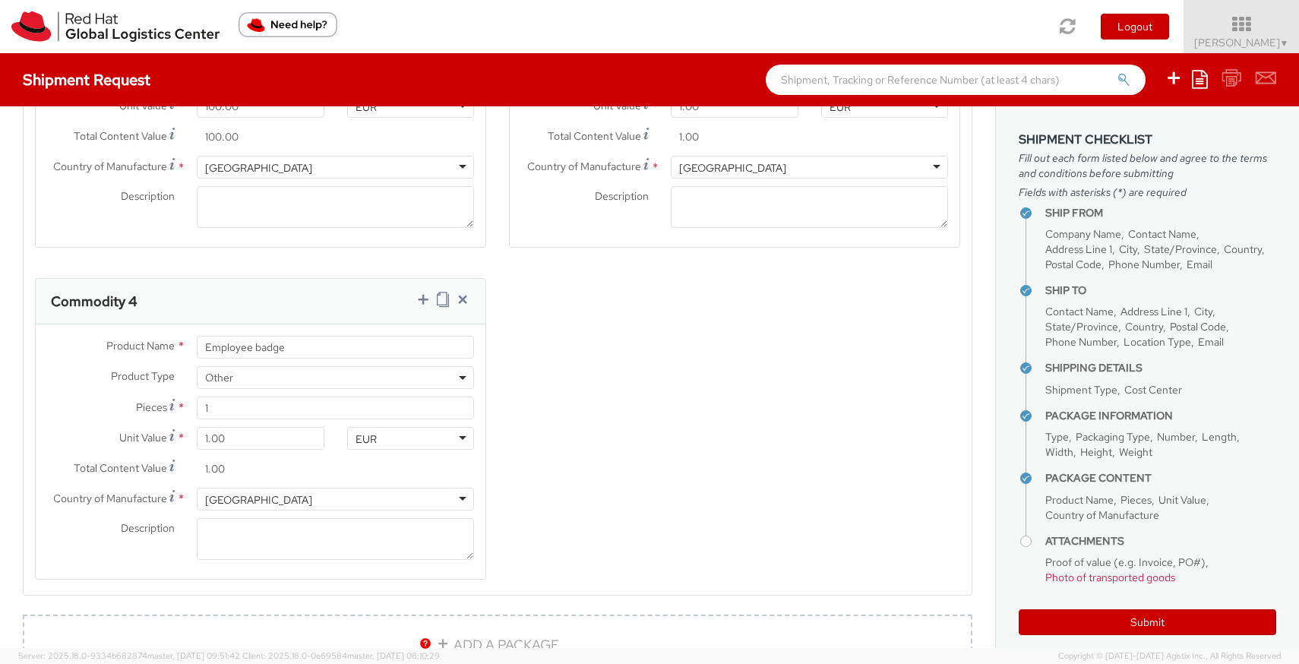
click at [233, 499] on div "[GEOGRAPHIC_DATA]" at bounding box center [335, 499] width 277 height 23
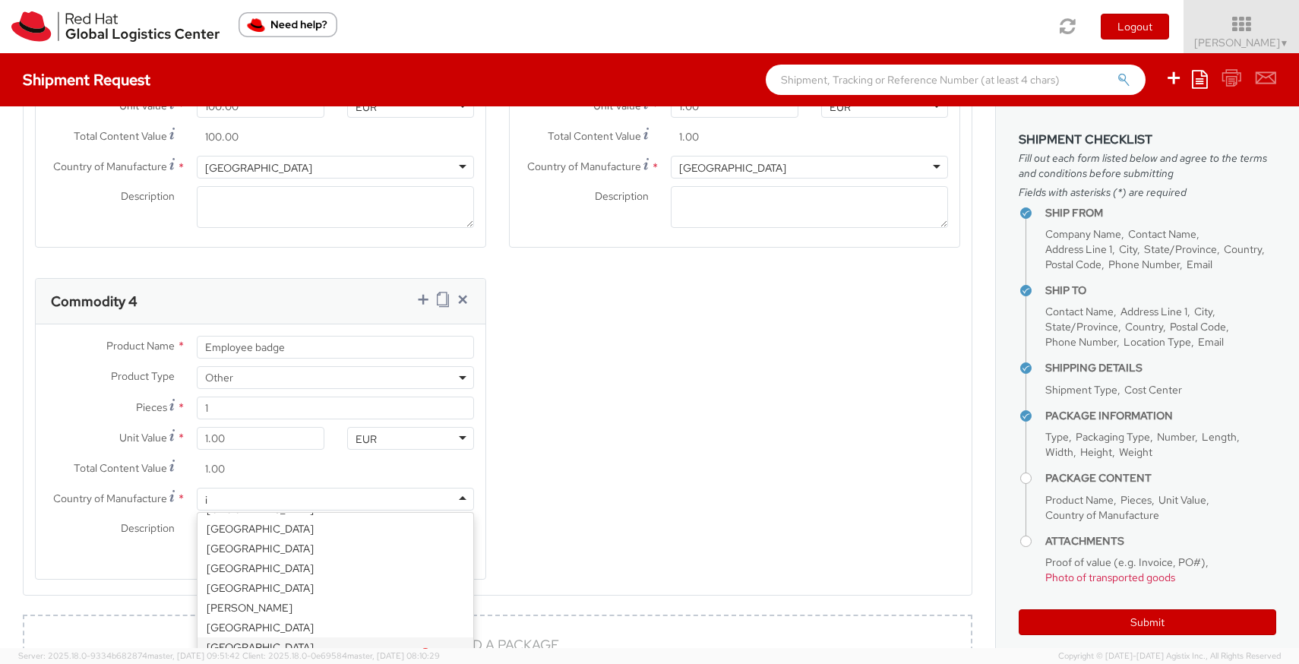
scroll to position [280, 0]
type input "ire"
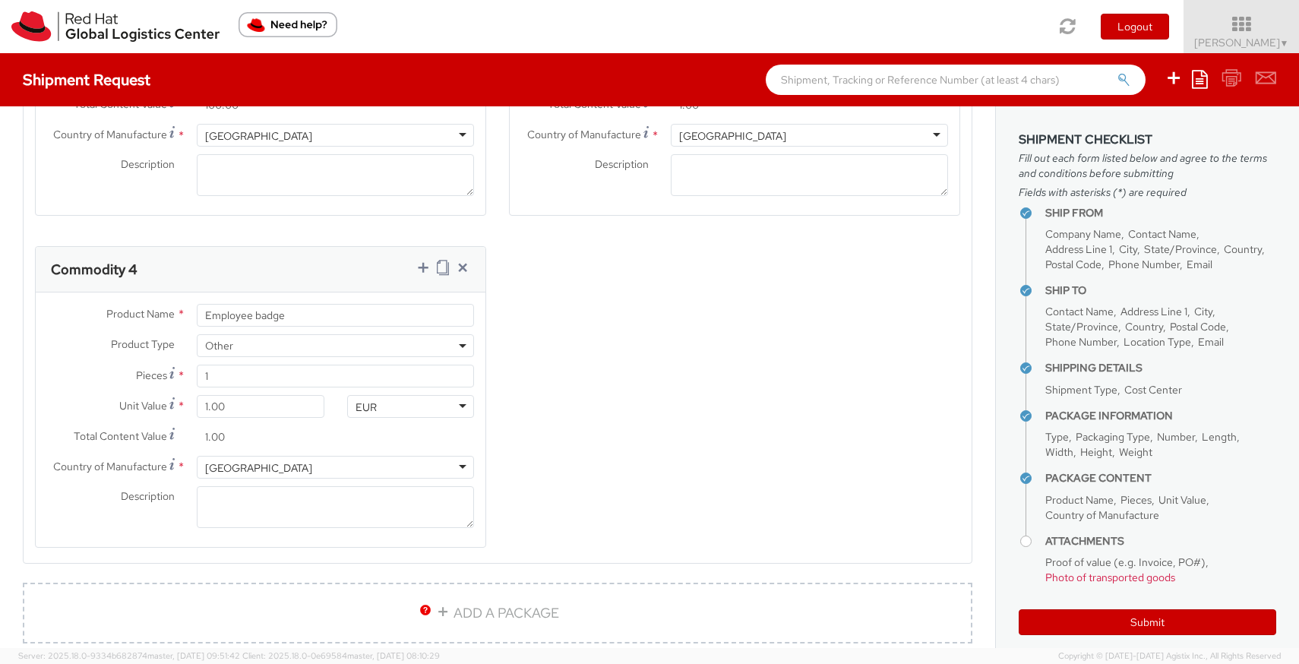
scroll to position [1326, 0]
click at [246, 505] on textarea "Description *" at bounding box center [335, 504] width 277 height 42
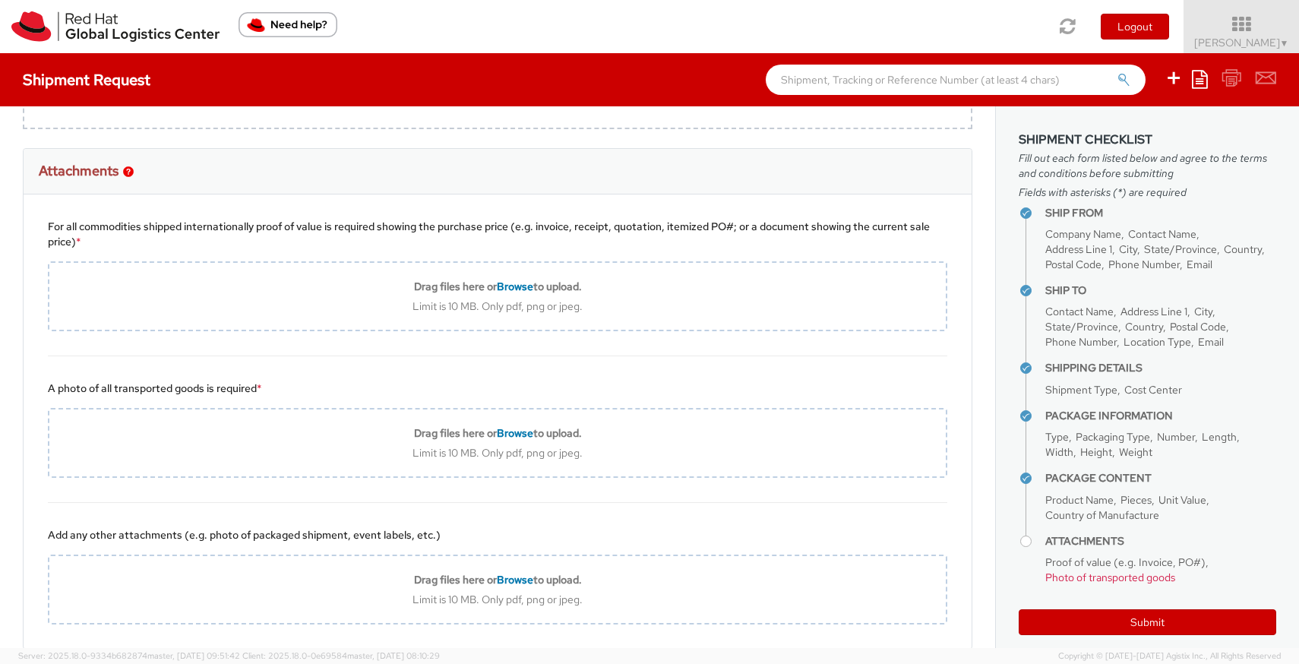
scroll to position [1841, 0]
type textarea "My Company ID card"
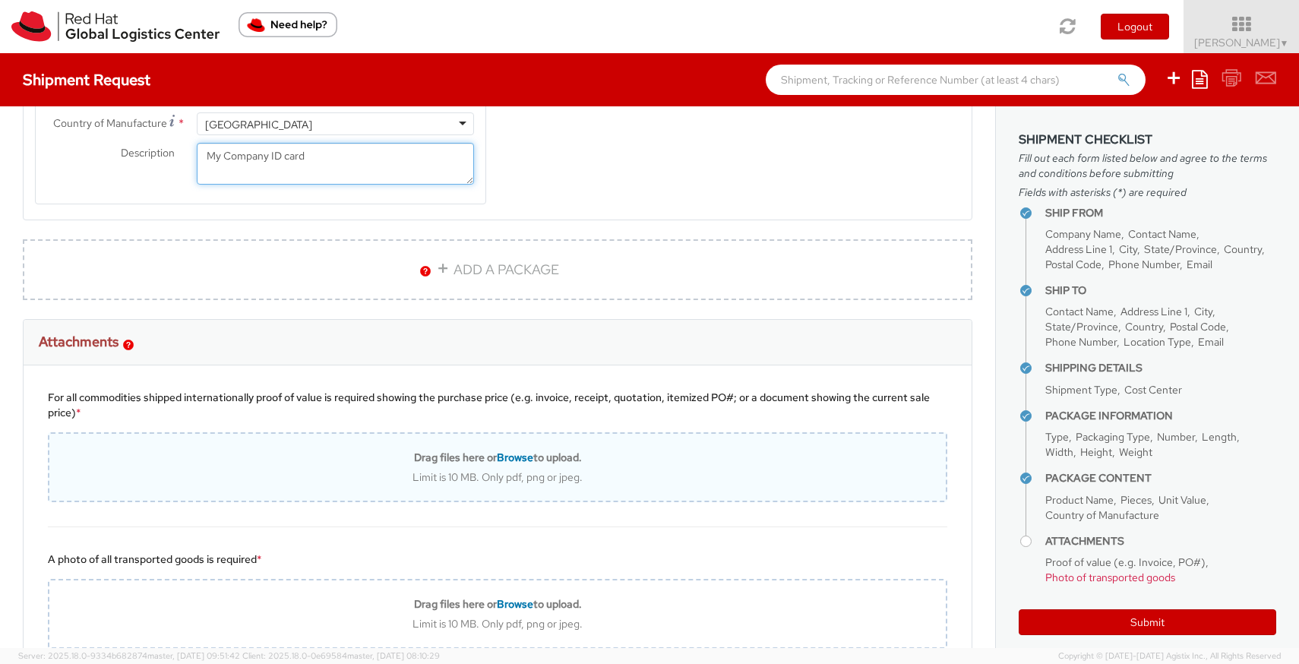
scroll to position [1617, 0]
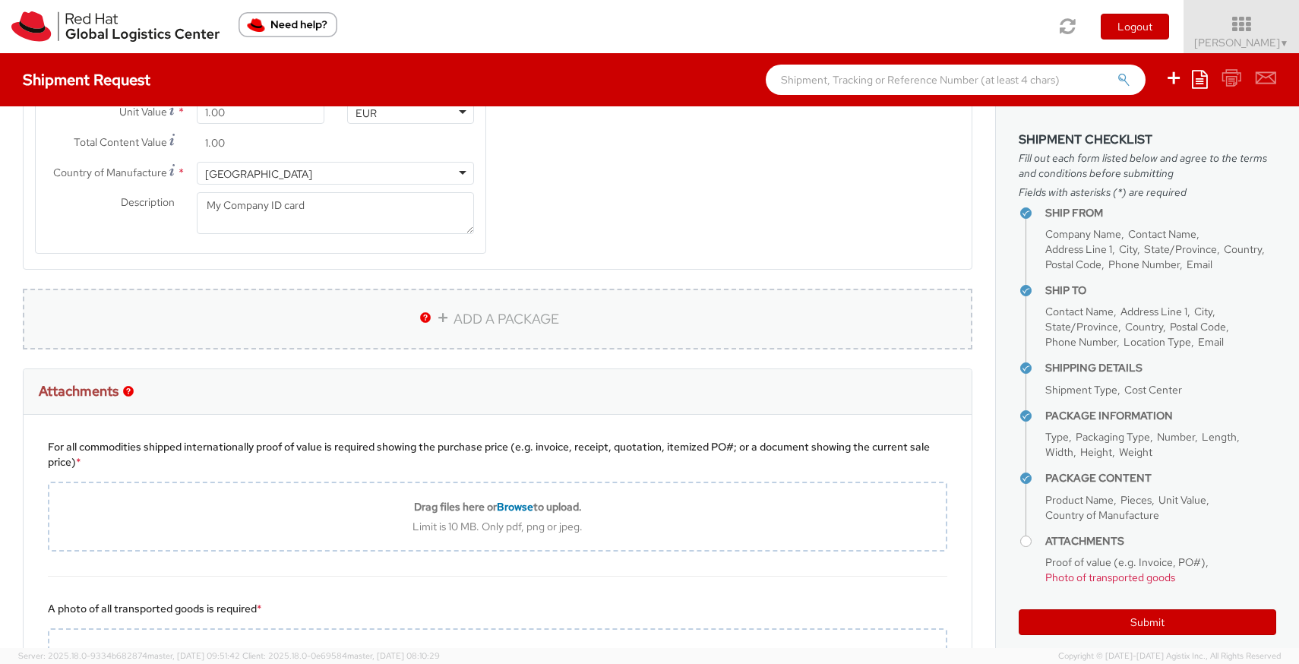
click at [536, 316] on link "ADD A PACKAGE" at bounding box center [497, 319] width 949 height 61
select select
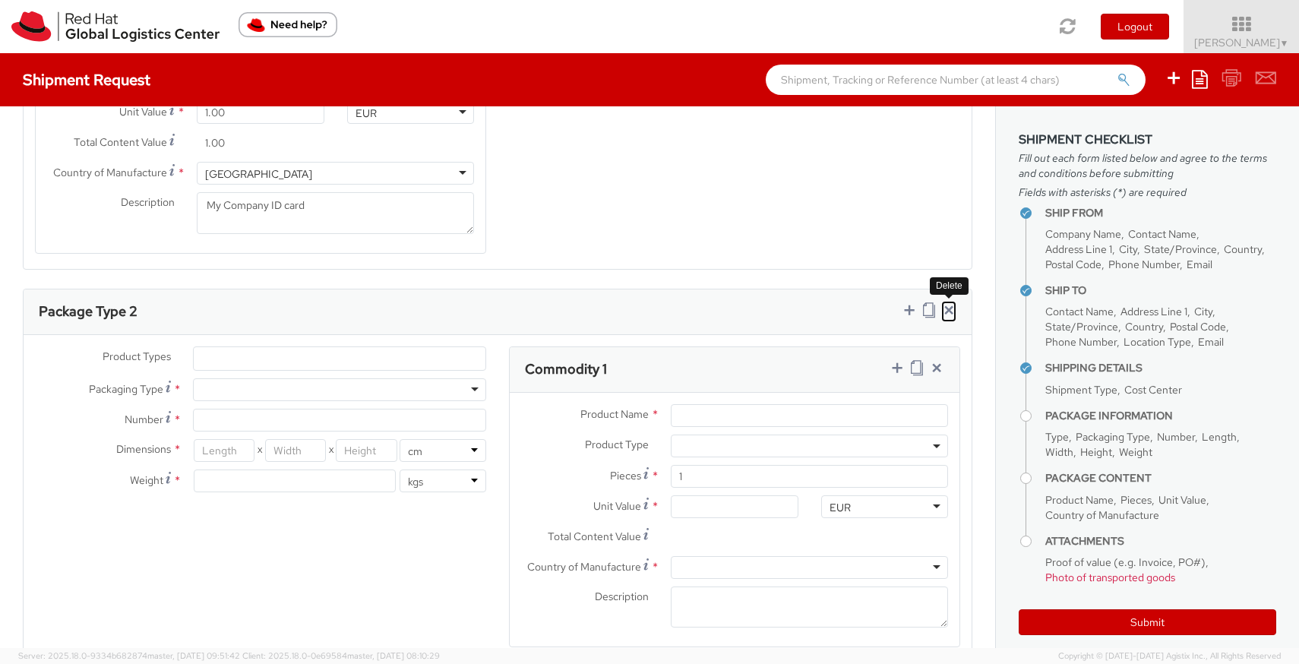
click at [953, 305] on icon at bounding box center [948, 309] width 15 height 15
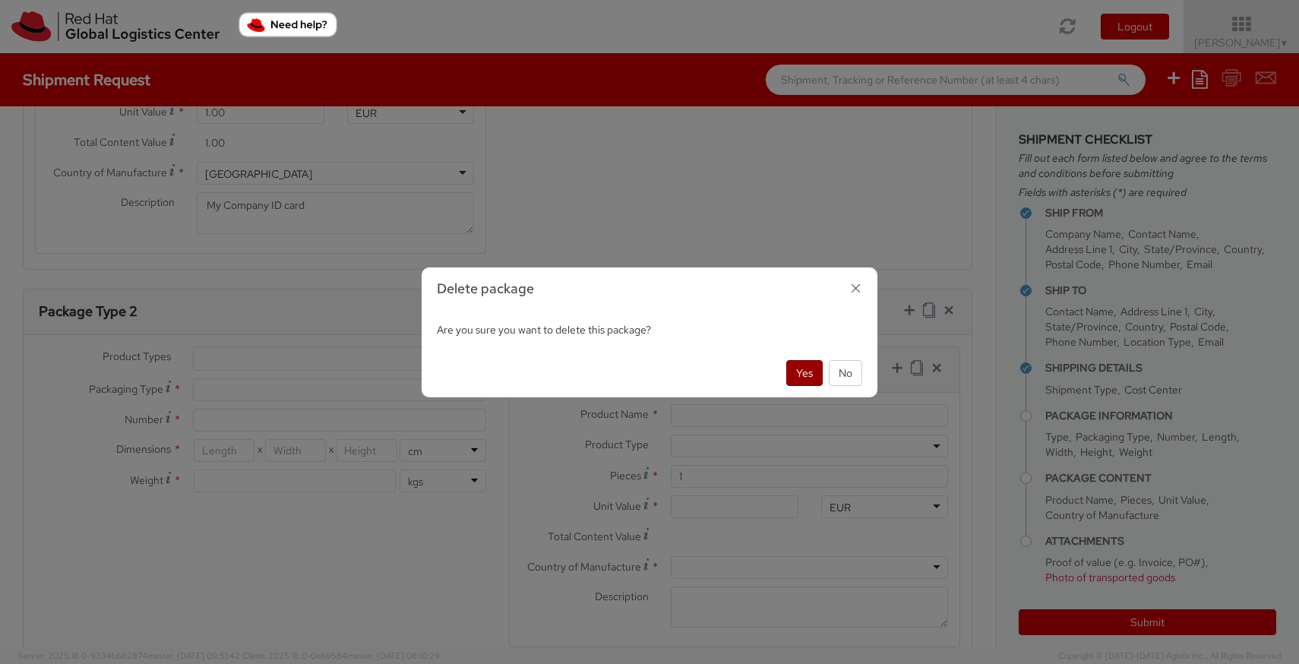
click at [808, 376] on button "Yes" at bounding box center [804, 373] width 36 height 26
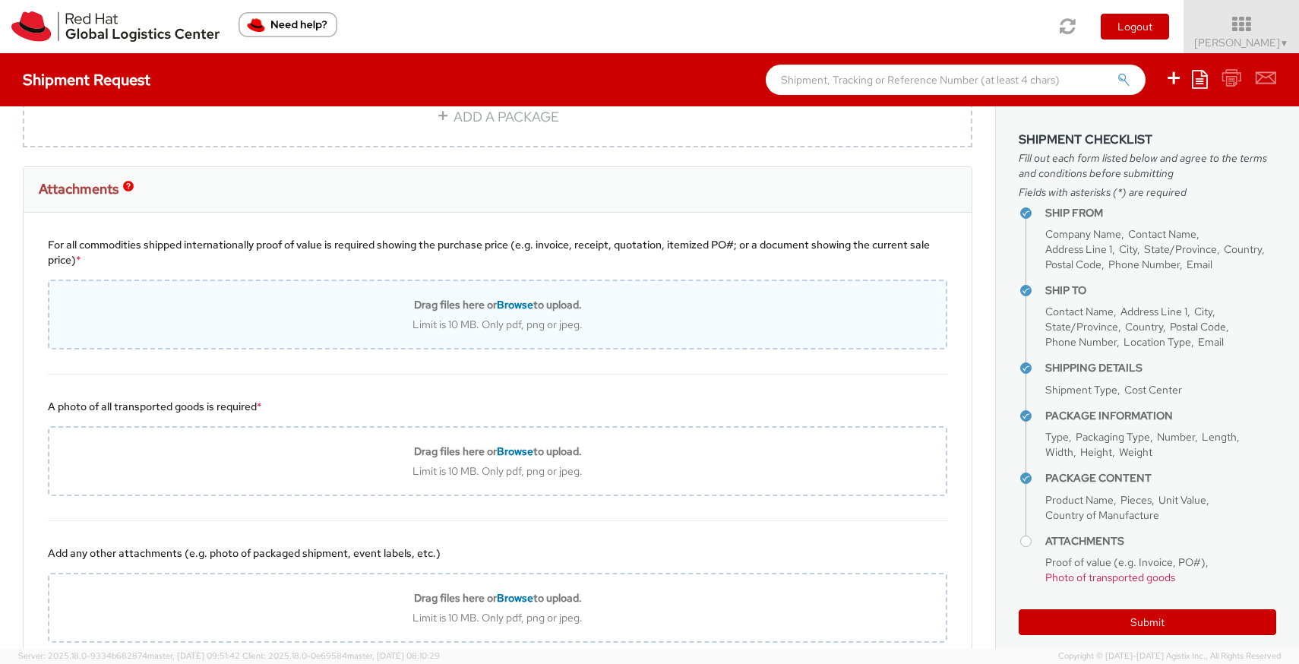
scroll to position [1818, 0]
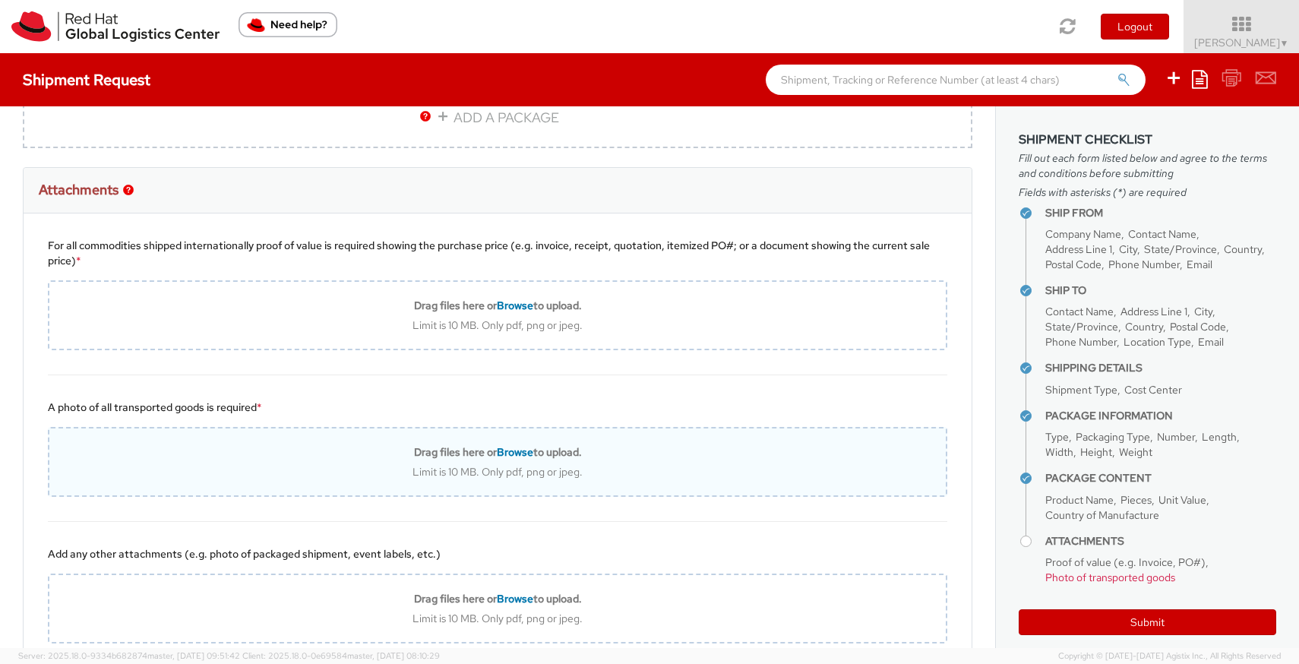
click at [517, 447] on span "Browse" at bounding box center [515, 452] width 36 height 14
type input "C:\fakepath\redhat_return_shipment.pdf"
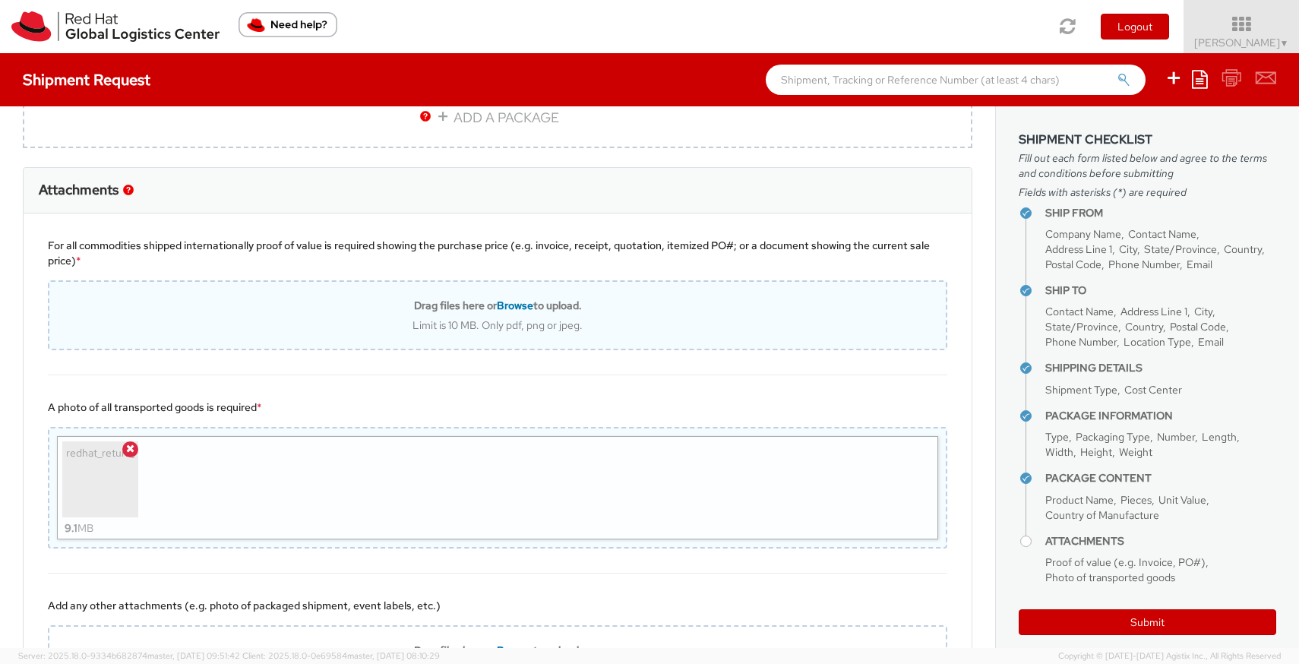
click at [516, 302] on span "Browse" at bounding box center [515, 306] width 36 height 14
type input "C:\fakepath\redhat_return_shipment.pdf"
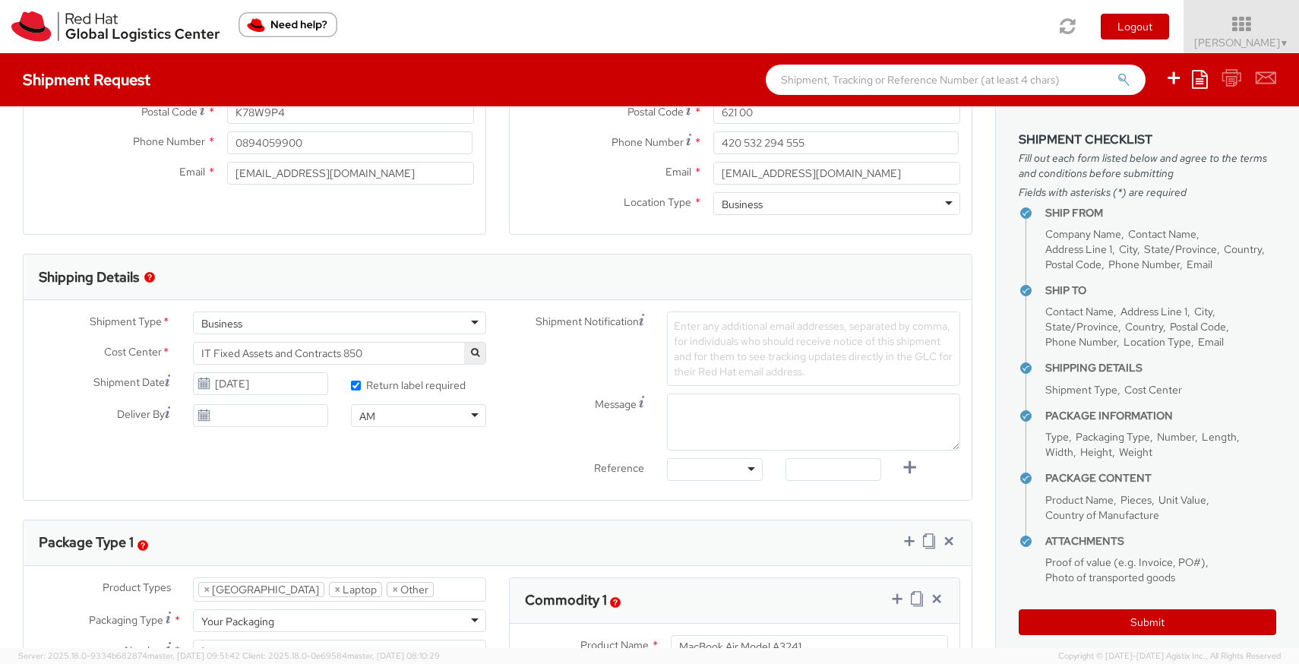
scroll to position [325, 0]
click at [204, 389] on icon at bounding box center [203, 387] width 13 height 12
click at [247, 388] on input "[DATE]" at bounding box center [260, 387] width 135 height 23
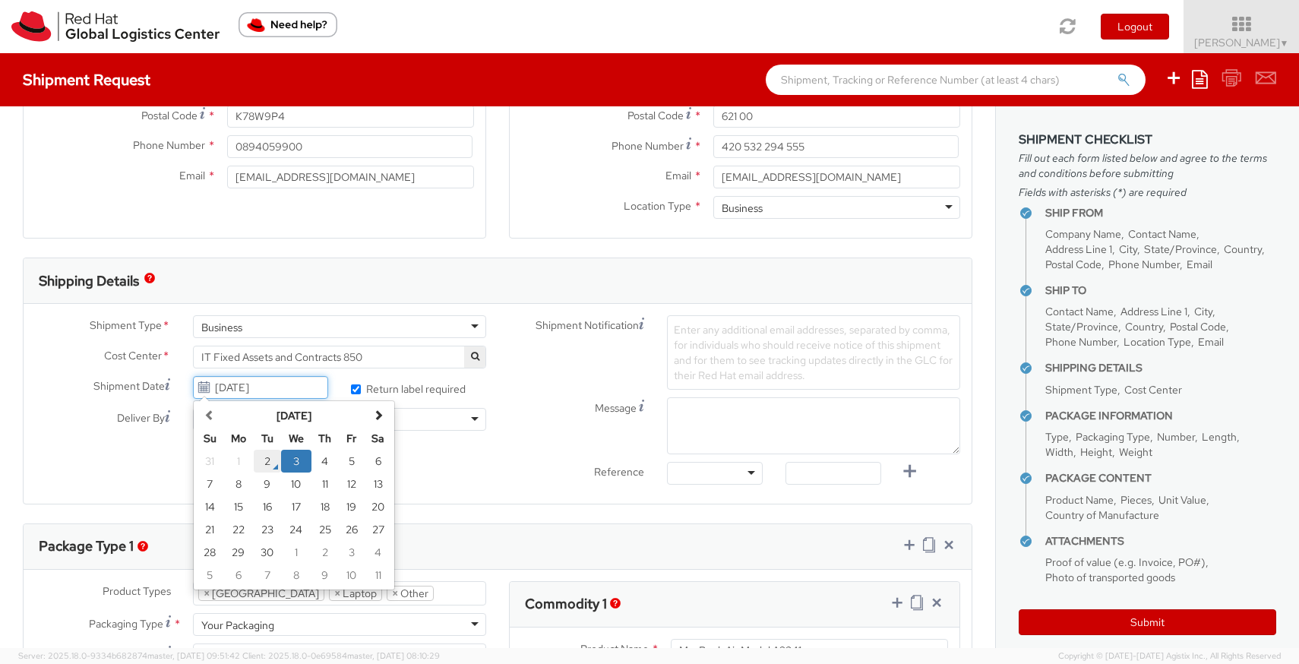
click at [264, 457] on td "2" at bounding box center [267, 461] width 27 height 23
type input "[DATE]"
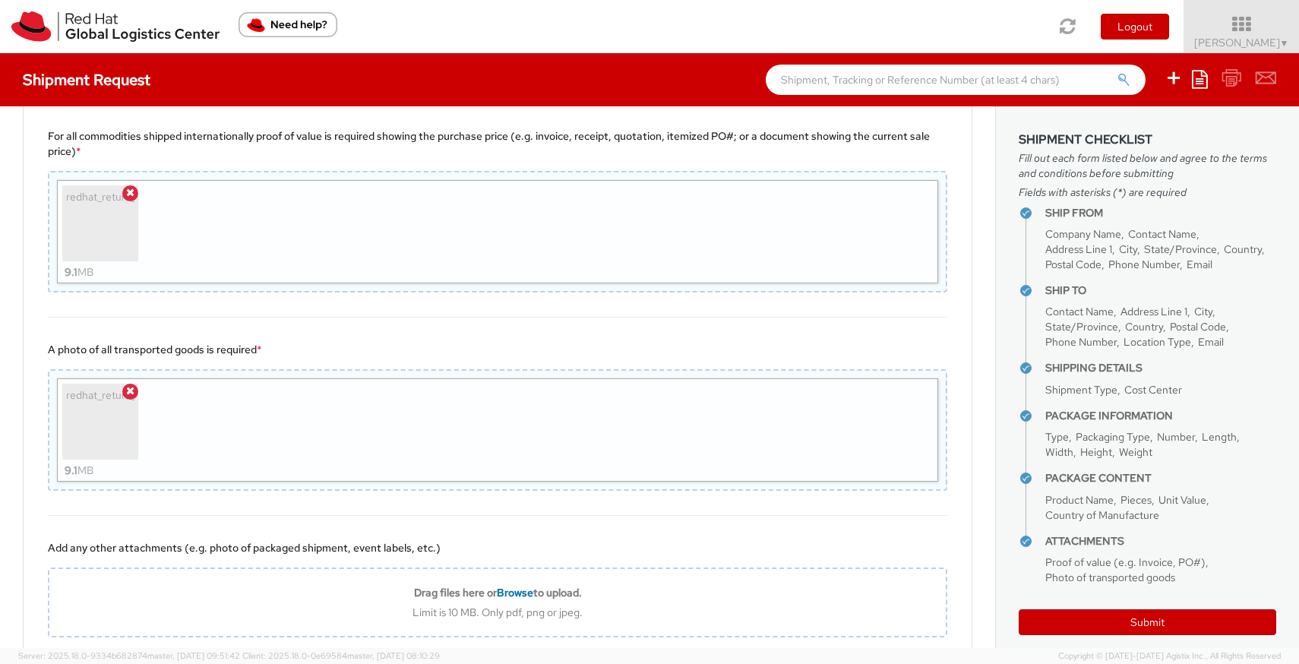
scroll to position [2021, 0]
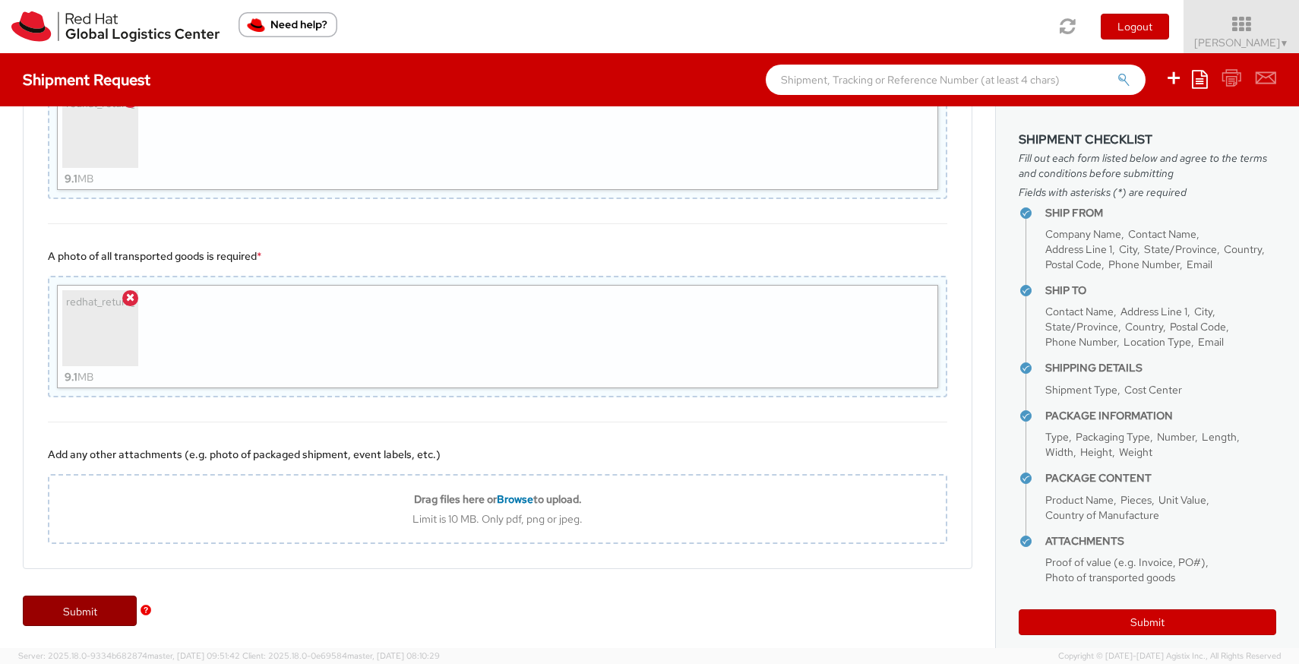
click at [90, 612] on link "Submit" at bounding box center [80, 610] width 114 height 30
type input "Attn: Red Hat IT - Endpoint Systems"
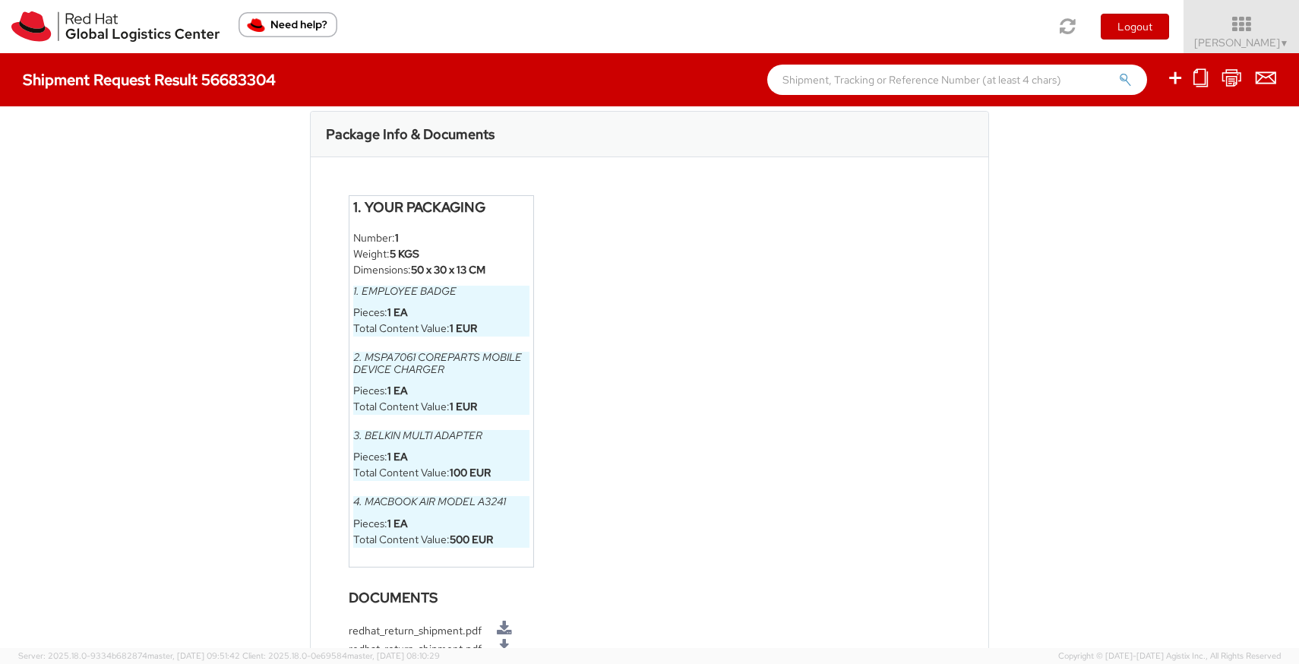
scroll to position [874, 0]
